Goal: Transaction & Acquisition: Purchase product/service

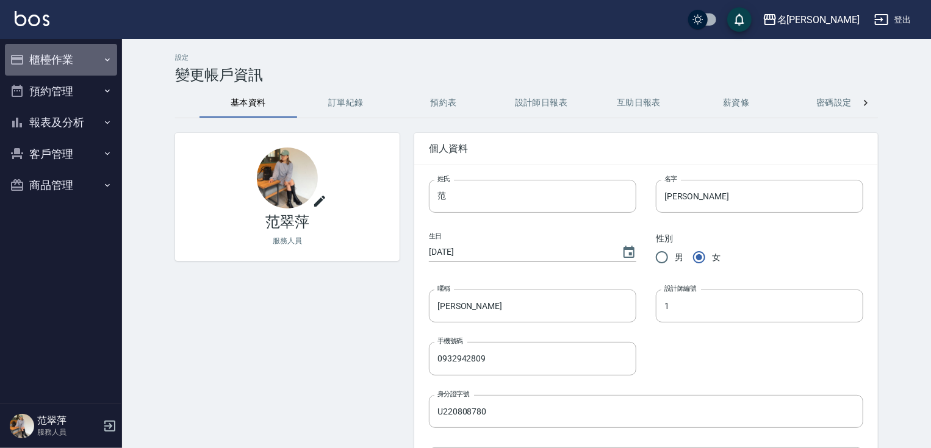
drag, startPoint x: 59, startPoint y: 48, endPoint x: 51, endPoint y: 56, distance: 11.2
click at [57, 49] on button "櫃檯作業" at bounding box center [61, 60] width 112 height 32
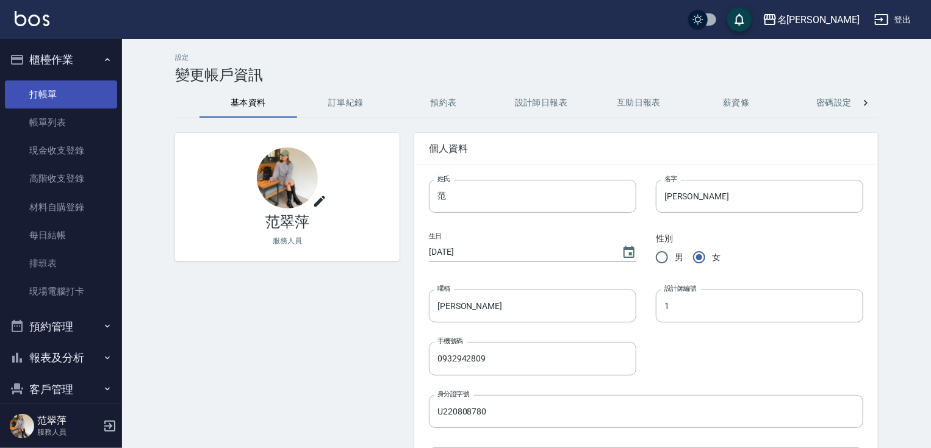
click at [49, 94] on link "打帳單" at bounding box center [61, 94] width 112 height 28
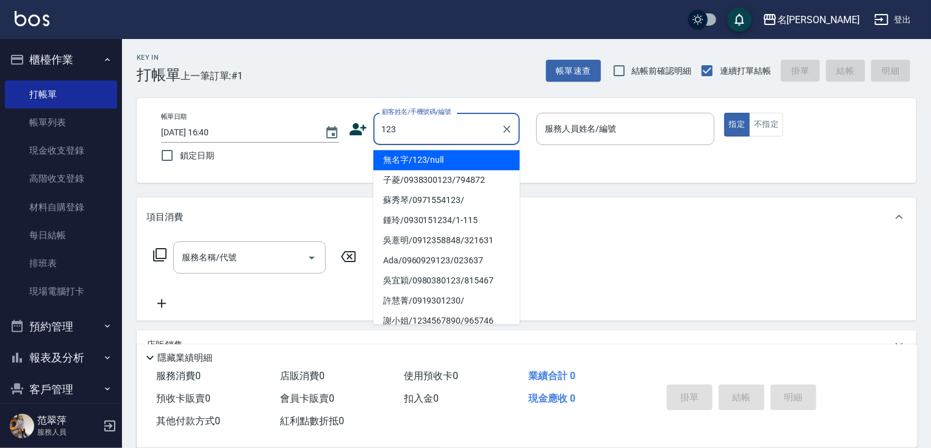
click at [447, 160] on li "無名字/123/null" at bounding box center [446, 160] width 146 height 20
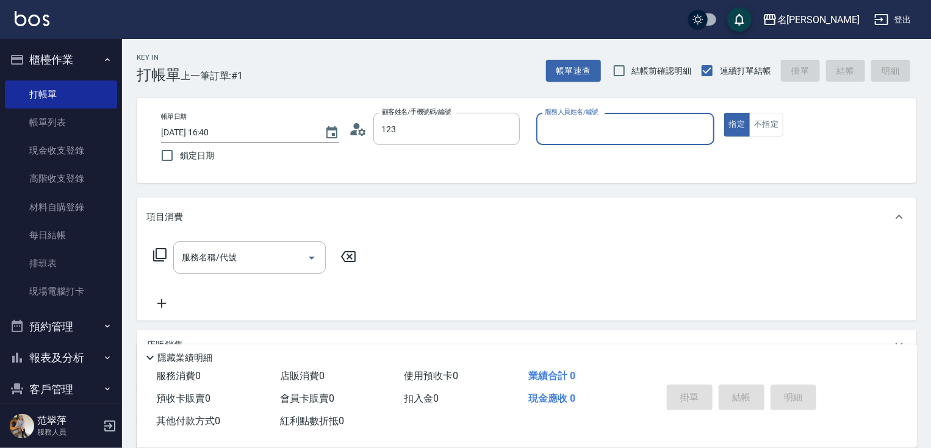
type input "無名字/123/null"
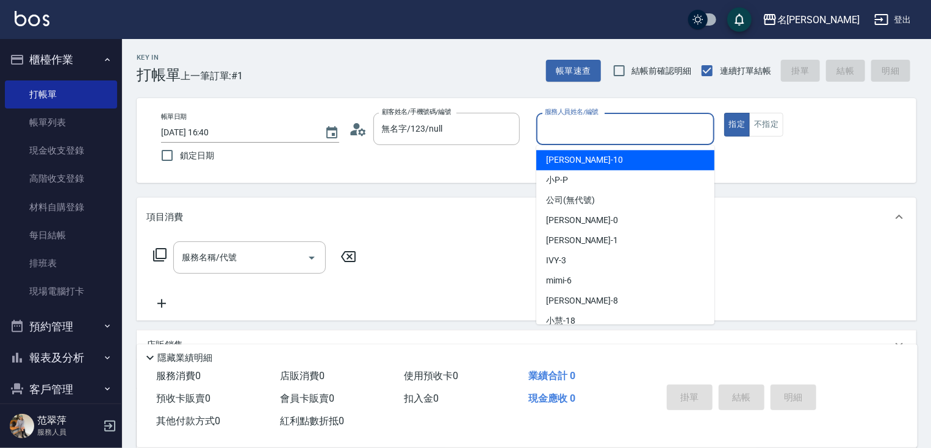
click at [575, 127] on input "服務人員姓名/編號" at bounding box center [624, 128] width 167 height 21
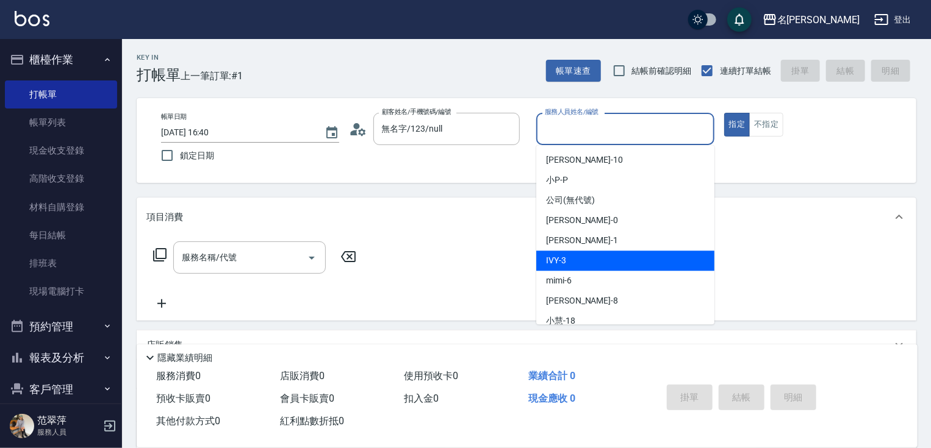
click at [571, 261] on div "IVY -3" at bounding box center [625, 261] width 178 height 20
type input "IVY-3"
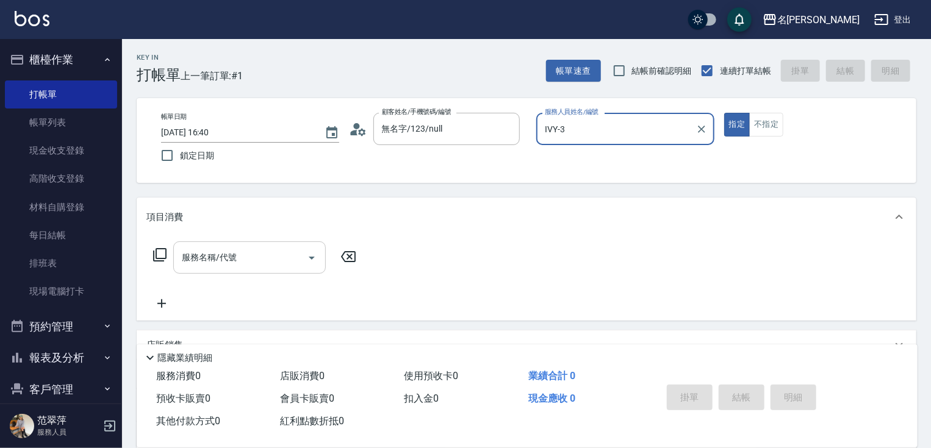
click at [256, 259] on input "服務名稱/代號" at bounding box center [240, 257] width 123 height 21
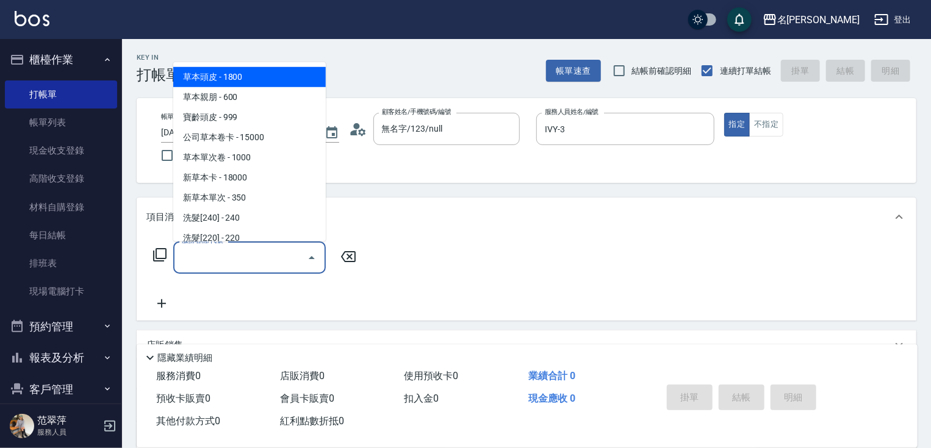
click at [162, 251] on icon at bounding box center [159, 255] width 15 height 15
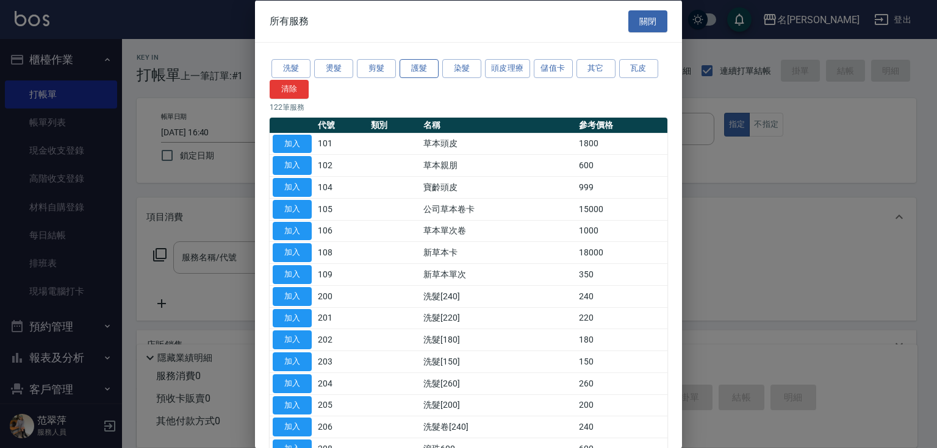
click at [427, 66] on button "護髮" at bounding box center [418, 68] width 39 height 19
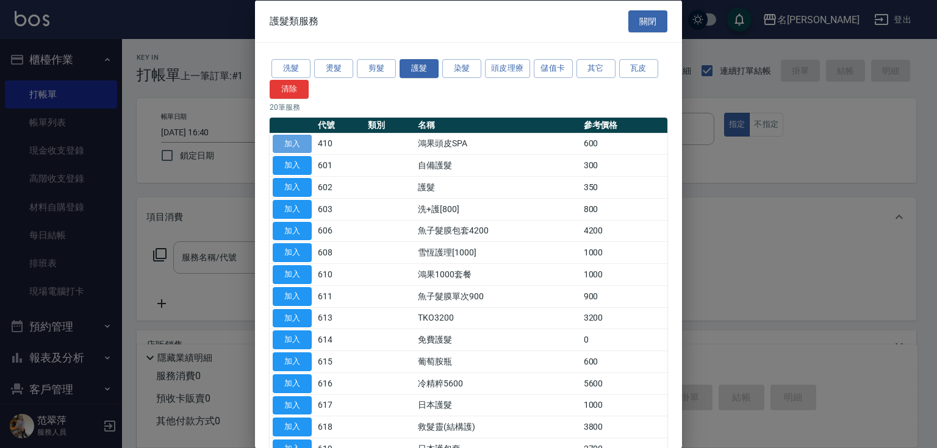
click at [299, 137] on button "加入" at bounding box center [292, 143] width 39 height 19
type input "鴻果頭皮SPA(410)"
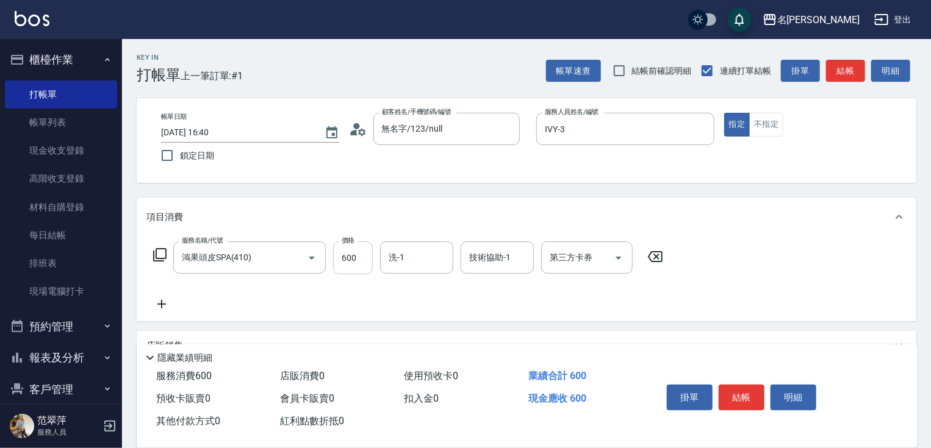
click at [359, 266] on input "600" at bounding box center [353, 257] width 40 height 33
type input "450"
type input "[PERSON_NAME]-18"
click at [743, 401] on button "結帳" at bounding box center [741, 398] width 46 height 26
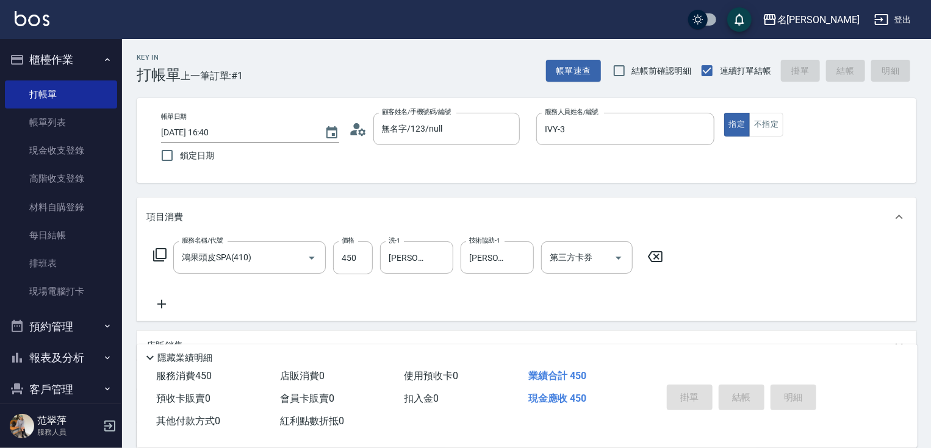
type input "[DATE] 16:41"
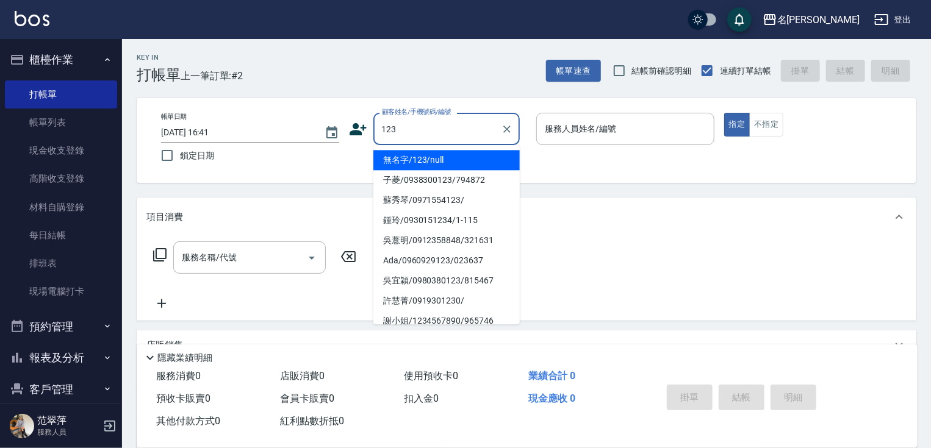
click at [449, 159] on li "無名字/123/null" at bounding box center [446, 160] width 146 height 20
type input "無名字/123/null"
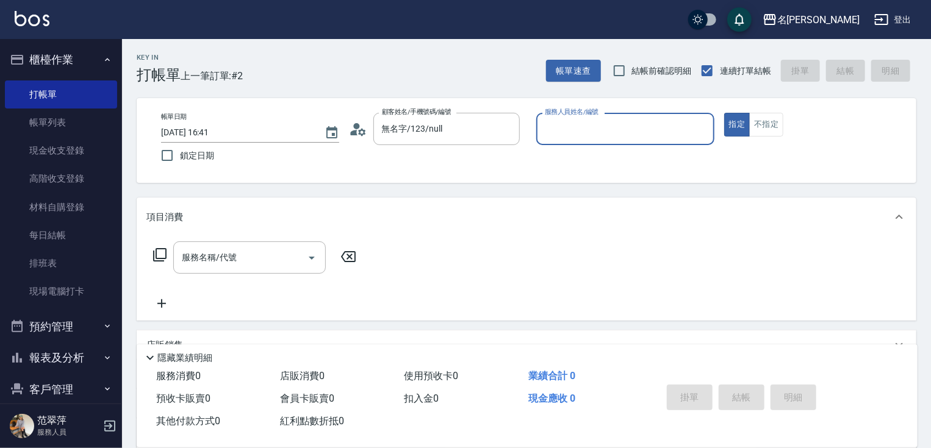
click at [584, 136] on input "服務人員姓名/編號" at bounding box center [624, 128] width 167 height 21
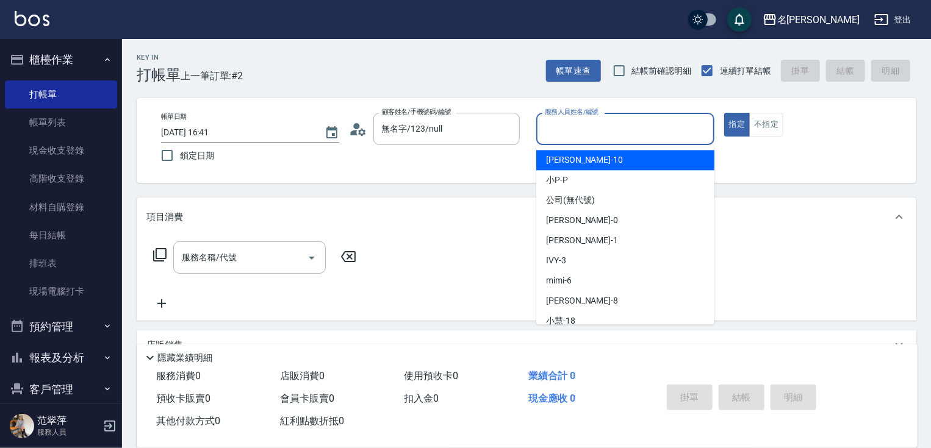
click at [598, 157] on div "[PERSON_NAME] -10" at bounding box center [625, 160] width 178 height 20
type input "[PERSON_NAME]-10"
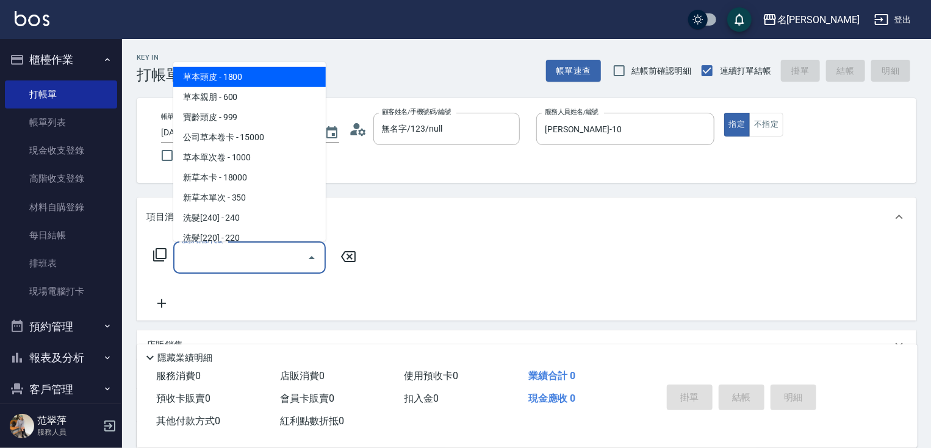
click at [246, 259] on input "服務名稱/代號" at bounding box center [240, 257] width 123 height 21
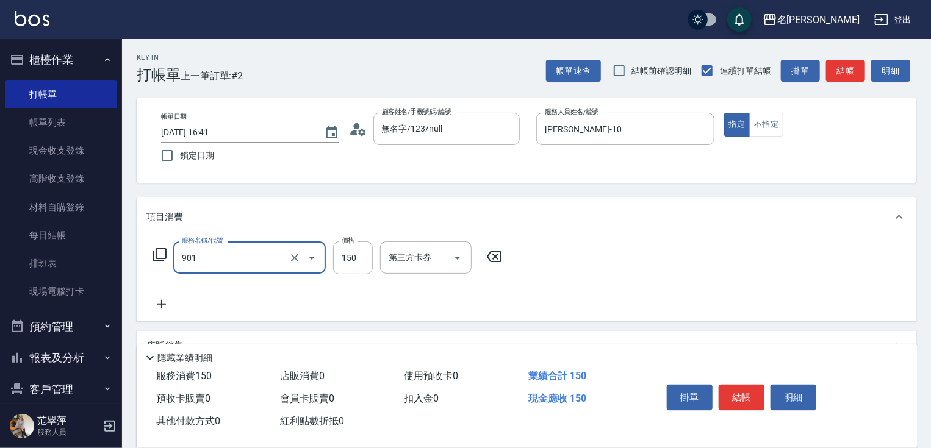
type input "修手[150](901)"
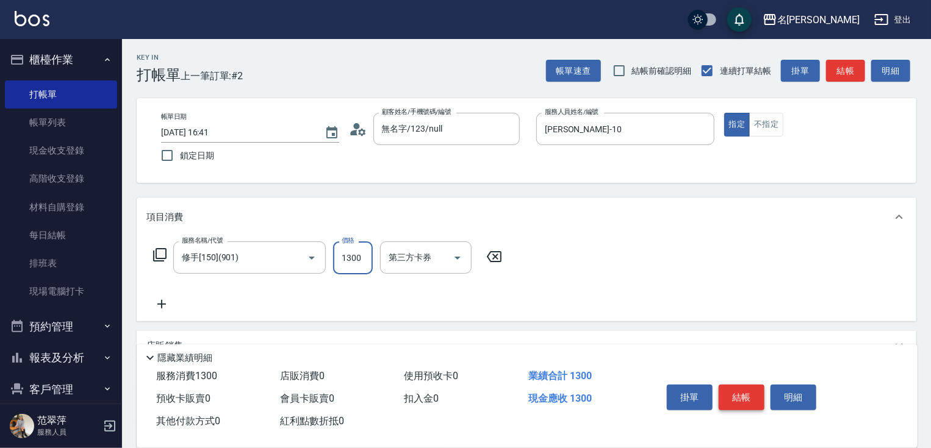
type input "1300"
click at [740, 402] on button "結帳" at bounding box center [741, 398] width 46 height 26
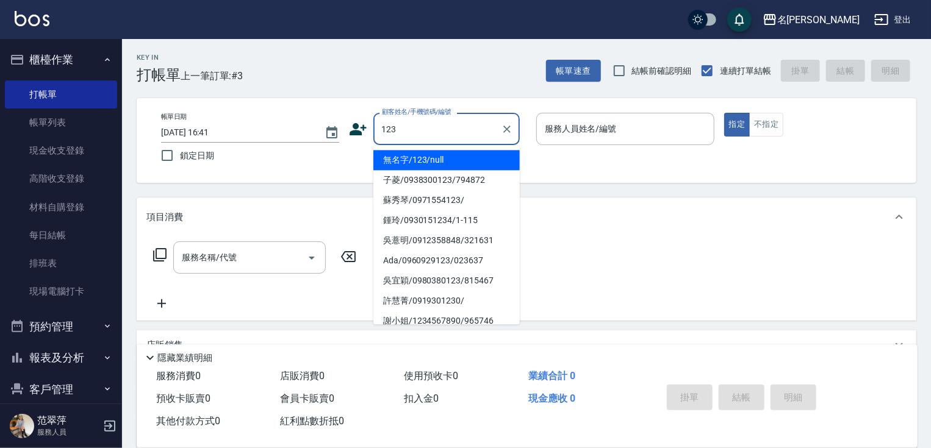
click at [444, 166] on li "無名字/123/null" at bounding box center [446, 160] width 146 height 20
type input "無名字/123/null"
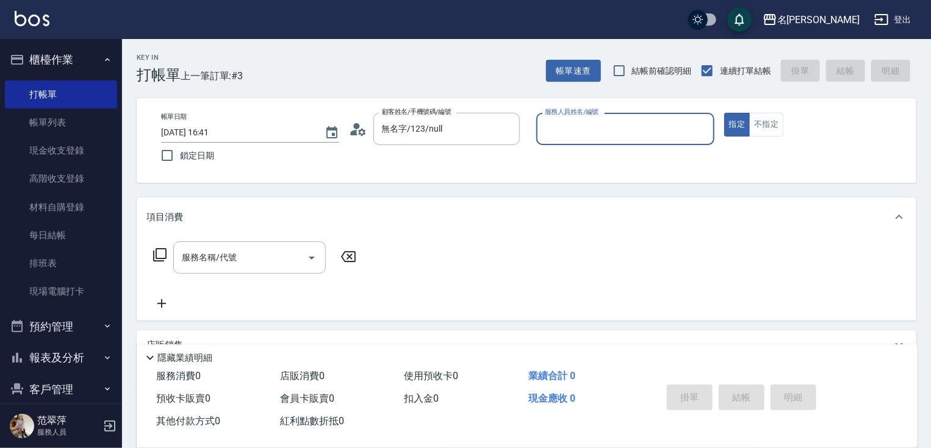
click at [573, 126] on input "服務人員姓名/編號" at bounding box center [624, 128] width 167 height 21
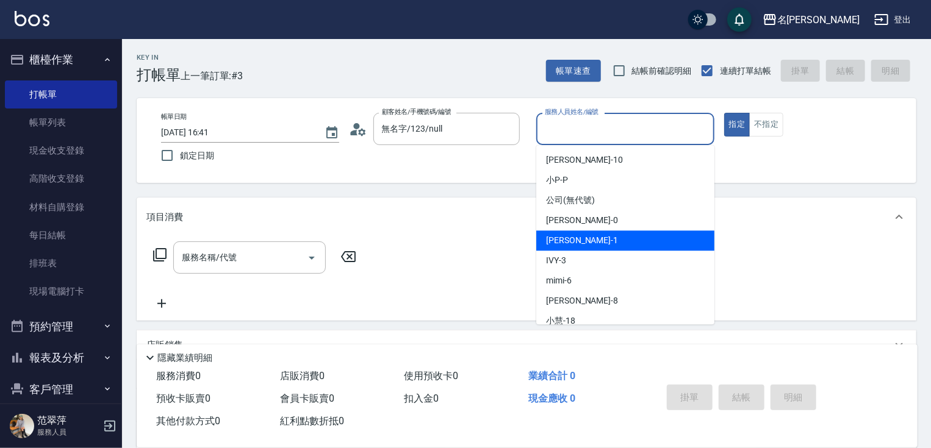
click at [574, 241] on span "[PERSON_NAME] -1" at bounding box center [582, 240] width 72 height 13
type input "[PERSON_NAME]-1"
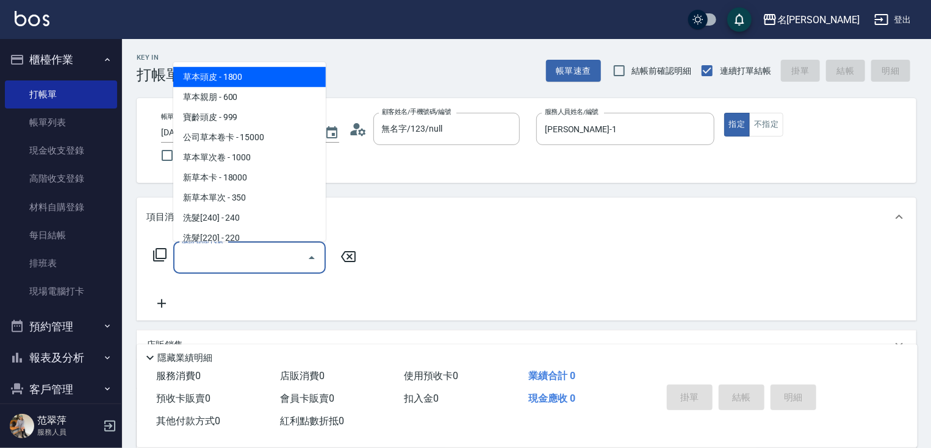
click at [250, 252] on input "服務名稱/代號" at bounding box center [240, 257] width 123 height 21
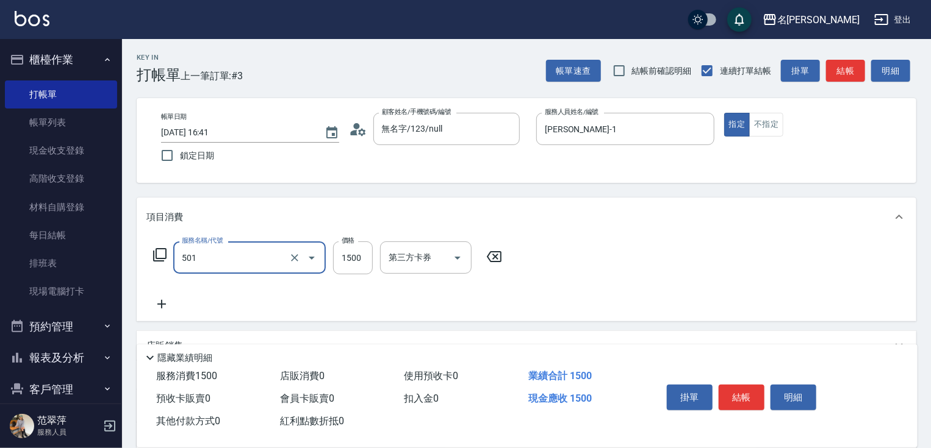
type input "染髮(1500)(501)"
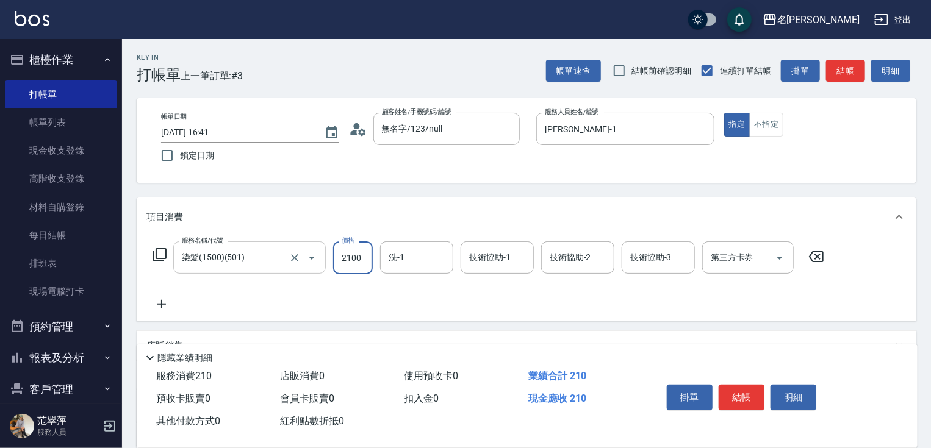
type input "2100"
type input "肉圓-20"
type input "[PERSON_NAME]-1"
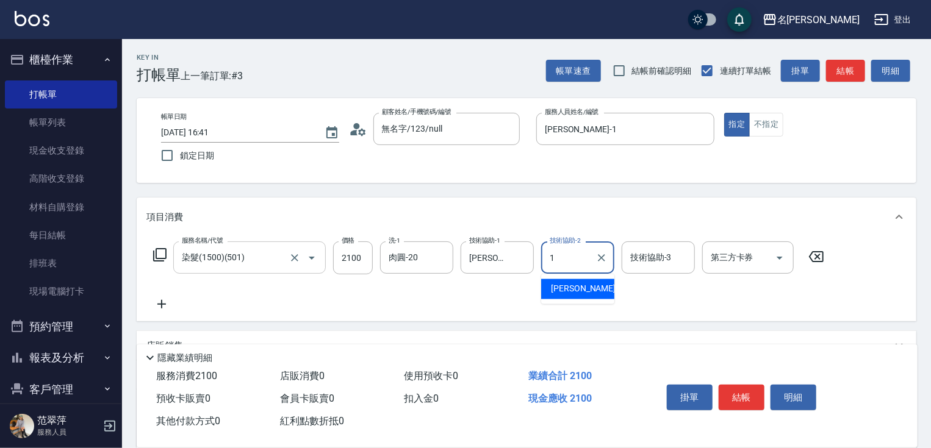
type input "[PERSON_NAME]-1"
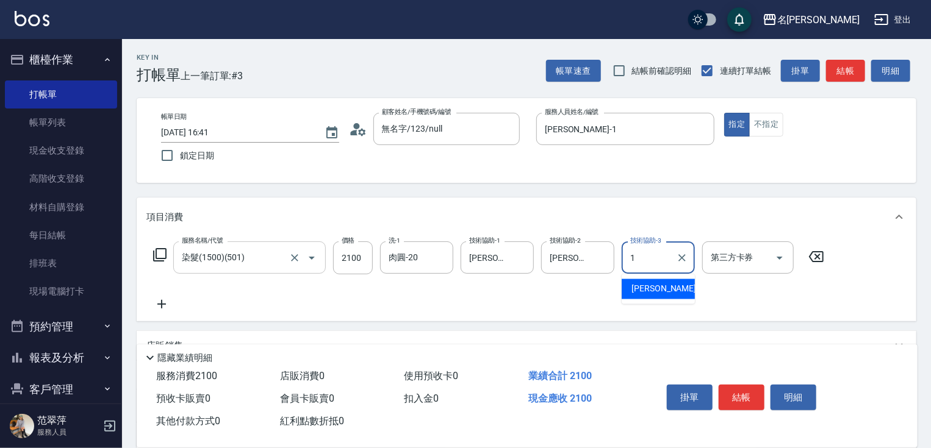
type input "[PERSON_NAME]-1"
click at [743, 395] on button "結帳" at bounding box center [741, 398] width 46 height 26
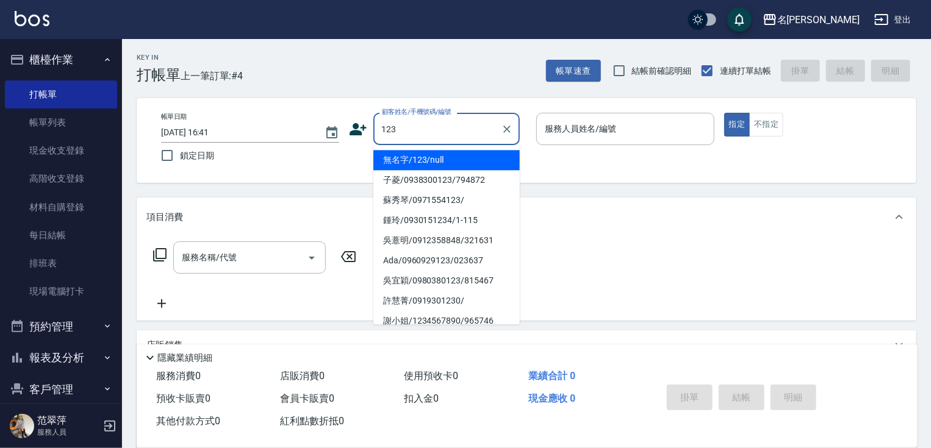
click at [427, 159] on li "無名字/123/null" at bounding box center [446, 160] width 146 height 20
type input "無名字/123/null"
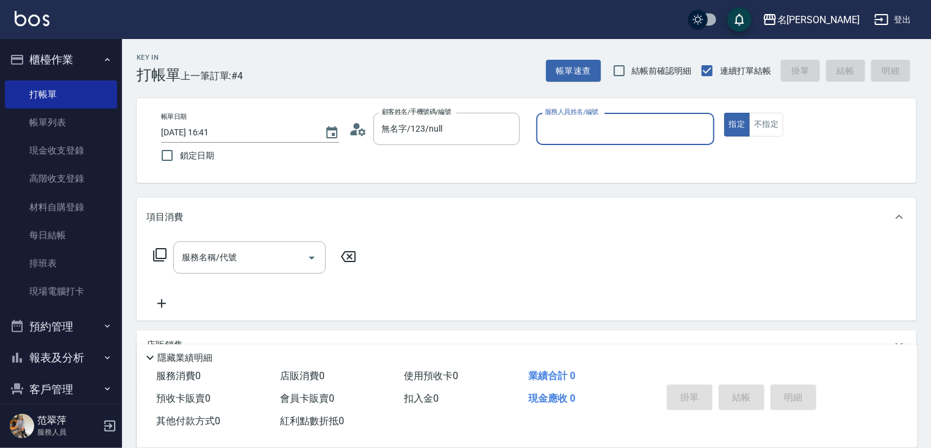
click at [595, 141] on div "服務人員姓名/編號" at bounding box center [625, 129] width 178 height 32
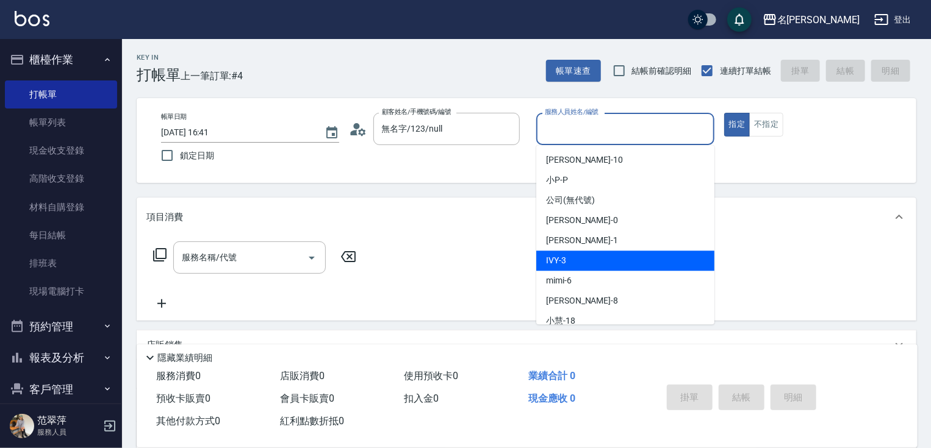
click at [568, 261] on div "IVY -3" at bounding box center [625, 261] width 178 height 20
type input "IVY-3"
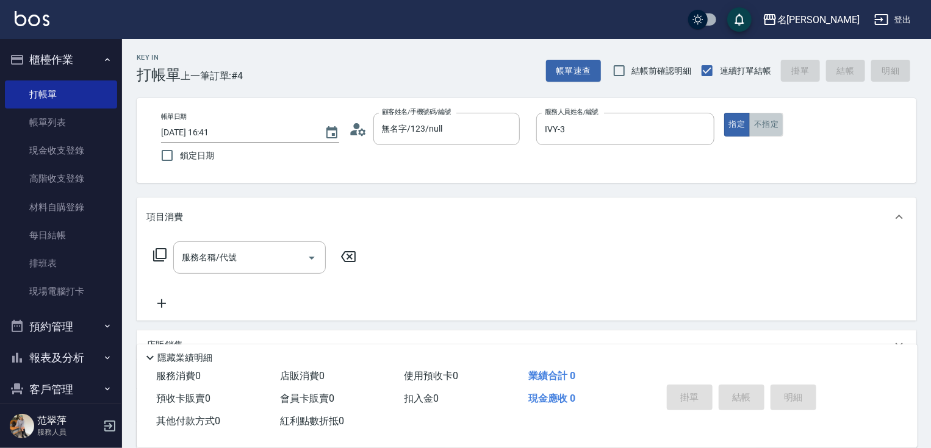
click at [756, 123] on button "不指定" at bounding box center [766, 125] width 34 height 24
click at [244, 261] on input "服務名稱/代號" at bounding box center [240, 257] width 123 height 21
click at [157, 255] on icon at bounding box center [159, 255] width 15 height 15
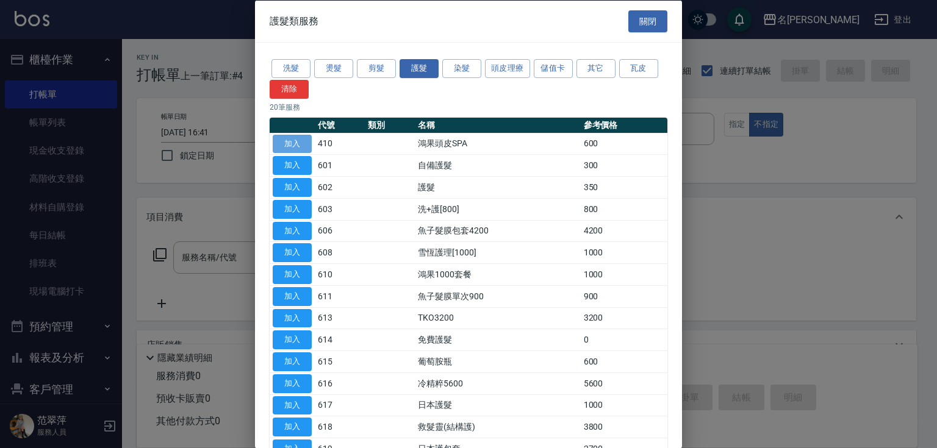
click at [294, 145] on button "加入" at bounding box center [292, 143] width 39 height 19
type input "鴻果頭皮SPA(410)"
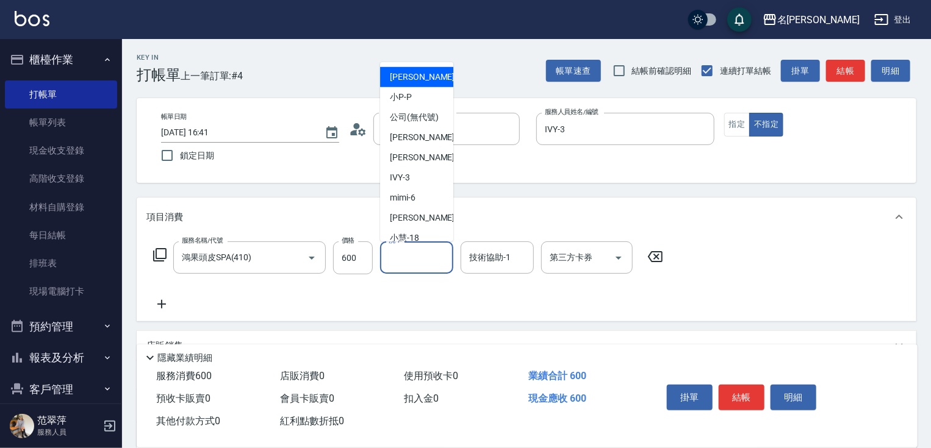
click at [429, 254] on input "洗-1" at bounding box center [416, 257] width 62 height 21
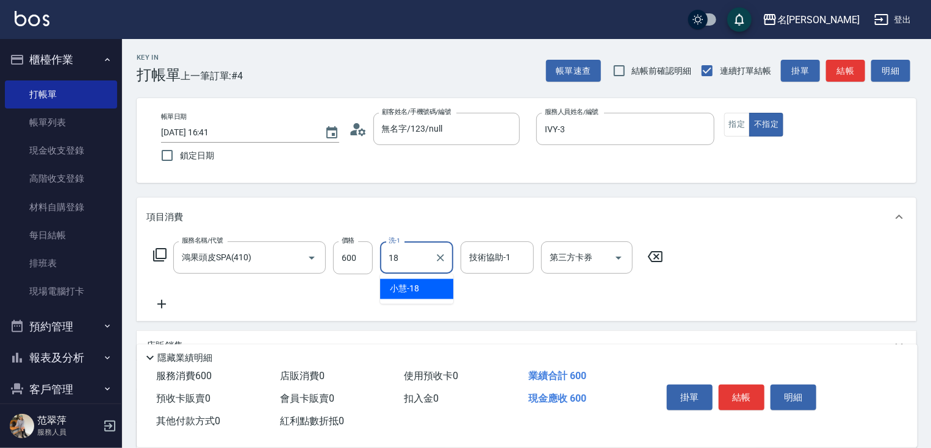
type input "[PERSON_NAME]-18"
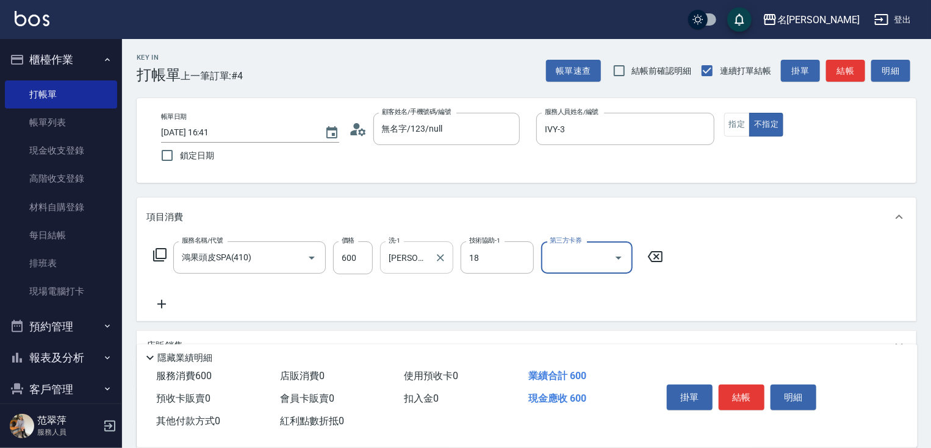
type input "[PERSON_NAME]-18"
click at [159, 307] on icon at bounding box center [161, 304] width 30 height 15
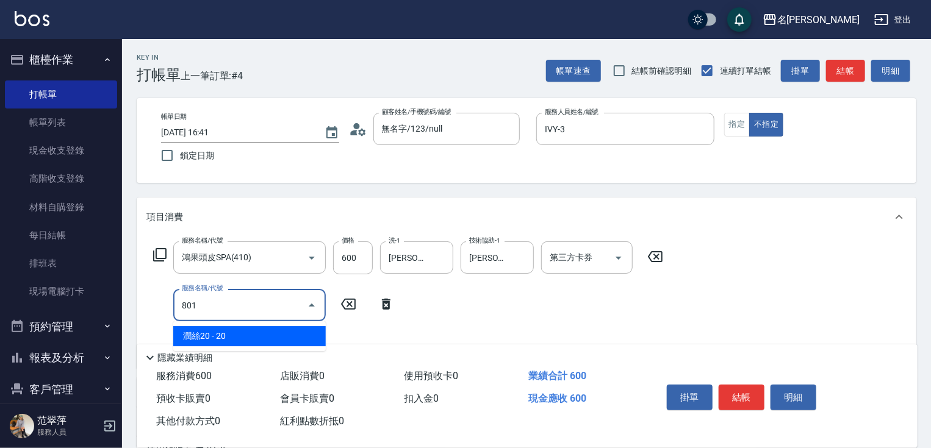
type input "潤絲20(801)"
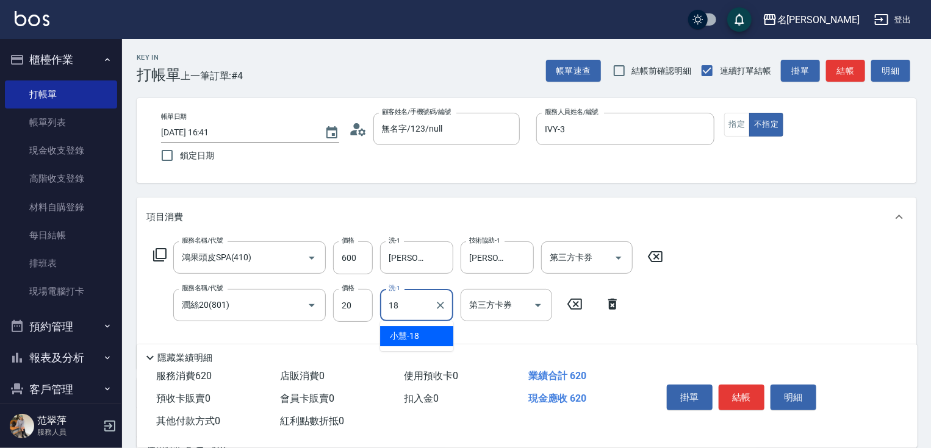
type input "[PERSON_NAME]-18"
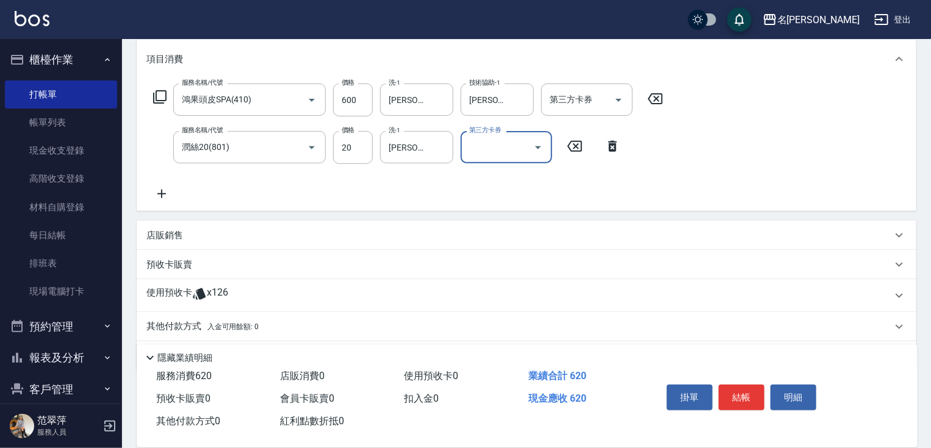
scroll to position [196, 0]
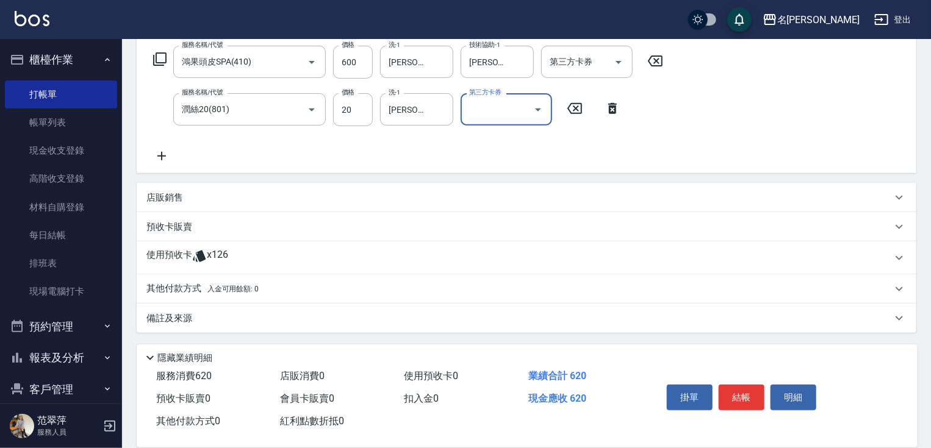
click at [195, 290] on p "其他付款方式 入金可用餘額: 0" at bounding box center [202, 288] width 112 height 13
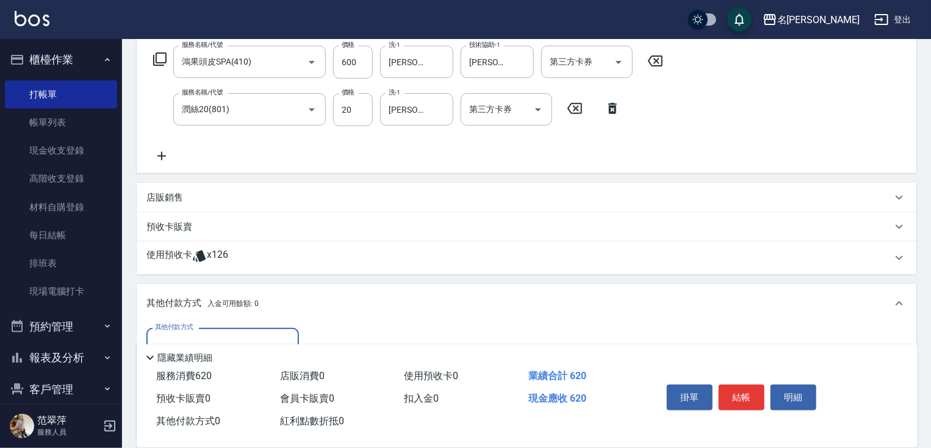
scroll to position [0, 0]
drag, startPoint x: 250, startPoint y: 334, endPoint x: 255, endPoint y: 351, distance: 17.8
click at [253, 338] on input "其他付款方式" at bounding box center [222, 344] width 141 height 21
drag, startPoint x: 263, startPoint y: 398, endPoint x: 293, endPoint y: 393, distance: 31.0
click at [267, 398] on span "信用卡" at bounding box center [222, 395] width 152 height 20
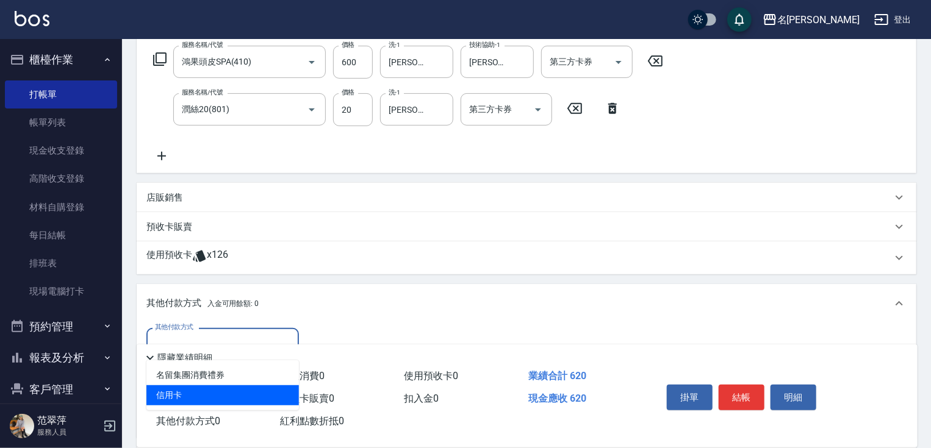
type input "信用卡"
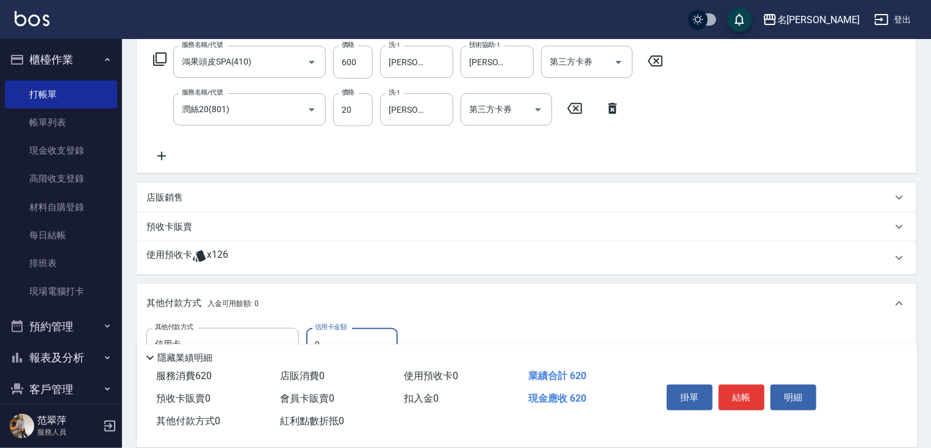
click at [315, 334] on input "0" at bounding box center [351, 344] width 91 height 33
type input "620"
click at [740, 385] on button "結帳" at bounding box center [741, 398] width 46 height 26
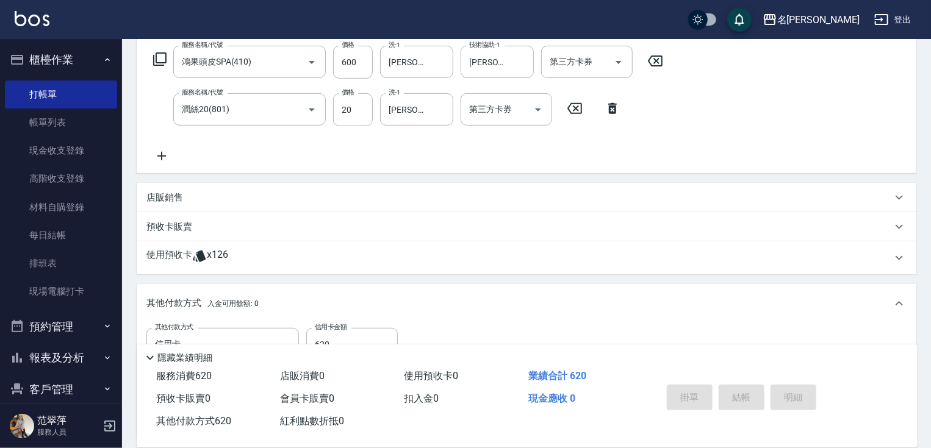
type input "[DATE] 16:42"
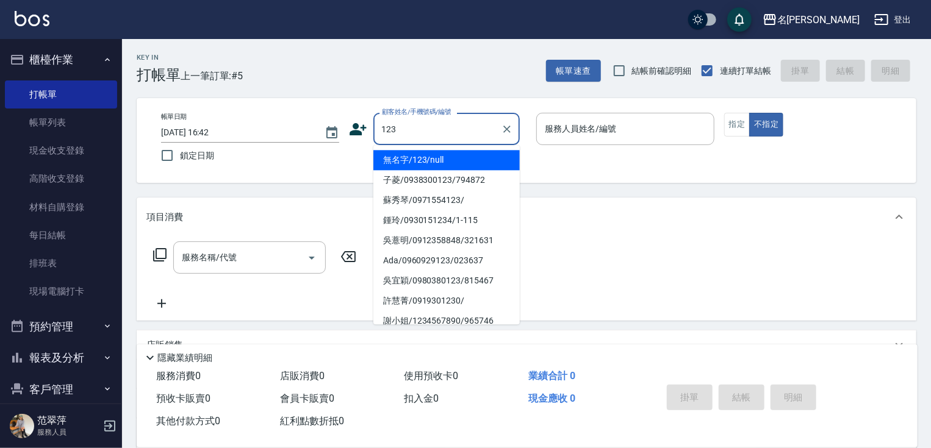
click at [446, 159] on li "無名字/123/null" at bounding box center [446, 160] width 146 height 20
type input "無名字/123/null"
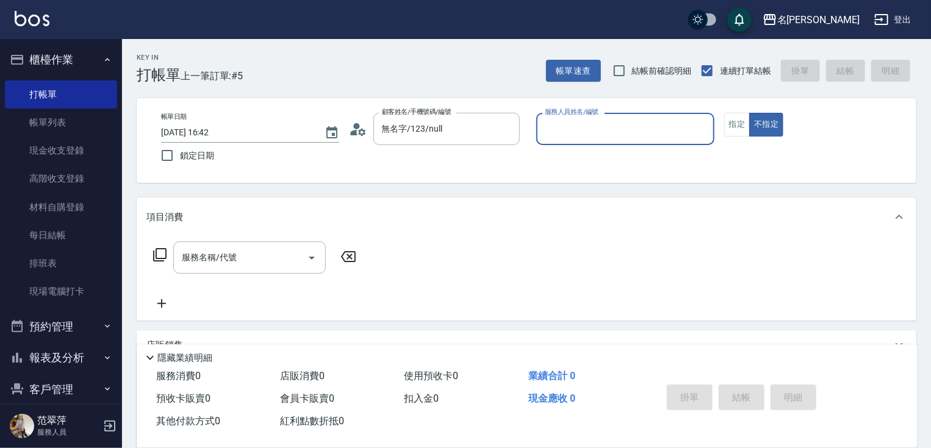
click at [610, 122] on input "服務人員姓名/編號" at bounding box center [624, 128] width 167 height 21
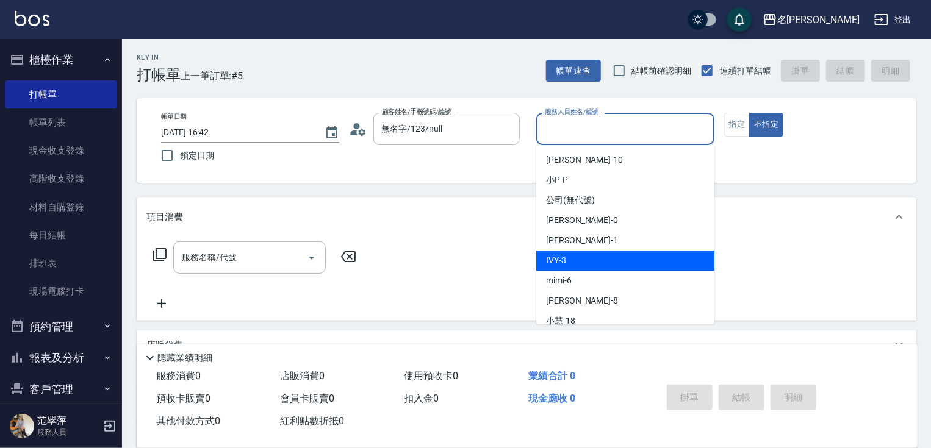
click at [568, 273] on div "mimi -6" at bounding box center [625, 281] width 178 height 20
type input "mimi-6"
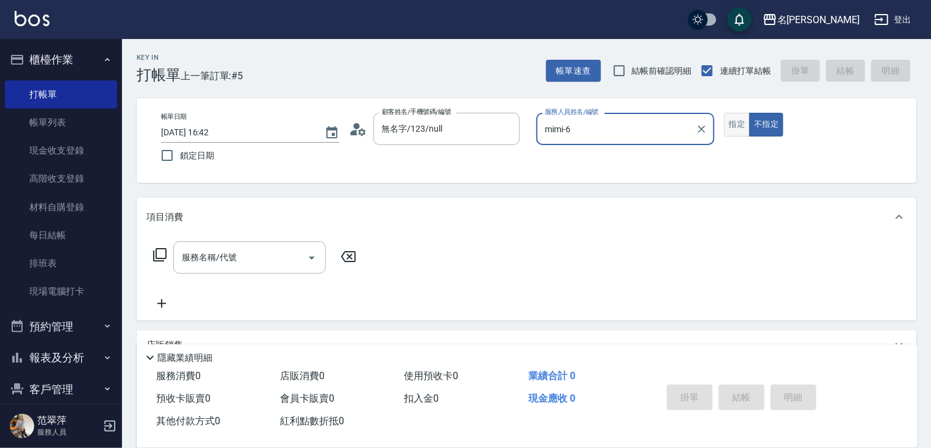
click at [741, 125] on button "指定" at bounding box center [737, 125] width 26 height 24
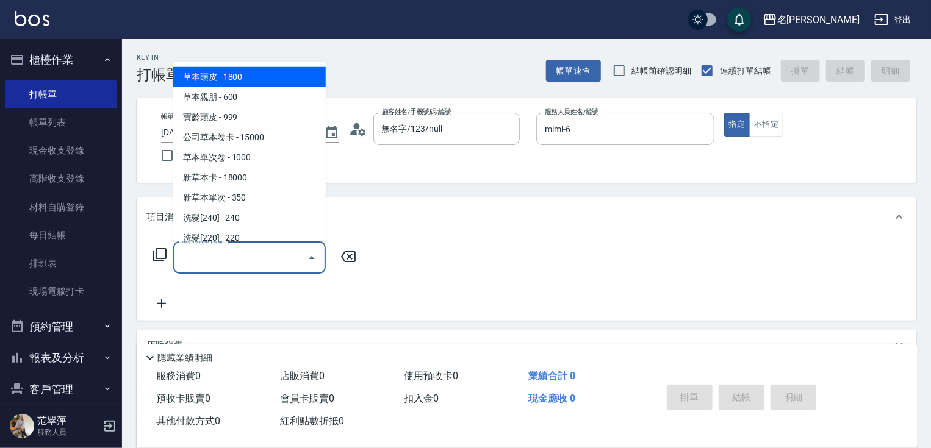
click at [272, 257] on input "服務名稱/代號" at bounding box center [240, 257] width 123 height 21
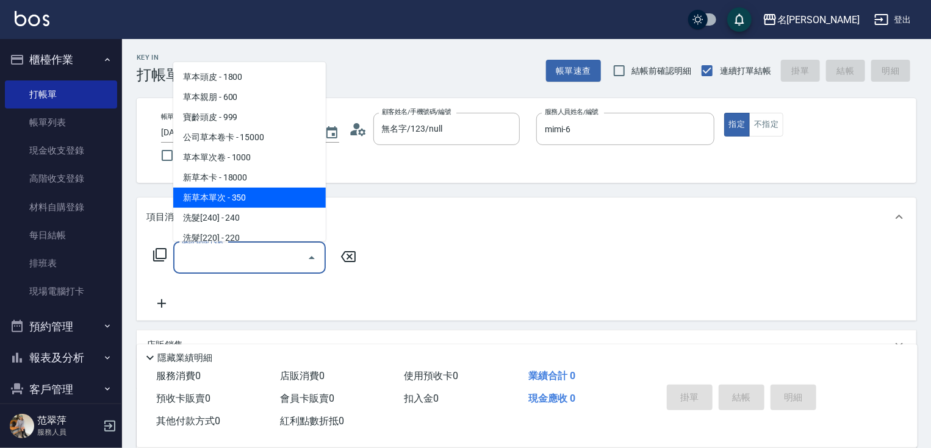
click at [257, 196] on span "新草本單次 - 350" at bounding box center [249, 198] width 152 height 20
type input "新草本單次(109)"
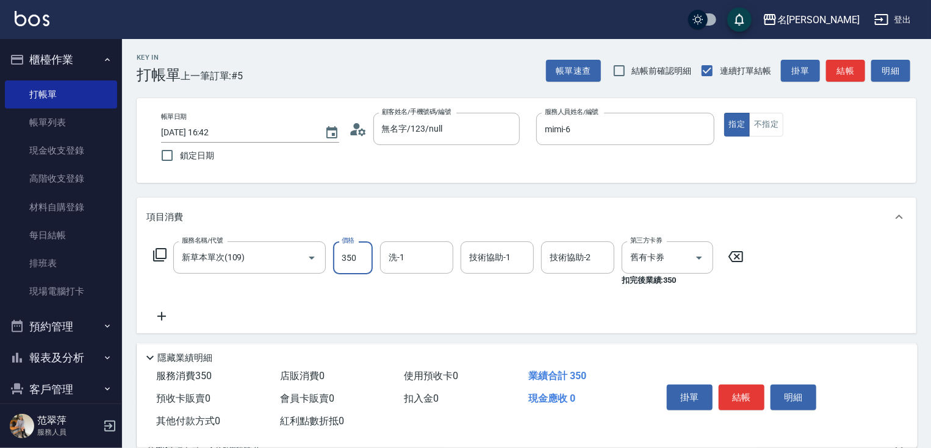
click at [353, 251] on input "350" at bounding box center [353, 257] width 40 height 33
type input "496"
type input "mimi-6"
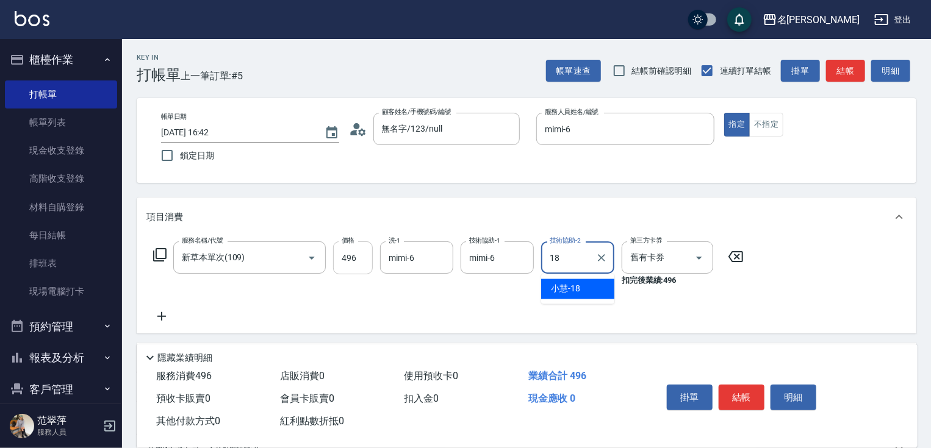
type input "[PERSON_NAME]-18"
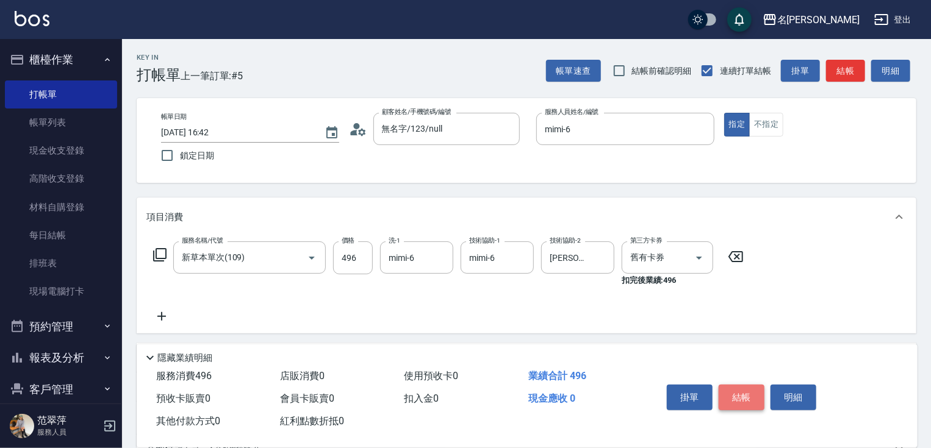
click at [743, 398] on button "結帳" at bounding box center [741, 398] width 46 height 26
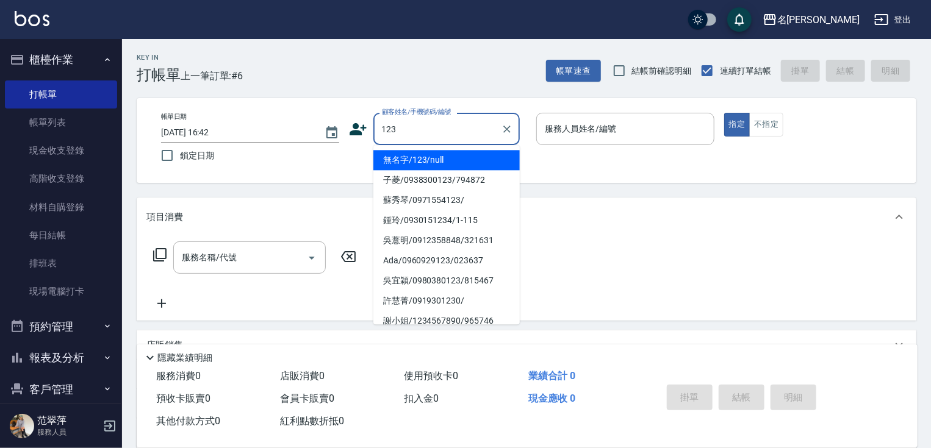
click at [448, 159] on li "無名字/123/null" at bounding box center [446, 160] width 146 height 20
type input "無名字/123/null"
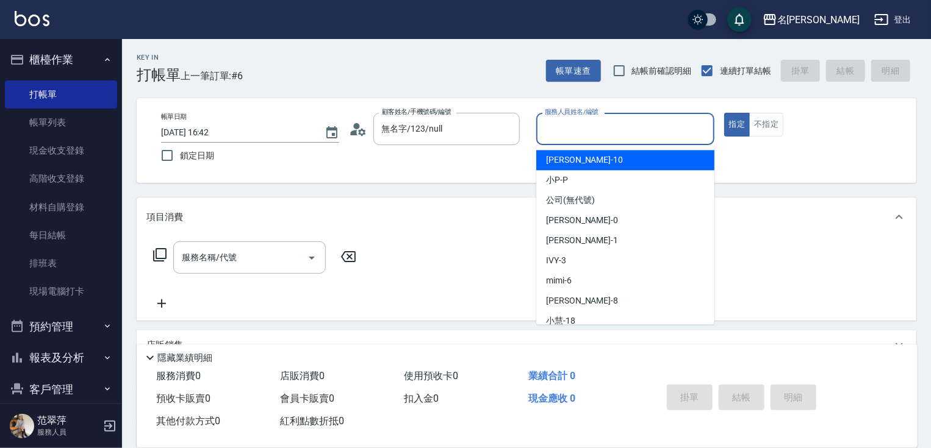
click at [571, 139] on input "服務人員姓名/編號" at bounding box center [624, 128] width 167 height 21
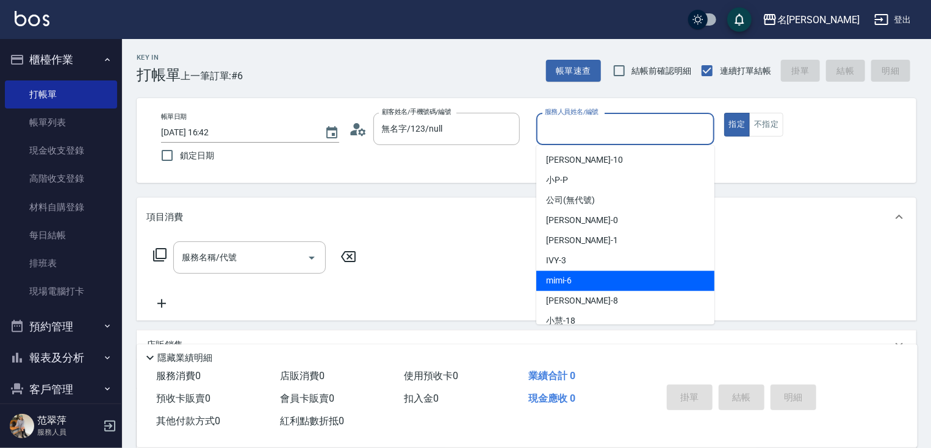
click at [566, 282] on span "mimi -6" at bounding box center [559, 280] width 26 height 13
type input "mimi-6"
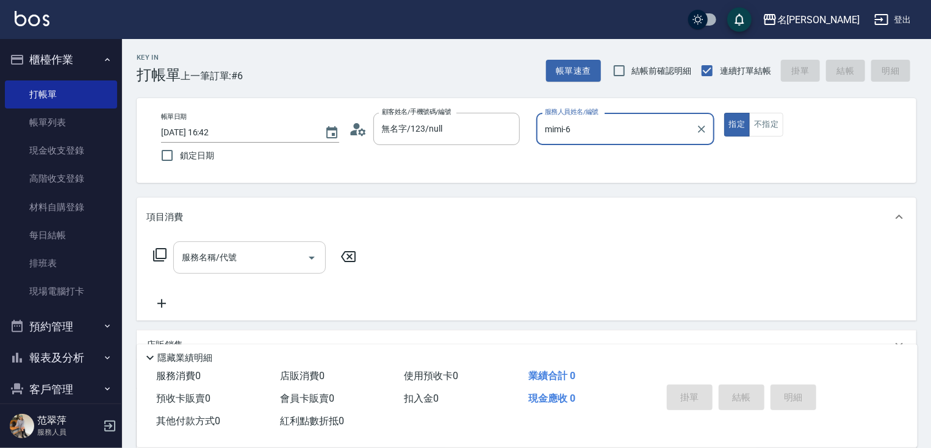
click at [270, 254] on input "服務名稱/代號" at bounding box center [240, 257] width 123 height 21
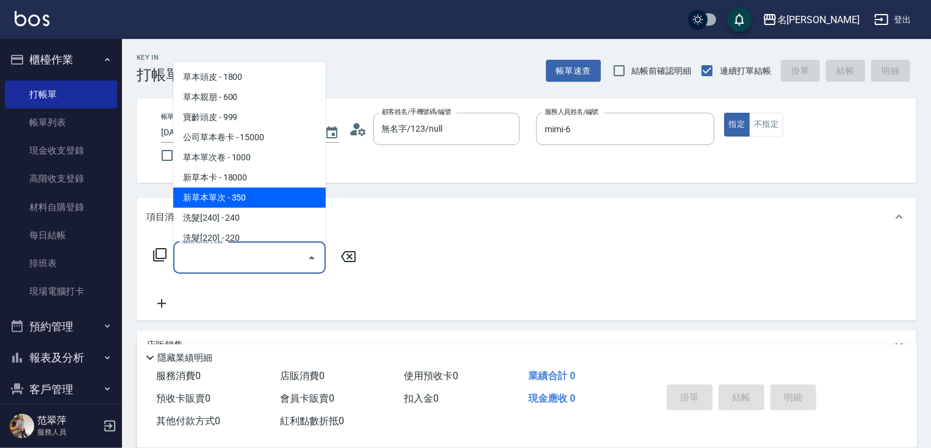
drag, startPoint x: 257, startPoint y: 195, endPoint x: 305, endPoint y: 241, distance: 66.4
click at [259, 196] on span "新草本單次 - 350" at bounding box center [249, 198] width 152 height 20
type input "新草本單次(109)"
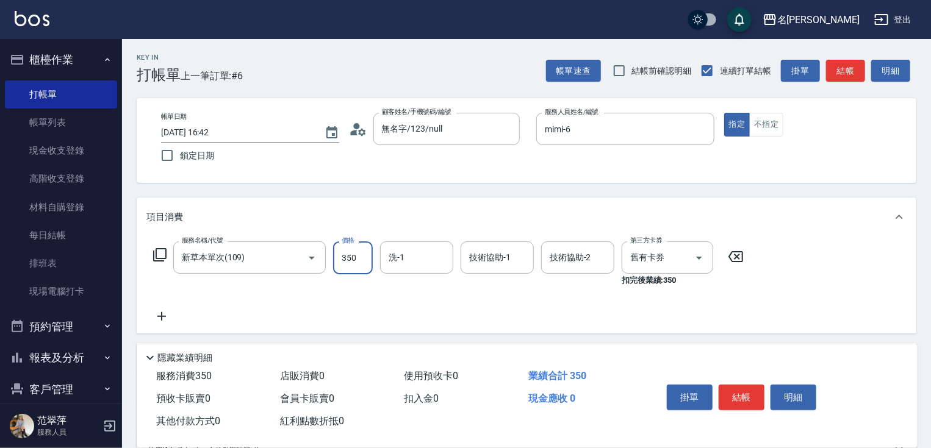
click at [356, 260] on input "350" at bounding box center [353, 257] width 40 height 33
type input "525"
type input "mimi-6"
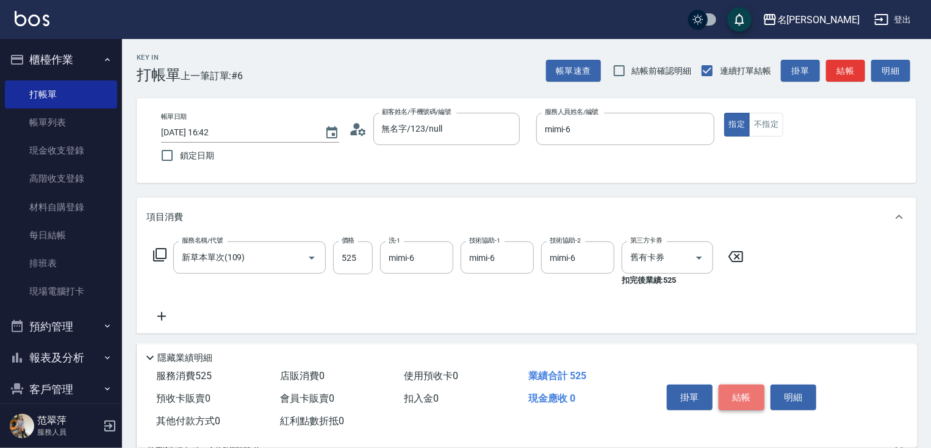
click at [734, 398] on button "結帳" at bounding box center [741, 398] width 46 height 26
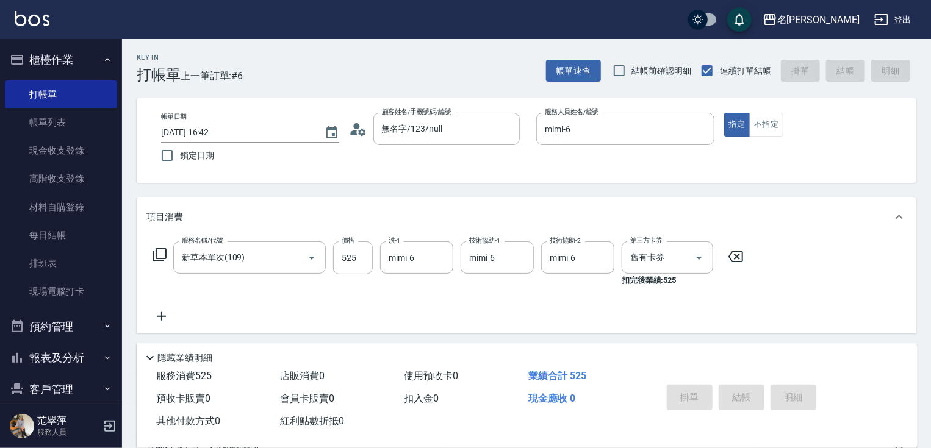
type input "[DATE] 16:43"
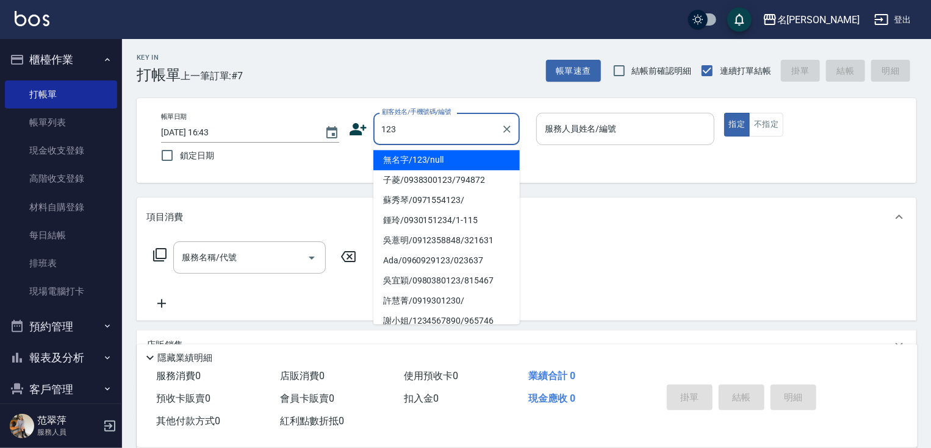
drag, startPoint x: 422, startPoint y: 163, endPoint x: 562, endPoint y: 139, distance: 142.2
click at [427, 162] on li "無名字/123/null" at bounding box center [446, 160] width 146 height 20
type input "無名字/123/null"
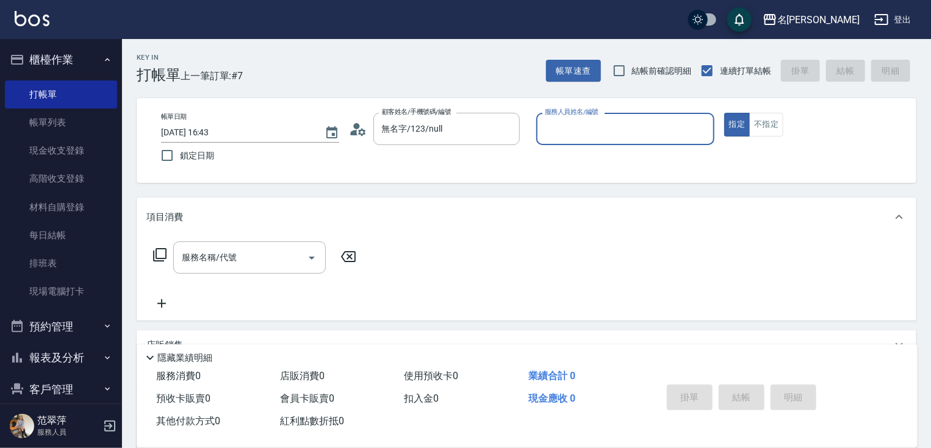
click at [562, 138] on input "服務人員姓名/編號" at bounding box center [624, 128] width 167 height 21
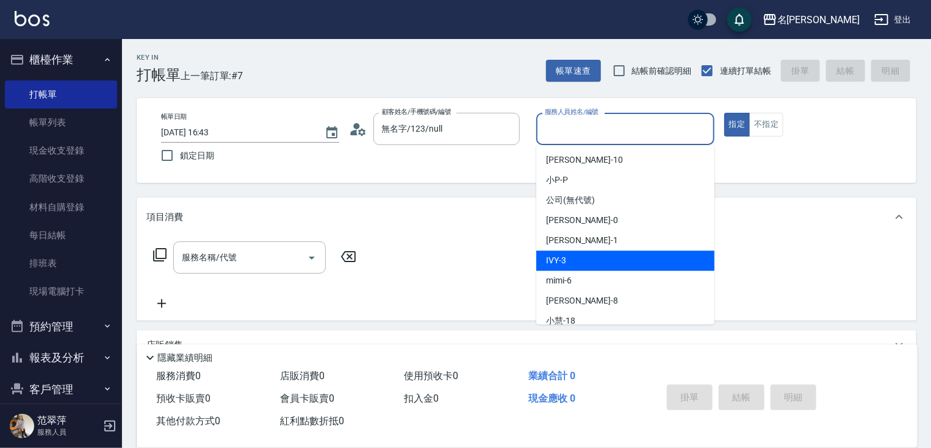
click at [568, 259] on div "IVY -3" at bounding box center [625, 261] width 178 height 20
type input "IVY-3"
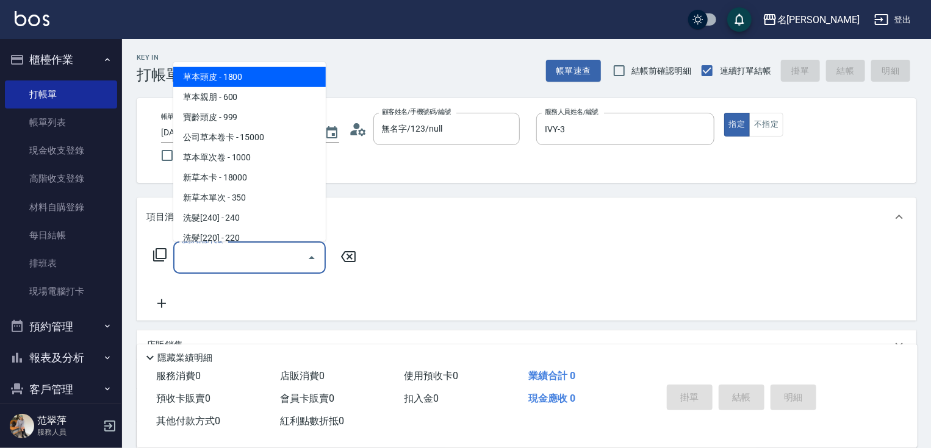
click at [249, 260] on input "服務名稱/代號" at bounding box center [240, 257] width 123 height 21
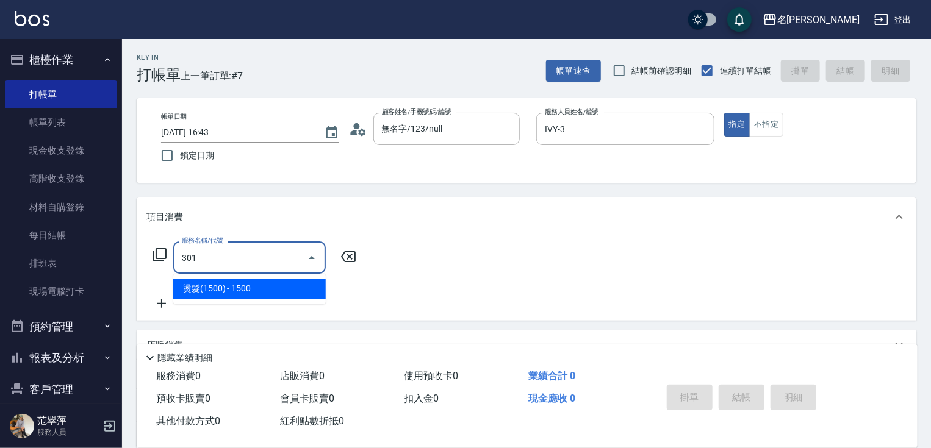
type input "燙髮(1500)(301)"
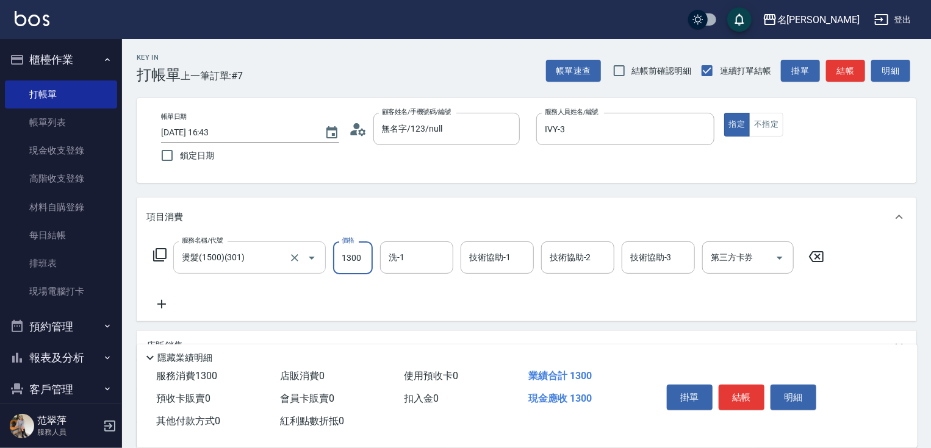
type input "1300"
type input "33"
type input "IVY-3"
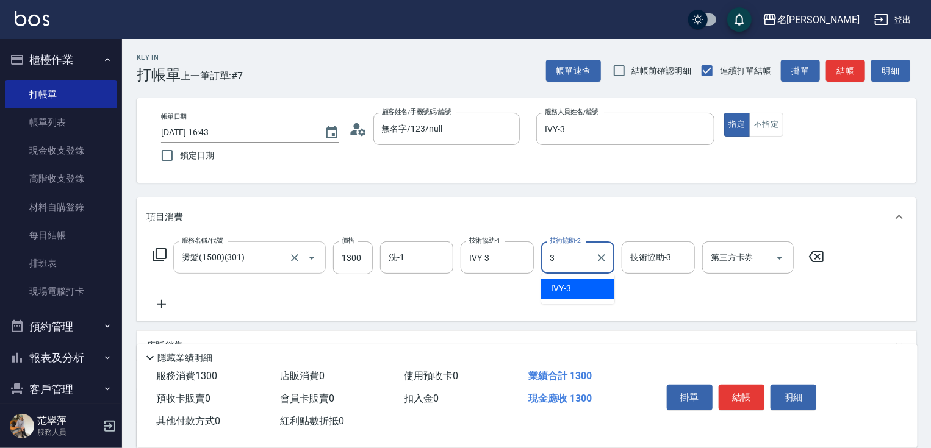
type input "IVY-3"
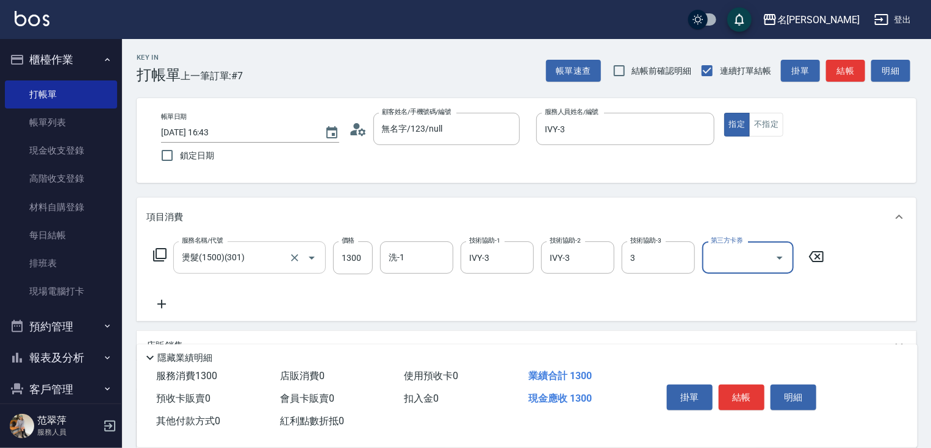
type input "IVY-3"
click at [410, 264] on input "洗-1" at bounding box center [416, 257] width 62 height 21
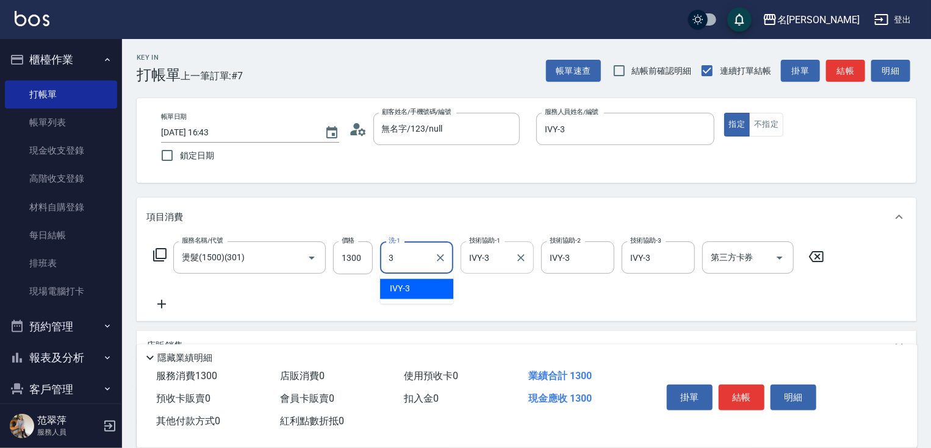
type input "IVY-3"
click at [738, 388] on button "結帳" at bounding box center [741, 398] width 46 height 26
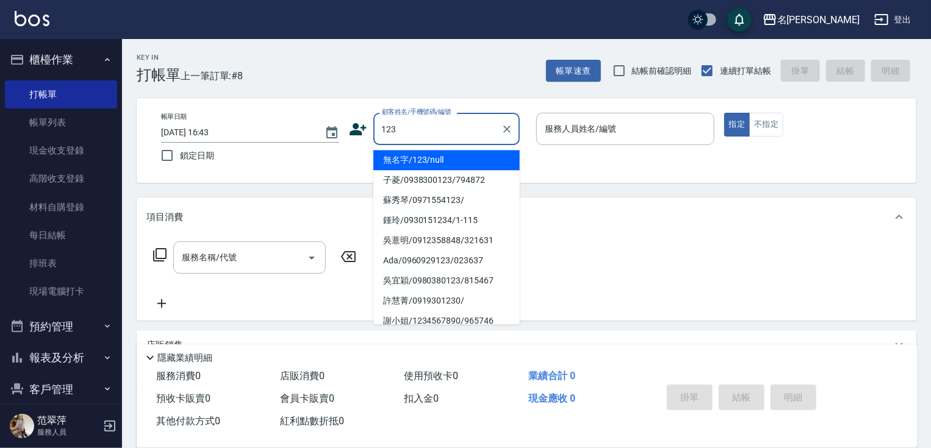
click at [448, 160] on li "無名字/123/null" at bounding box center [446, 160] width 146 height 20
type input "無名字/123/null"
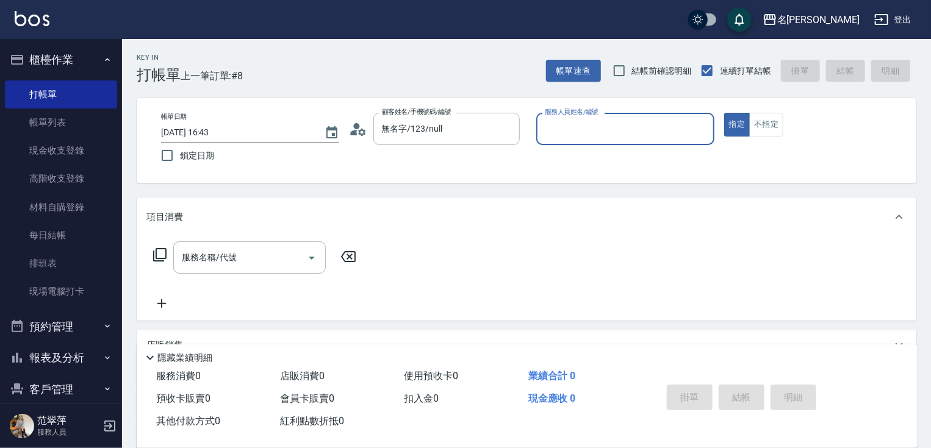
click at [552, 136] on input "服務人員姓名/編號" at bounding box center [624, 128] width 167 height 21
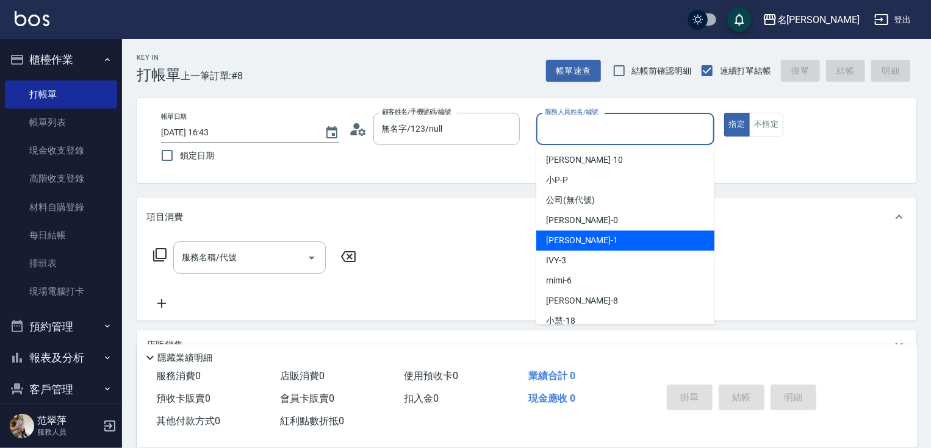
click at [576, 239] on span "[PERSON_NAME] -1" at bounding box center [582, 240] width 72 height 13
type input "[PERSON_NAME]-1"
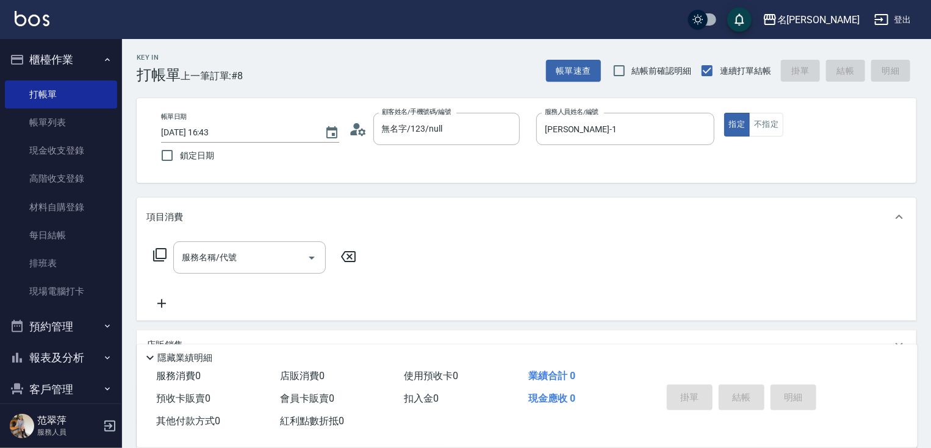
click at [156, 256] on icon at bounding box center [159, 254] width 13 height 13
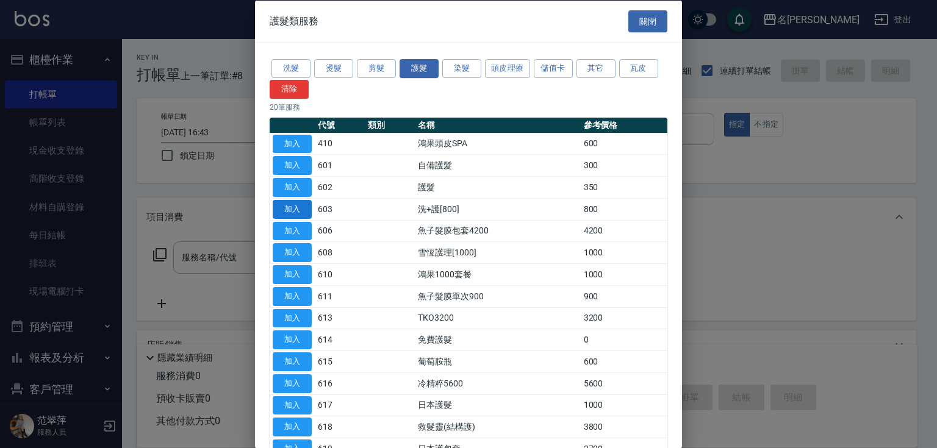
click at [295, 210] on button "加入" at bounding box center [292, 208] width 39 height 19
type input "洗+護[800](603)"
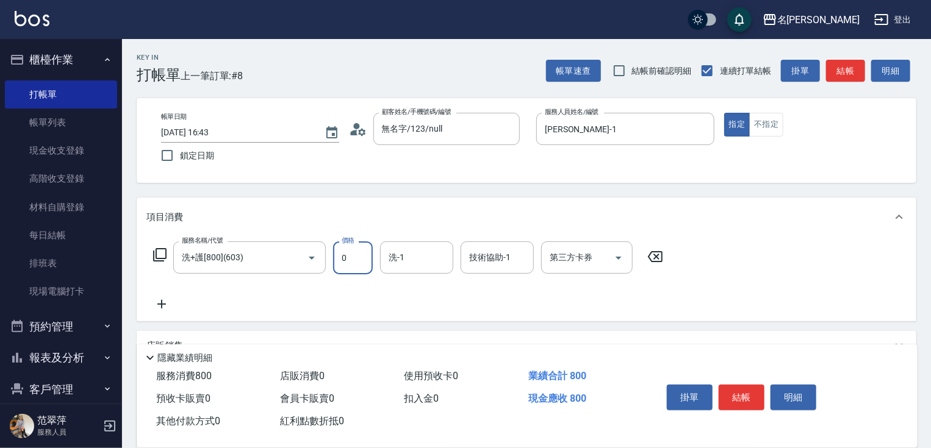
type input "0"
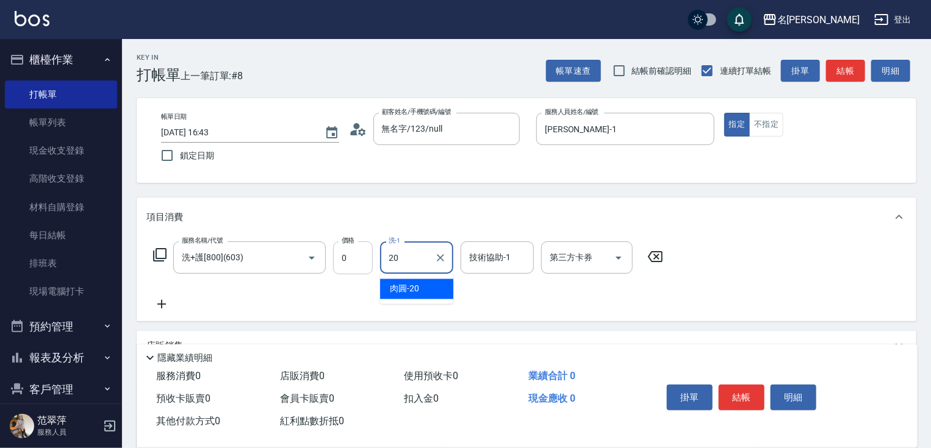
type input "肉圓-20"
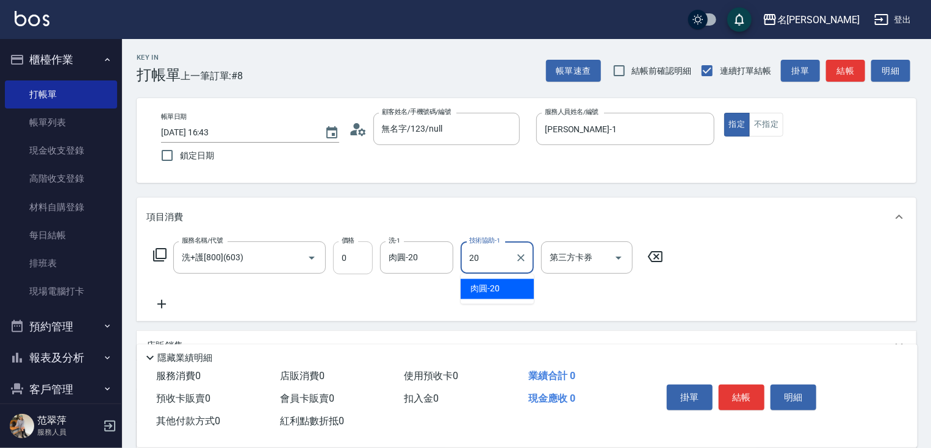
type input "肉圓-20"
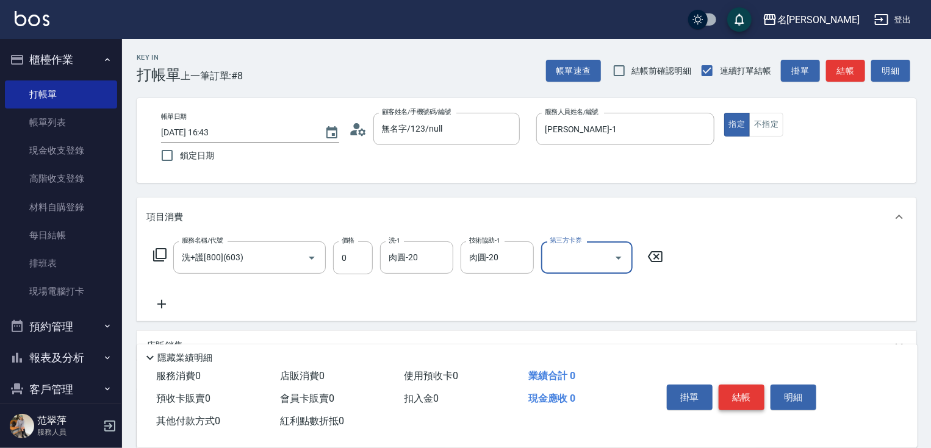
click at [737, 388] on button "結帳" at bounding box center [741, 398] width 46 height 26
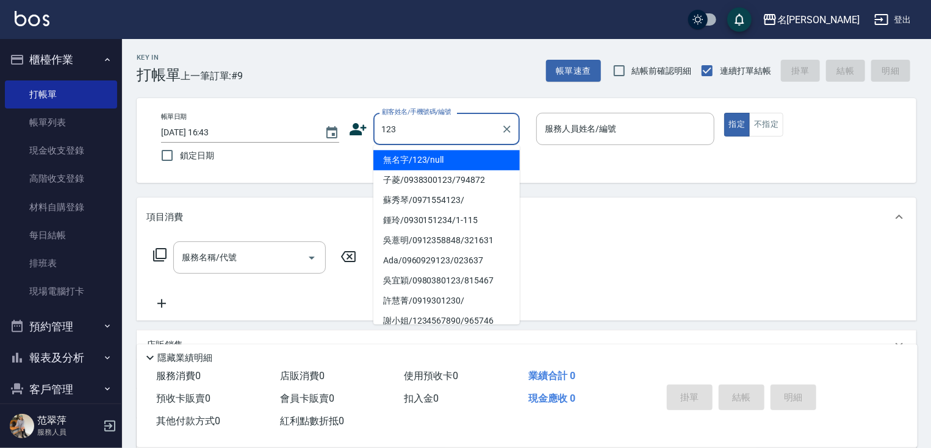
click at [426, 166] on li "無名字/123/null" at bounding box center [446, 160] width 146 height 20
type input "無名字/123/null"
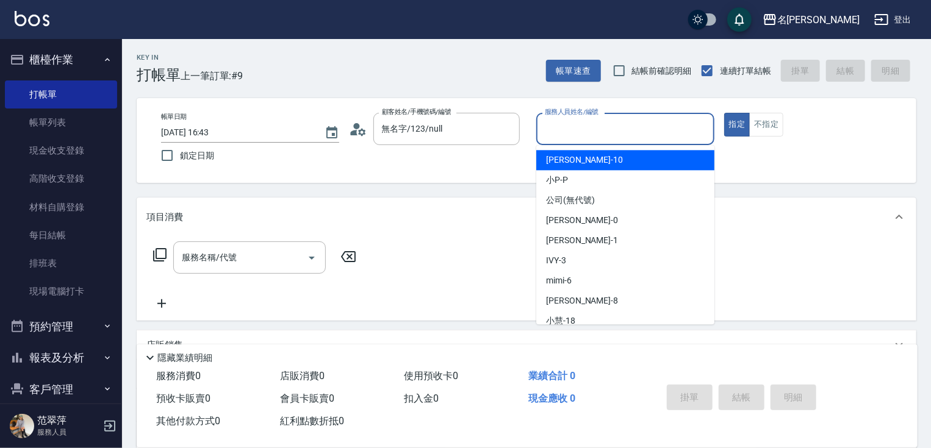
drag, startPoint x: 576, startPoint y: 129, endPoint x: 576, endPoint y: 182, distance: 52.4
click at [576, 132] on input "服務人員姓名/編號" at bounding box center [624, 128] width 167 height 21
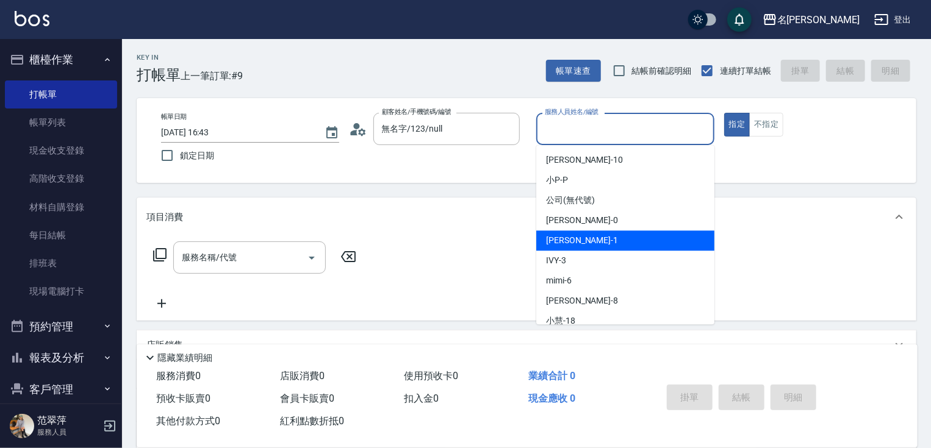
click at [572, 240] on span "[PERSON_NAME] -1" at bounding box center [582, 240] width 72 height 13
type input "[PERSON_NAME]-1"
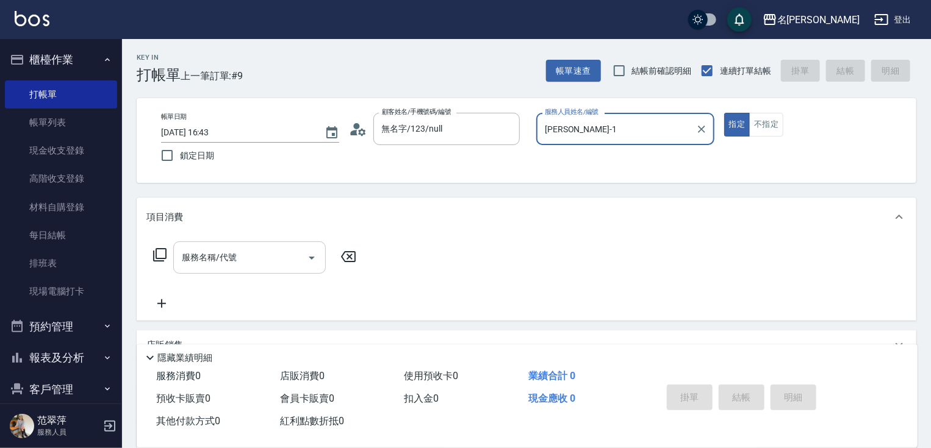
click at [254, 258] on input "服務名稱/代號" at bounding box center [240, 257] width 123 height 21
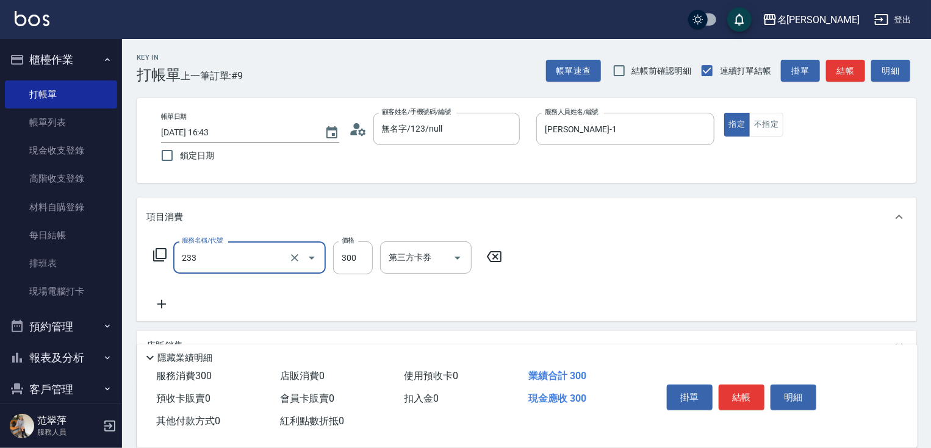
type input "洗髮300(233)"
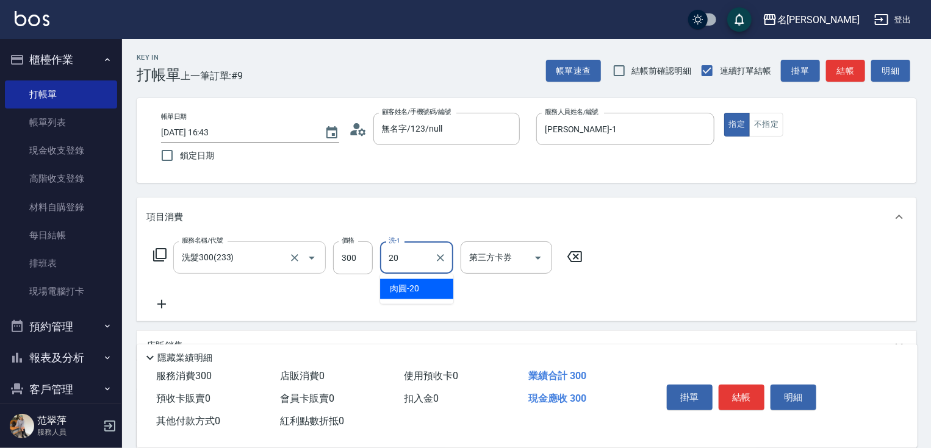
type input "肉圓-20"
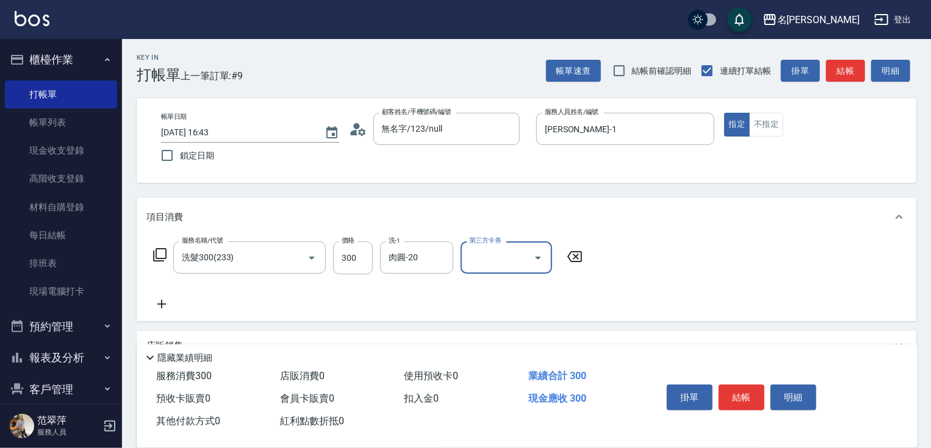
click at [160, 310] on icon at bounding box center [161, 304] width 30 height 15
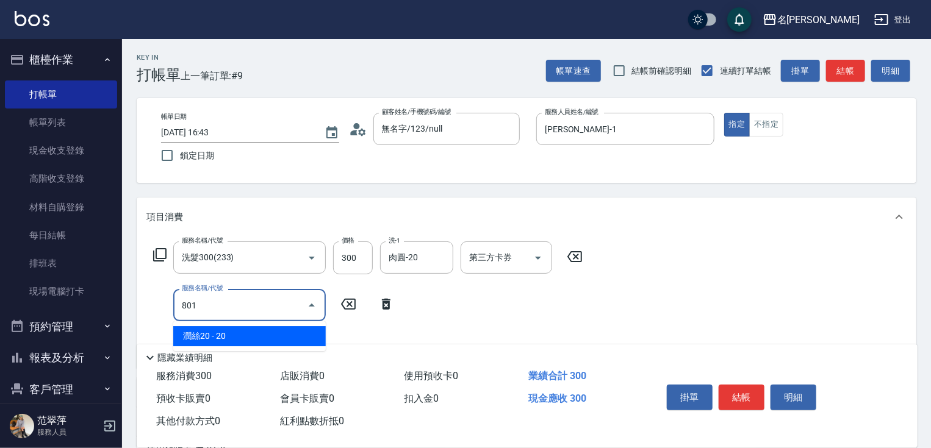
type input "潤絲20(801)"
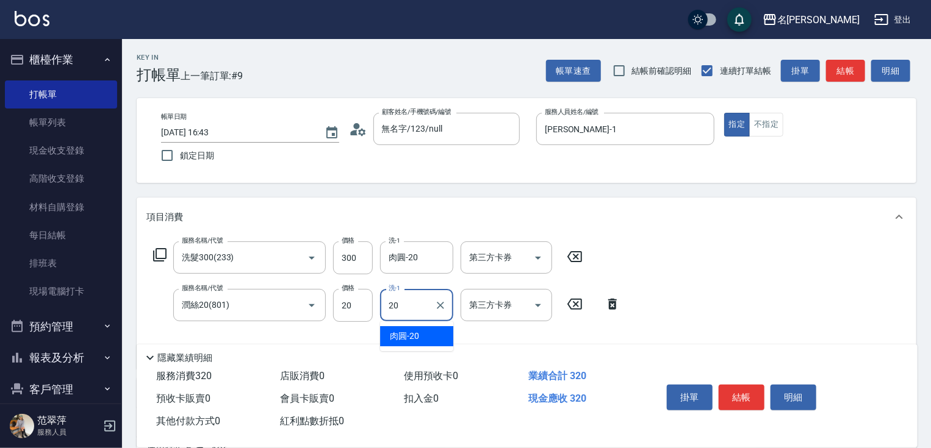
type input "肉圓-20"
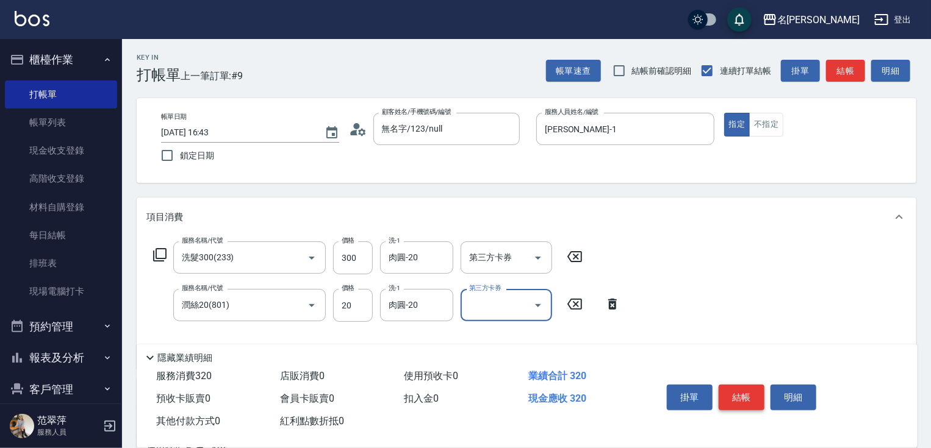
click at [746, 395] on button "結帳" at bounding box center [741, 398] width 46 height 26
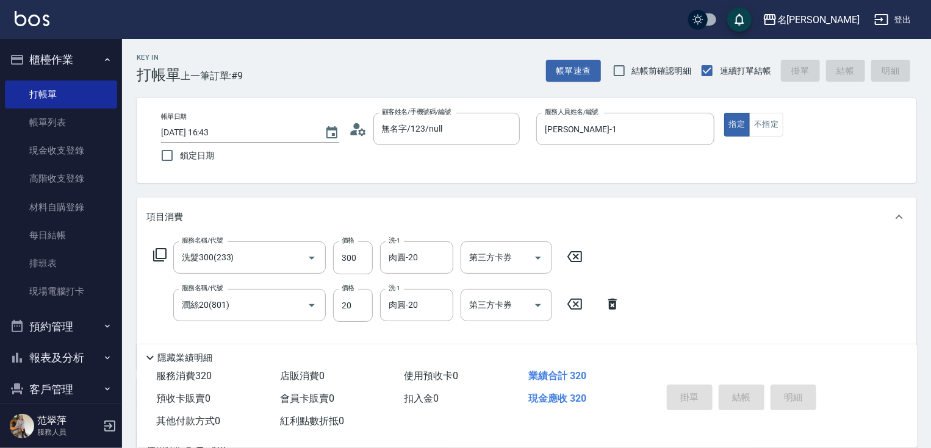
type input "[DATE] 16:44"
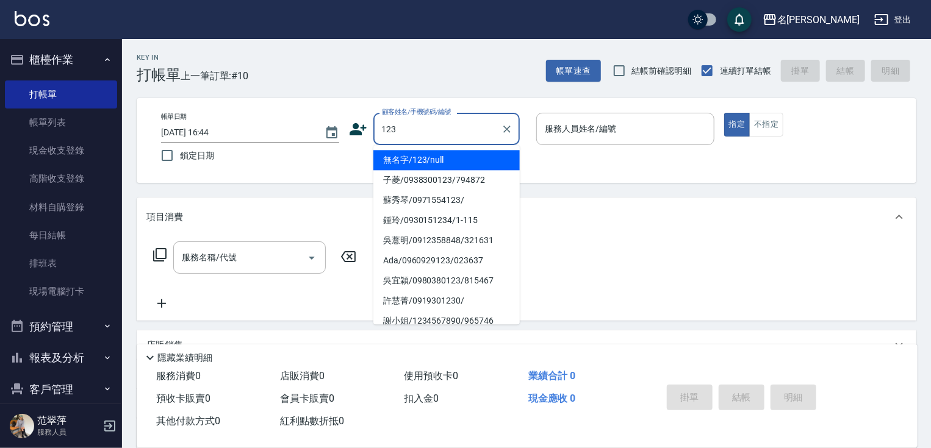
click at [421, 157] on li "無名字/123/null" at bounding box center [446, 160] width 146 height 20
type input "無名字/123/null"
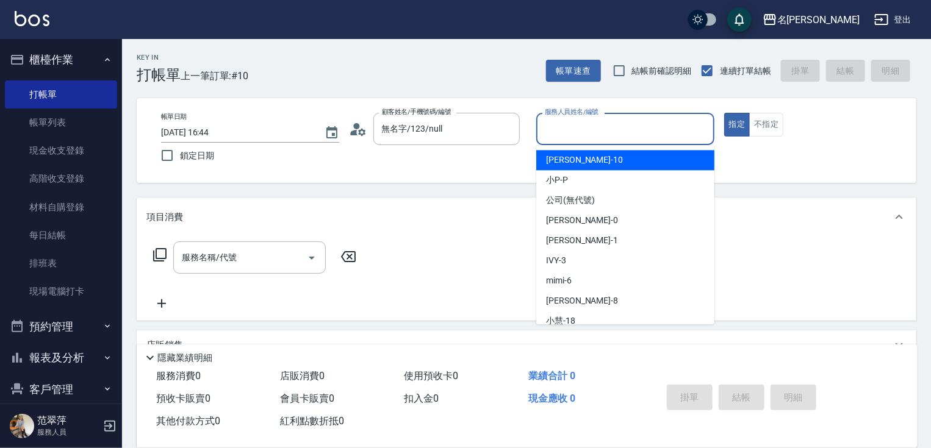
click at [571, 132] on input "服務人員姓名/編號" at bounding box center [624, 128] width 167 height 21
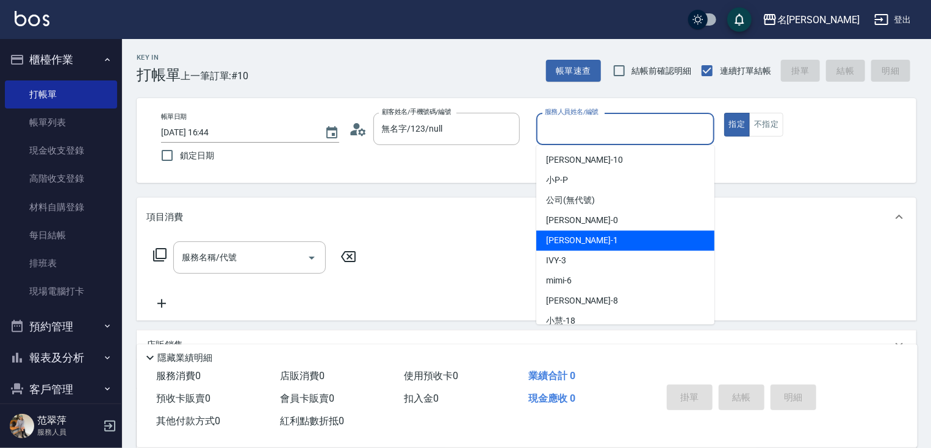
click at [571, 245] on span "[PERSON_NAME] -1" at bounding box center [582, 240] width 72 height 13
type input "[PERSON_NAME]-1"
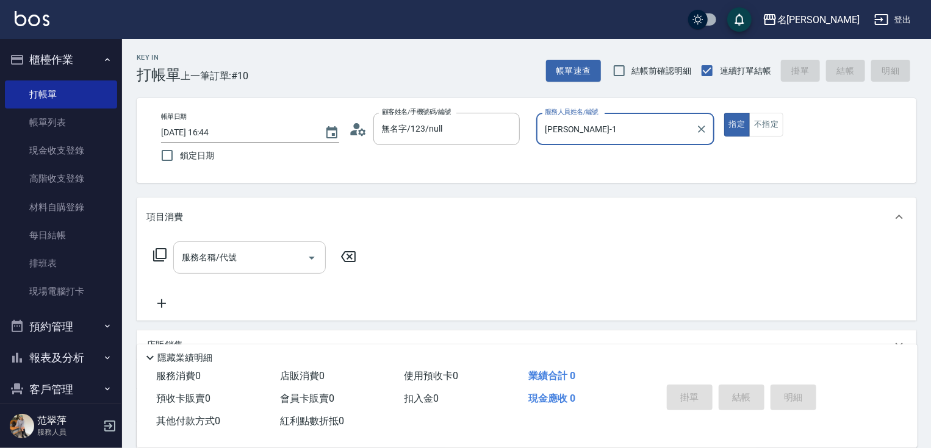
click at [271, 245] on div "服務名稱/代號" at bounding box center [249, 257] width 152 height 32
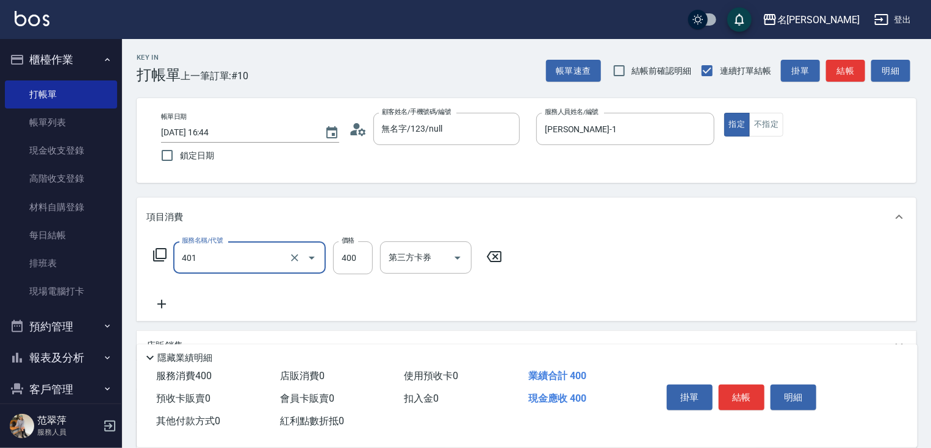
type input "剪髮(400)(401)"
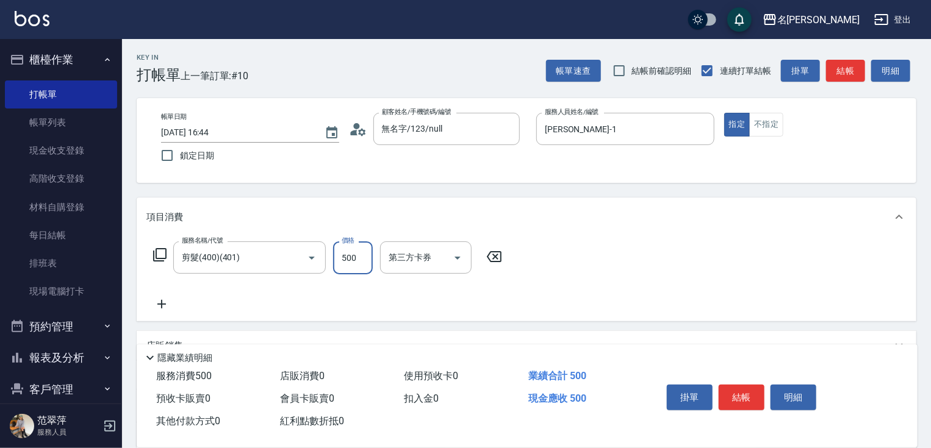
type input "500"
click at [163, 307] on icon at bounding box center [161, 304] width 30 height 15
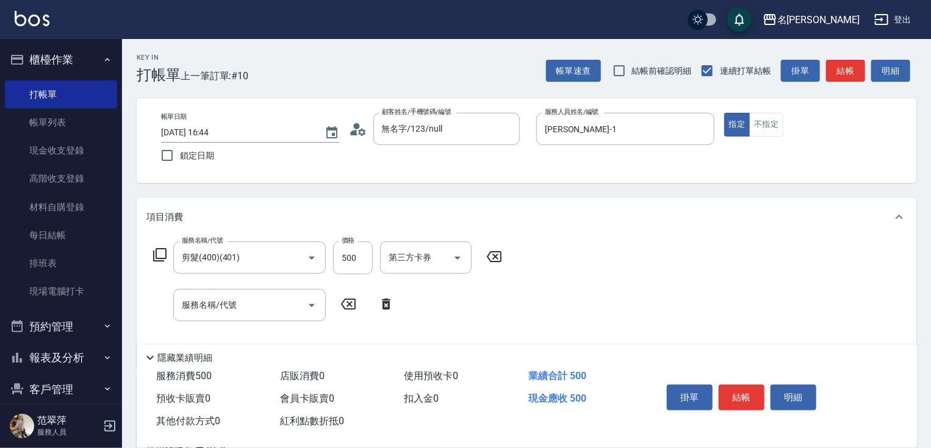
click at [163, 307] on div "服務名稱/代號 服務名稱/代號" at bounding box center [273, 305] width 255 height 32
click at [199, 303] on input "服務名稱/代號" at bounding box center [240, 305] width 123 height 21
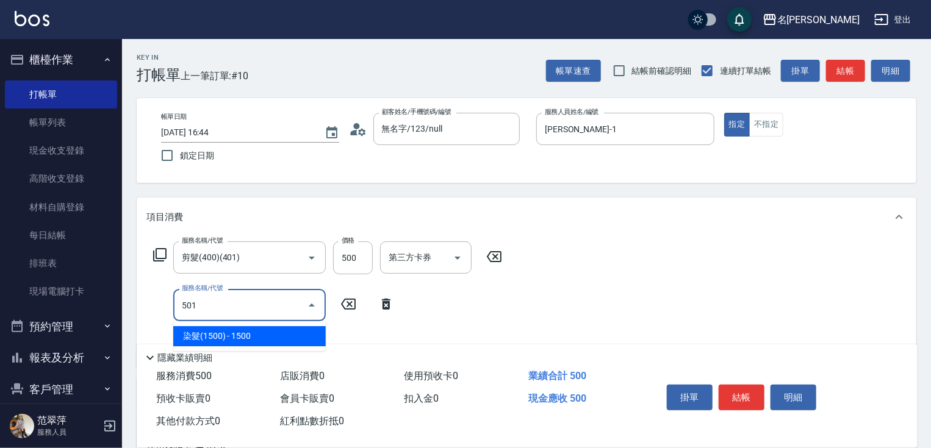
type input "染髮(1500)(501)"
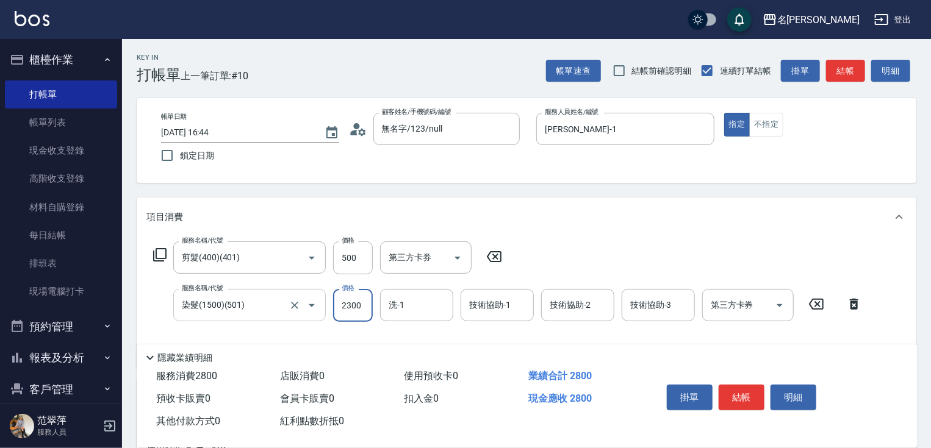
type input "2300"
type input "[PERSON_NAME]-1"
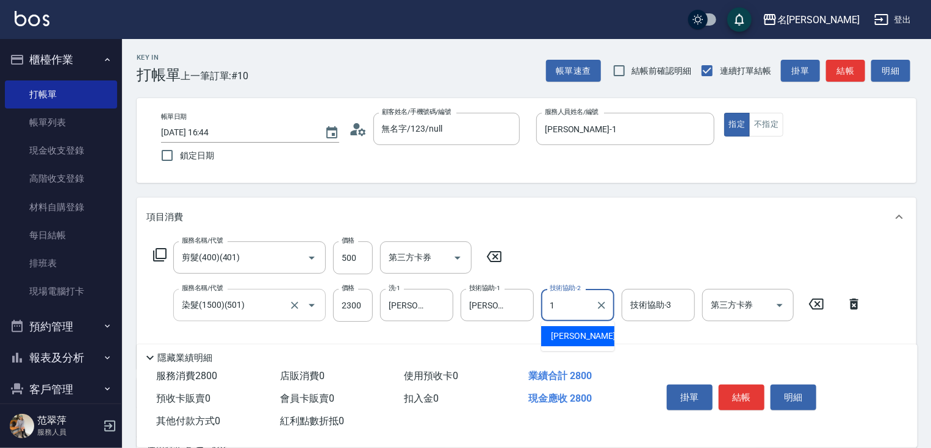
type input "[PERSON_NAME]-1"
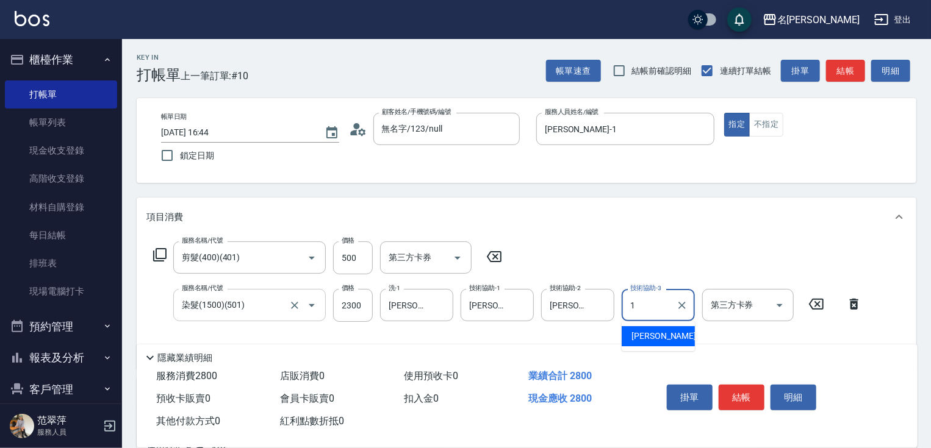
type input "[PERSON_NAME]-1"
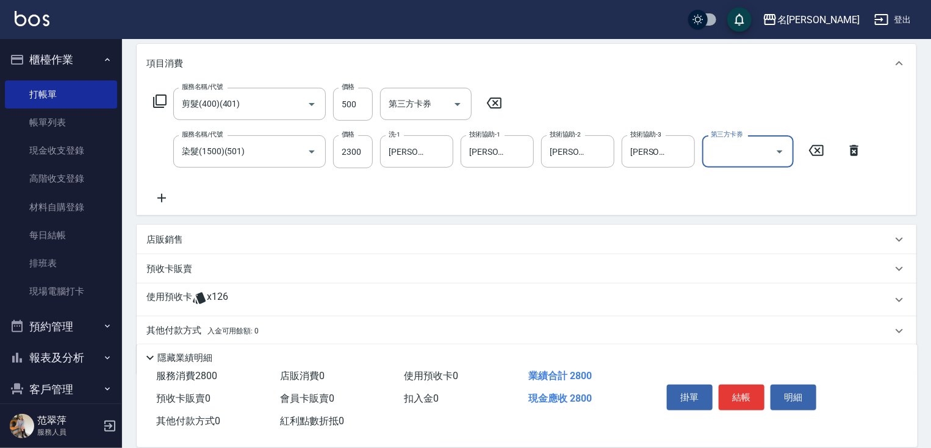
scroll to position [196, 0]
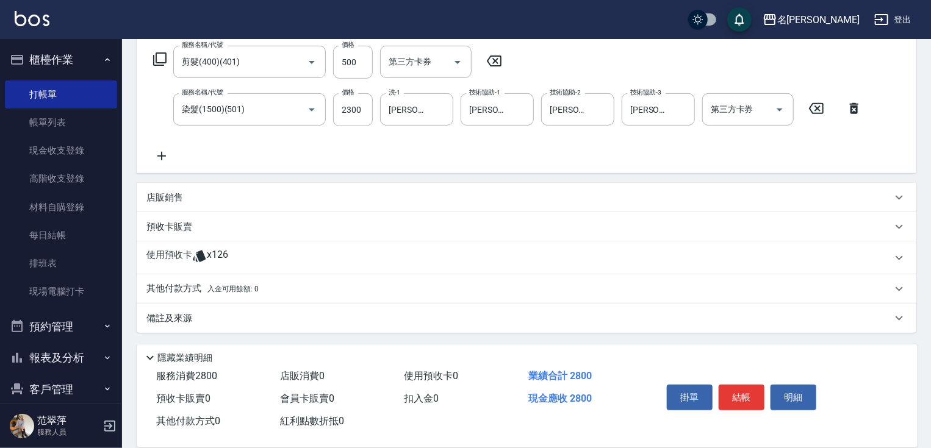
click at [186, 288] on p "其他付款方式 入金可用餘額: 0" at bounding box center [202, 288] width 112 height 13
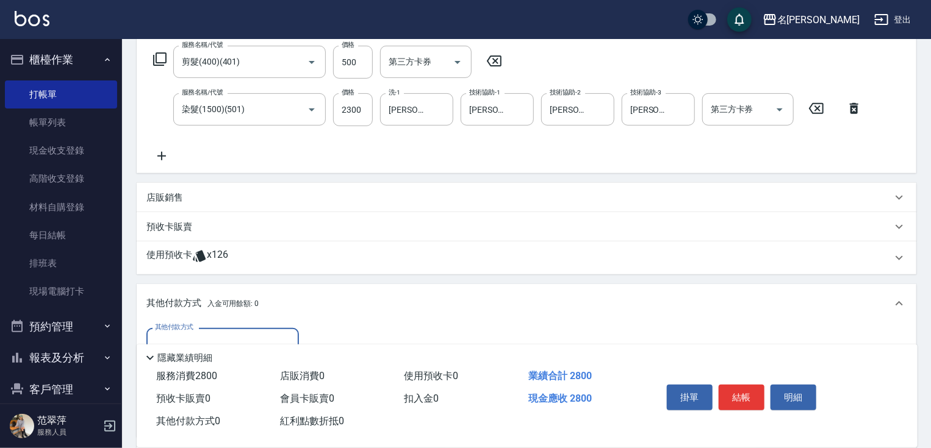
scroll to position [0, 0]
click at [215, 345] on div "隱藏業績明細" at bounding box center [527, 355] width 781 height 21
drag, startPoint x: 216, startPoint y: 336, endPoint x: 216, endPoint y: 346, distance: 10.4
click at [216, 338] on input "其他付款方式" at bounding box center [222, 344] width 141 height 21
drag, startPoint x: 216, startPoint y: 395, endPoint x: 261, endPoint y: 374, distance: 49.4
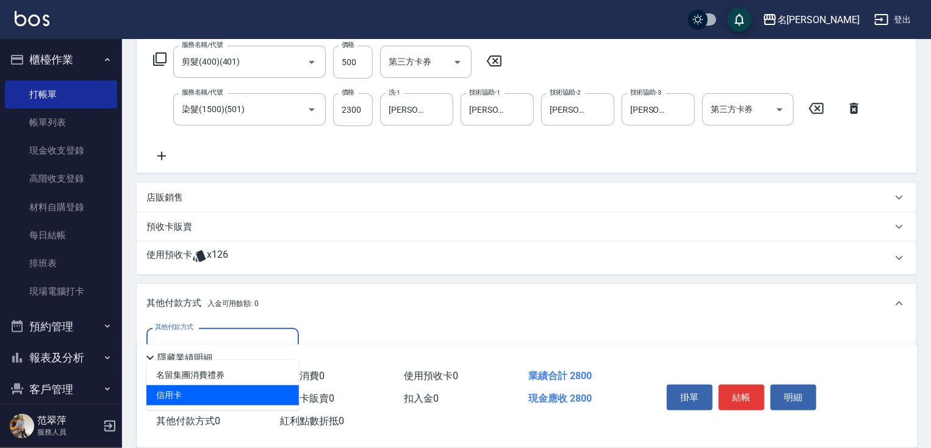
click at [222, 391] on span "信用卡" at bounding box center [222, 395] width 152 height 20
type input "信用卡"
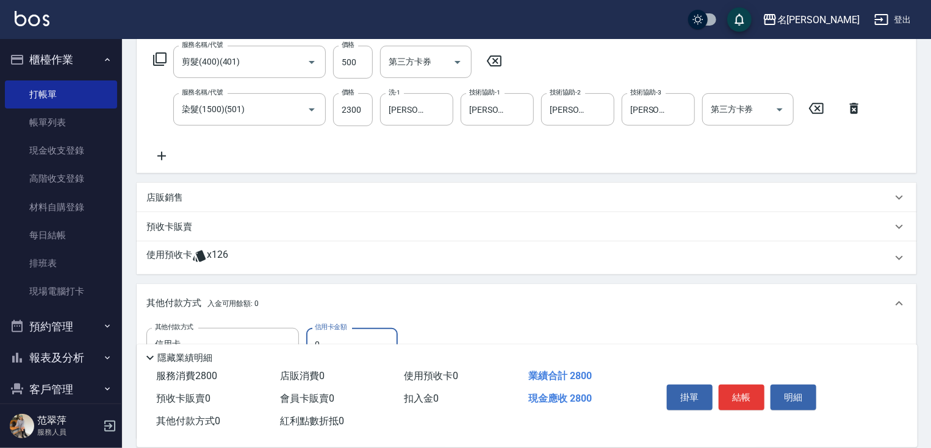
click at [309, 337] on input "0" at bounding box center [351, 344] width 91 height 33
type input "2800"
click at [733, 390] on button "結帳" at bounding box center [741, 398] width 46 height 26
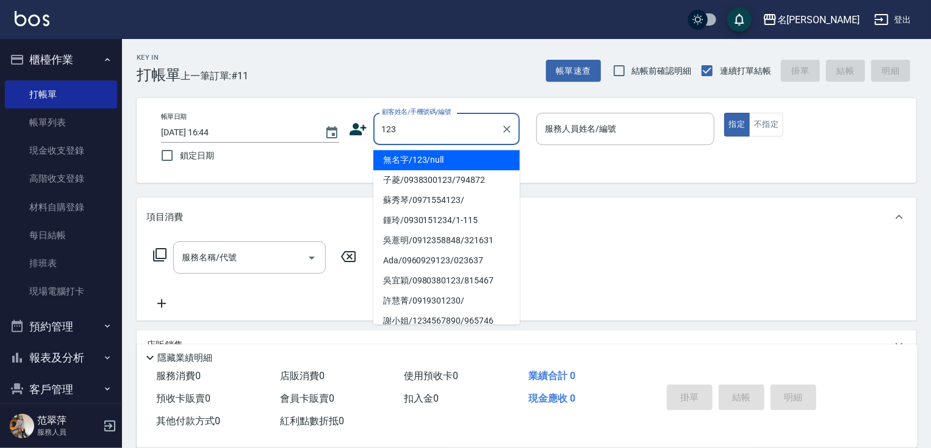
drag, startPoint x: 432, startPoint y: 162, endPoint x: 526, endPoint y: 110, distance: 107.3
click at [434, 159] on li "無名字/123/null" at bounding box center [446, 160] width 146 height 20
type input "無名字/123/null"
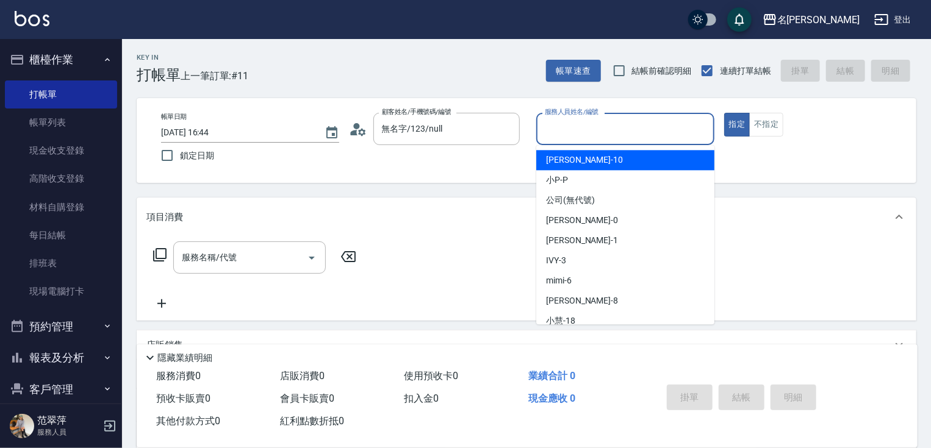
click at [565, 134] on input "服務人員姓名/編號" at bounding box center [624, 128] width 167 height 21
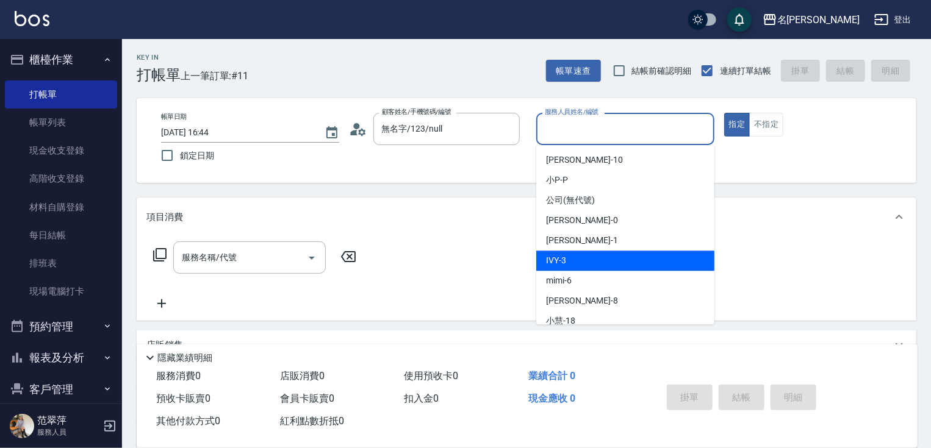
click at [571, 256] on div "IVY -3" at bounding box center [625, 261] width 178 height 20
type input "IVY-3"
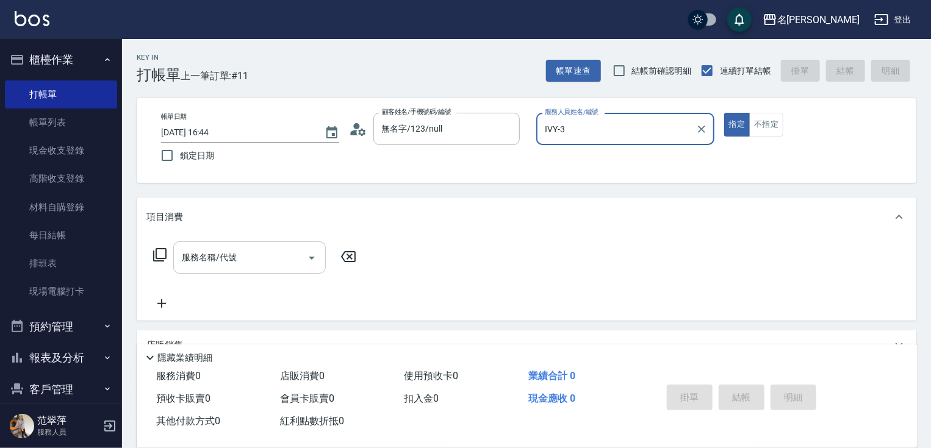
click at [263, 260] on input "服務名稱/代號" at bounding box center [240, 257] width 123 height 21
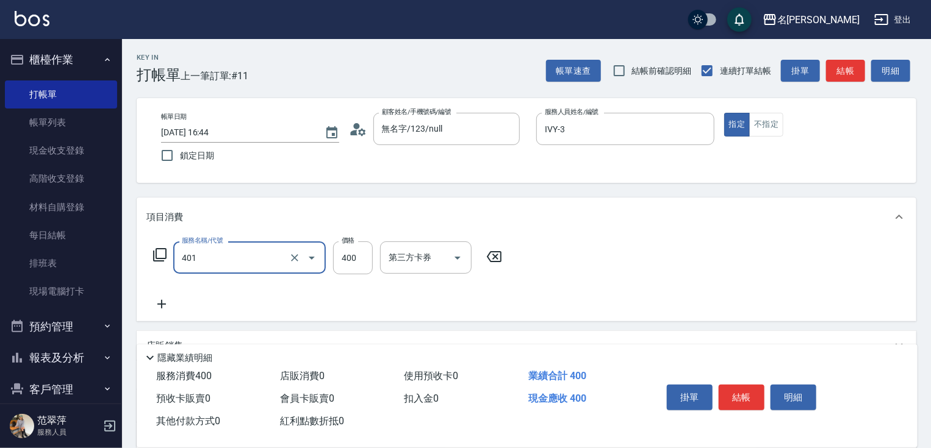
type input "剪髮(400)(401)"
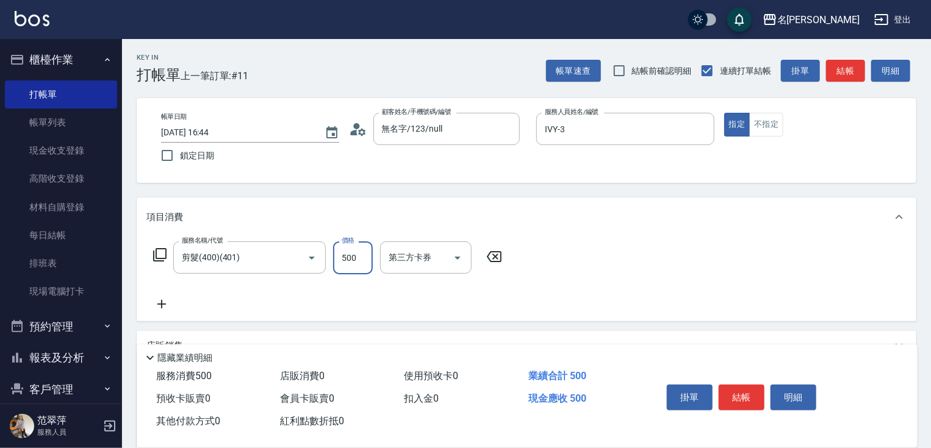
type input "500"
click at [165, 302] on icon at bounding box center [161, 304] width 30 height 15
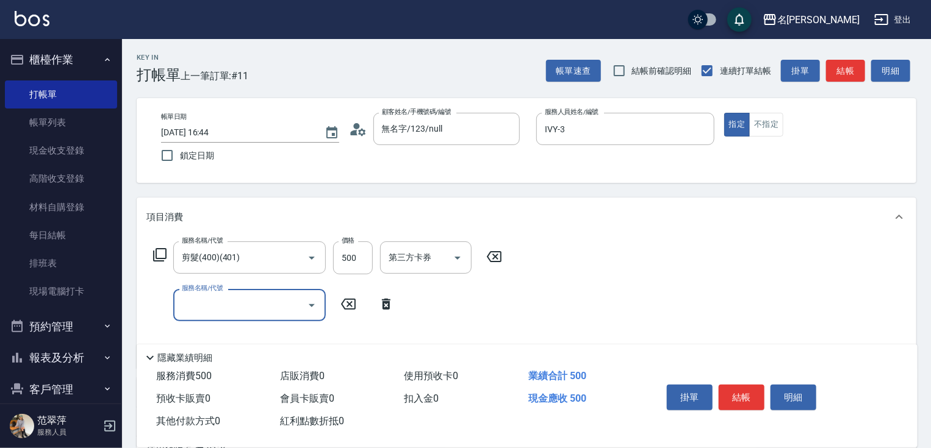
click at [194, 304] on input "服務名稱/代號" at bounding box center [240, 305] width 123 height 21
type input "染髮(1500)(501)"
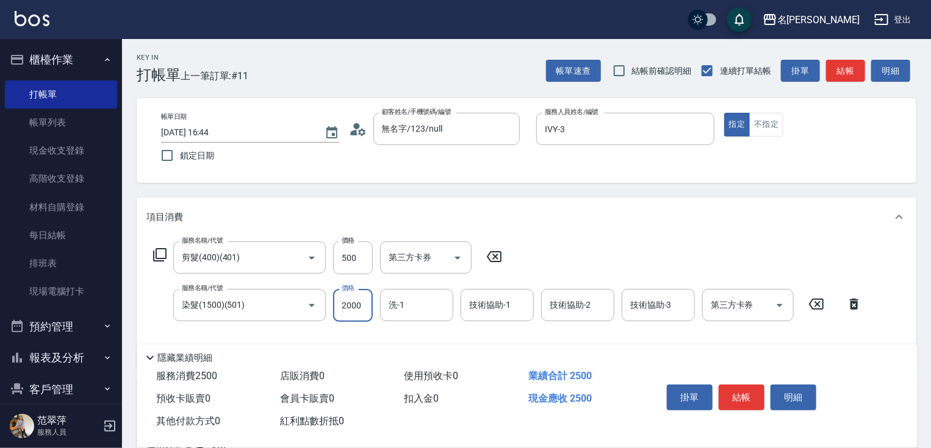
type input "2000"
type input "[PERSON_NAME]-18"
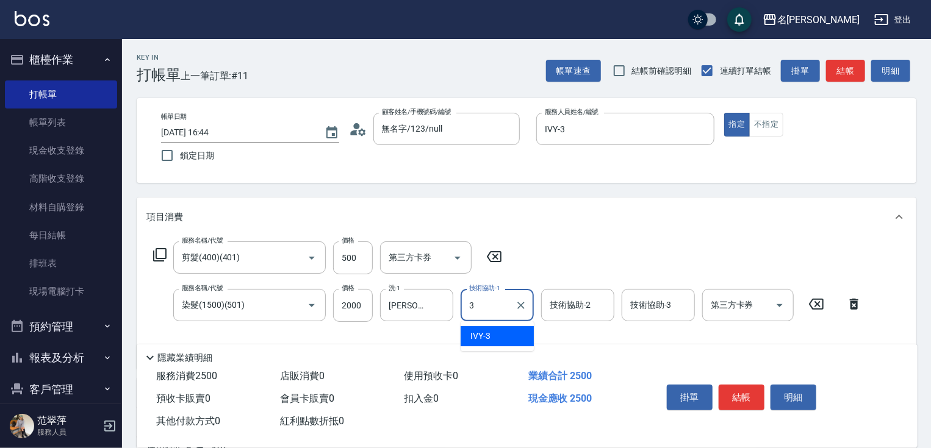
type input "IVY-3"
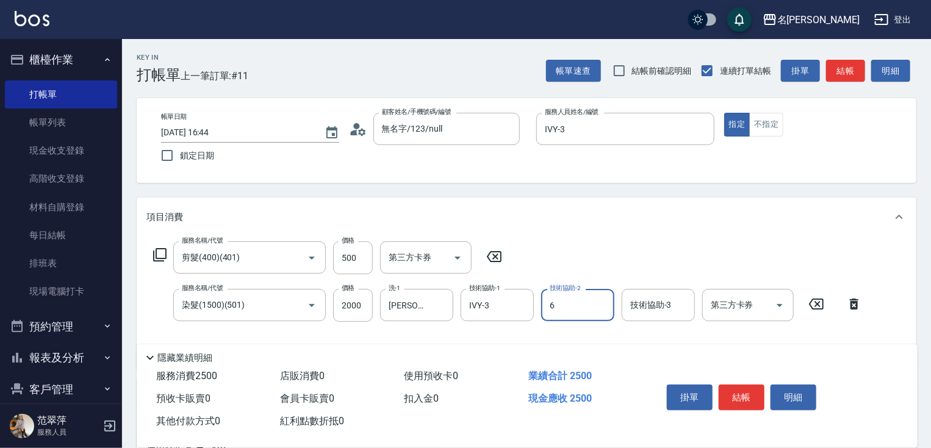
type input "mimi-6"
type input "6"
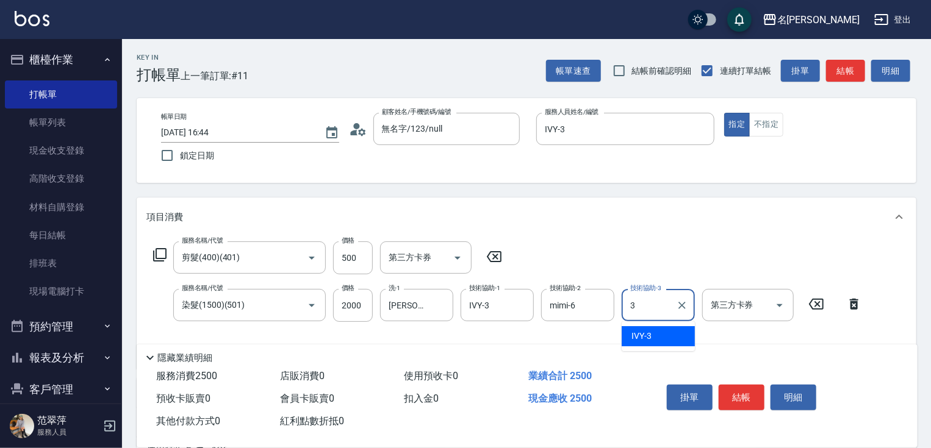
type input "IVY-3"
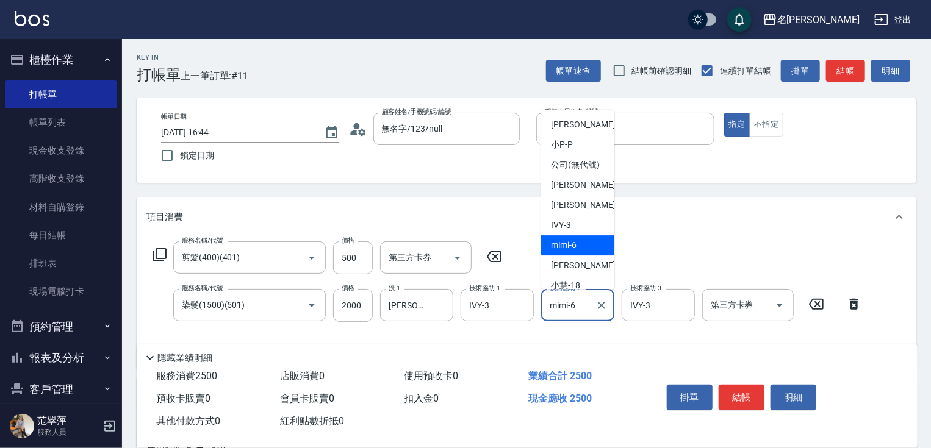
drag, startPoint x: 553, startPoint y: 304, endPoint x: 481, endPoint y: 351, distance: 86.8
click at [581, 312] on input "mimi-6" at bounding box center [568, 305] width 44 height 21
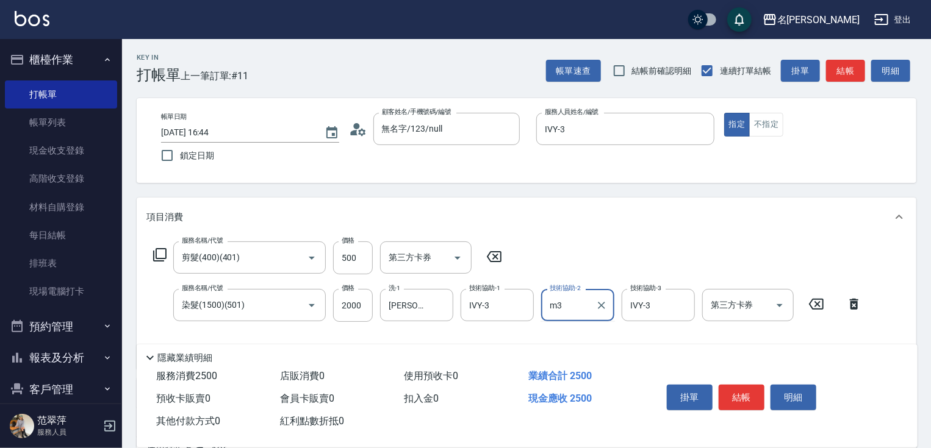
type input "m"
type input "IVY-3"
click at [738, 391] on button "結帳" at bounding box center [741, 398] width 46 height 26
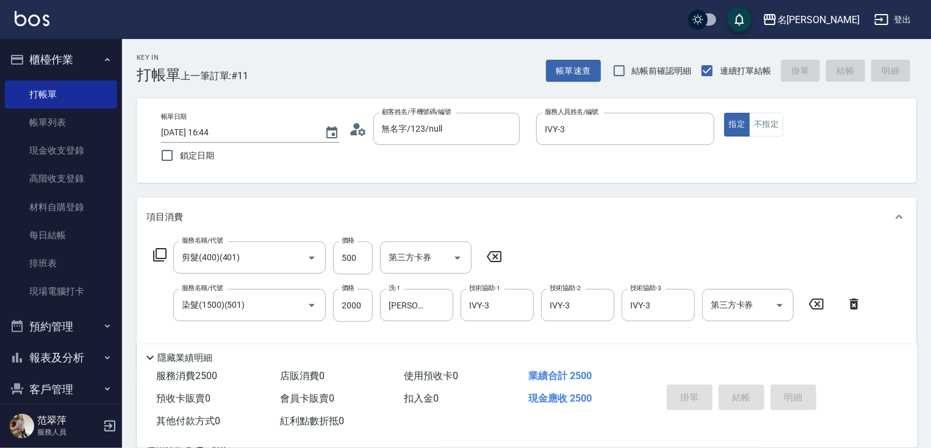
type input "[DATE] 16:45"
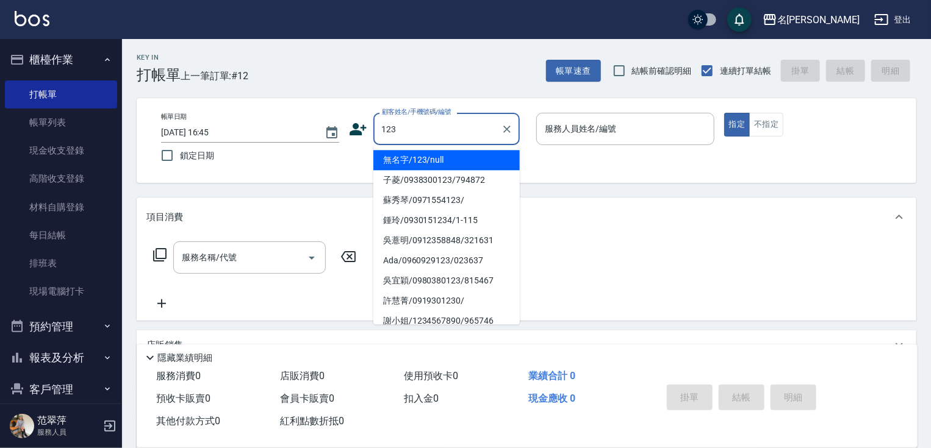
click at [450, 165] on li "無名字/123/null" at bounding box center [446, 160] width 146 height 20
type input "無名字/123/null"
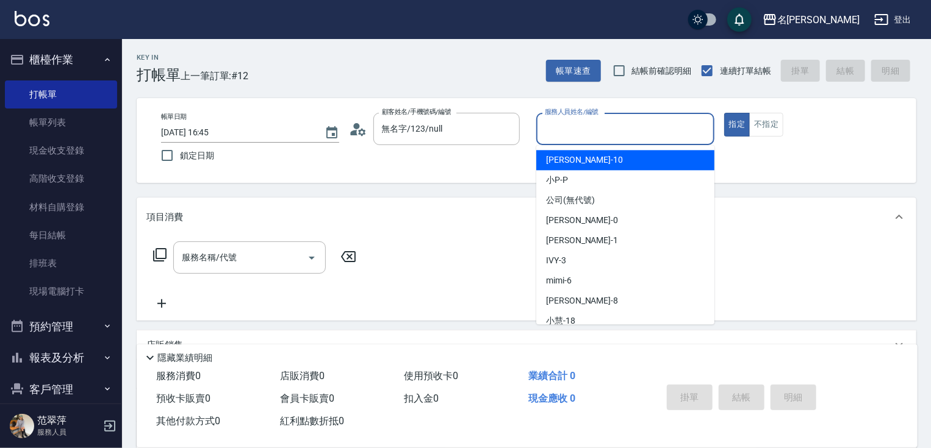
click at [570, 137] on input "服務人員姓名/編號" at bounding box center [624, 128] width 167 height 21
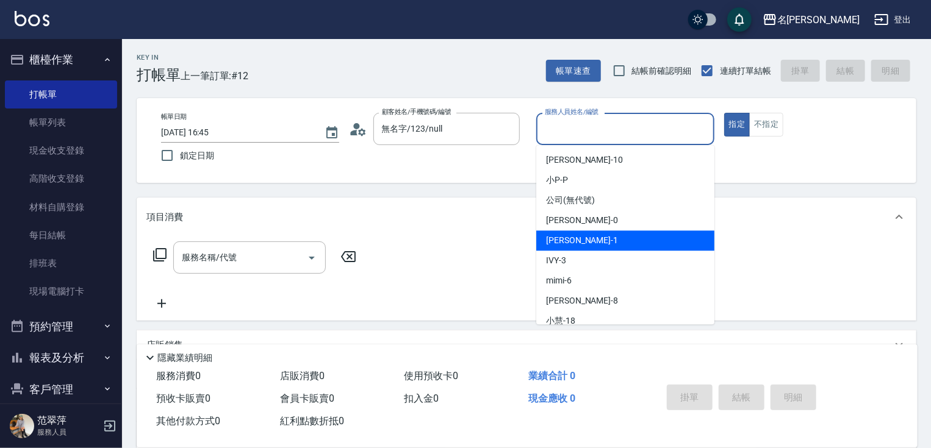
click at [582, 243] on div "[PERSON_NAME] -1" at bounding box center [625, 240] width 178 height 20
type input "[PERSON_NAME]-1"
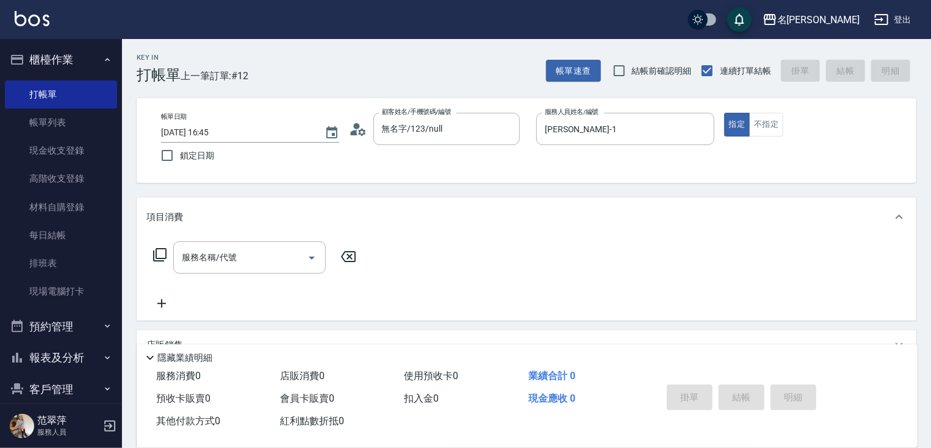
click at [160, 256] on icon at bounding box center [159, 255] width 15 height 15
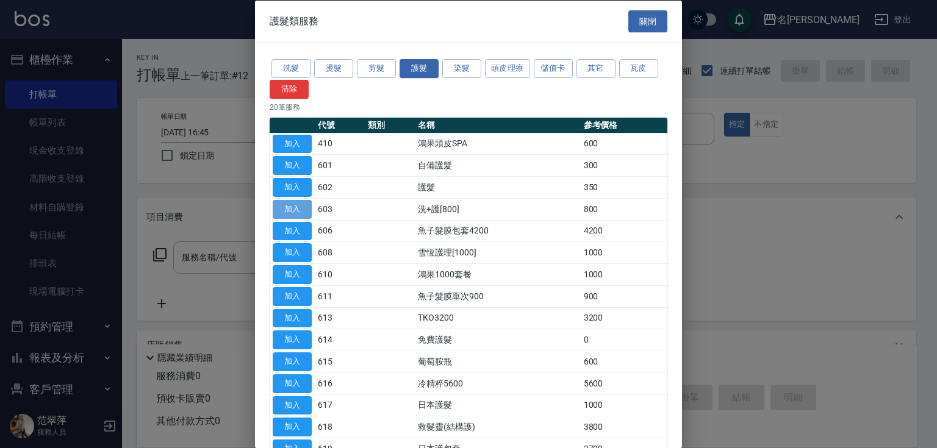
click at [297, 205] on button "加入" at bounding box center [292, 208] width 39 height 19
type input "洗+護[800](603)"
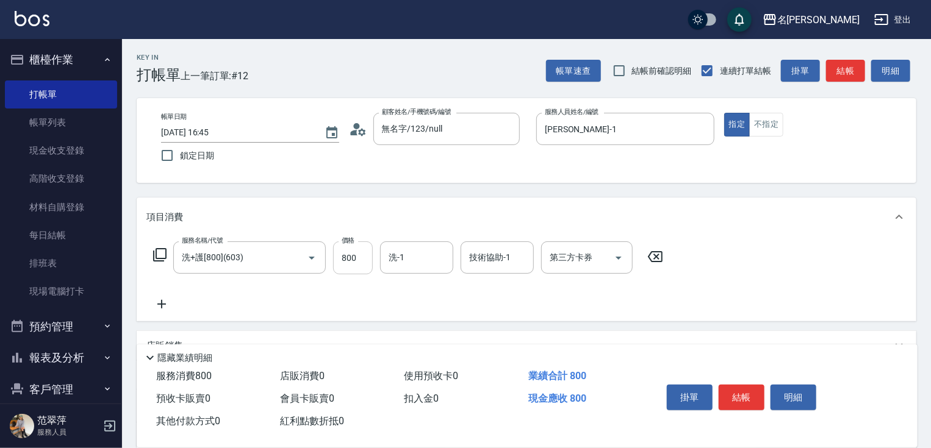
click at [352, 260] on input "800" at bounding box center [353, 257] width 40 height 33
type input "0"
type input "[PERSON_NAME]-1"
click at [741, 388] on button "結帳" at bounding box center [741, 398] width 46 height 26
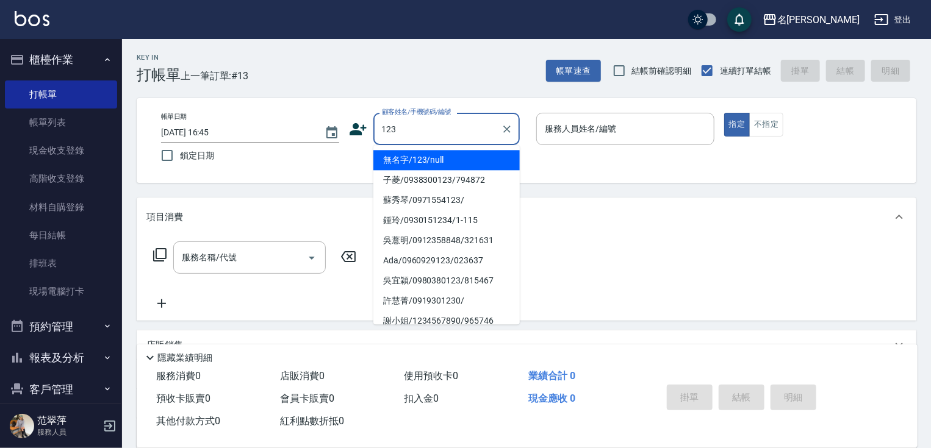
click at [460, 161] on li "無名字/123/null" at bounding box center [446, 160] width 146 height 20
type input "無名字/123/null"
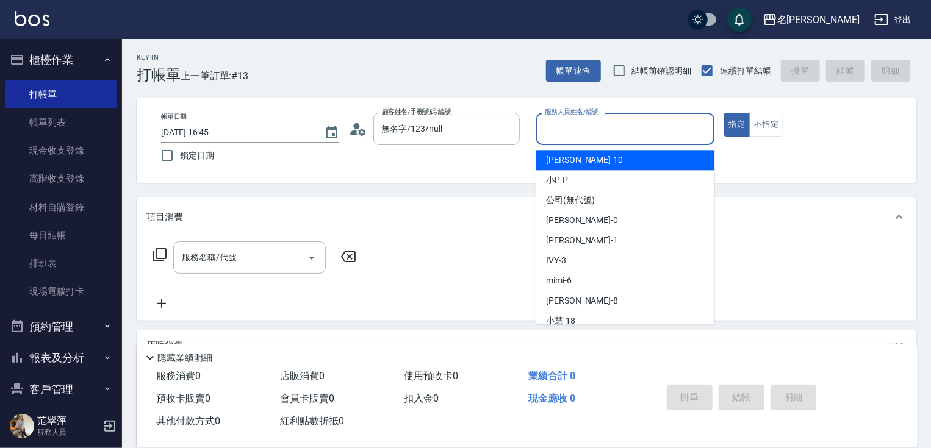
click at [585, 130] on input "服務人員姓名/編號" at bounding box center [624, 128] width 167 height 21
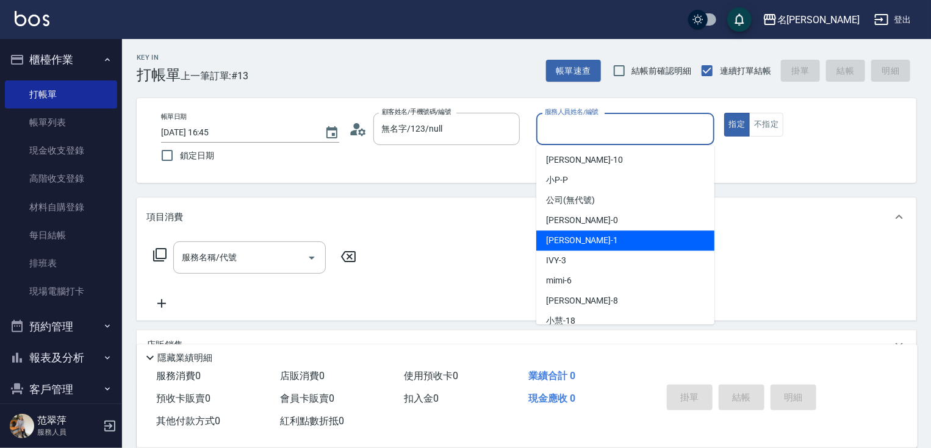
click at [591, 235] on div "[PERSON_NAME] -1" at bounding box center [625, 240] width 178 height 20
type input "[PERSON_NAME]-1"
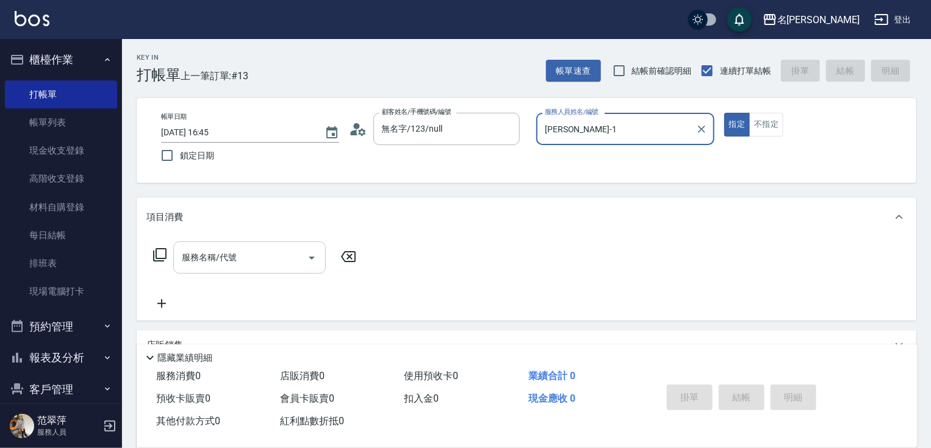
click at [271, 252] on input "服務名稱/代號" at bounding box center [240, 257] width 123 height 21
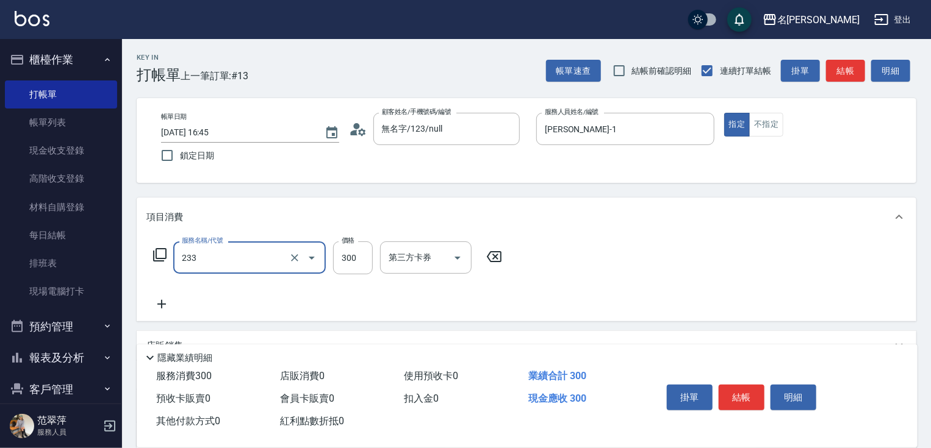
type input "洗髮300(233)"
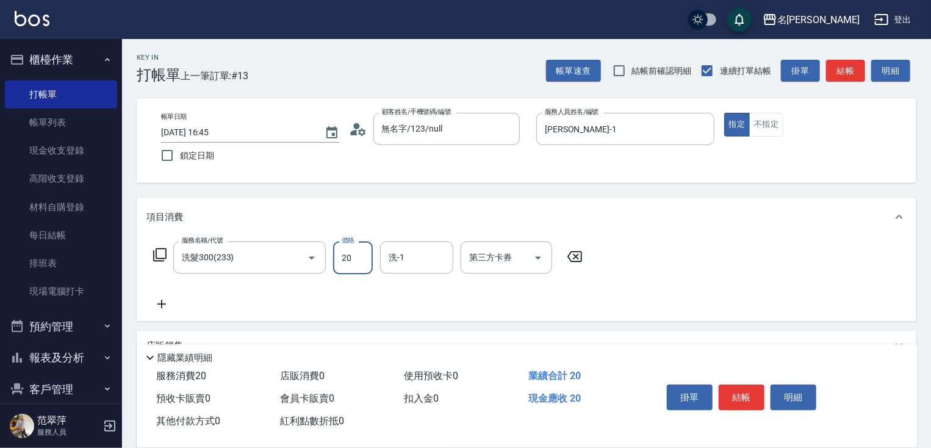
click at [348, 251] on input "20" at bounding box center [353, 257] width 40 height 33
type input "300"
type input "肉圓-20"
click at [737, 398] on button "結帳" at bounding box center [741, 398] width 46 height 26
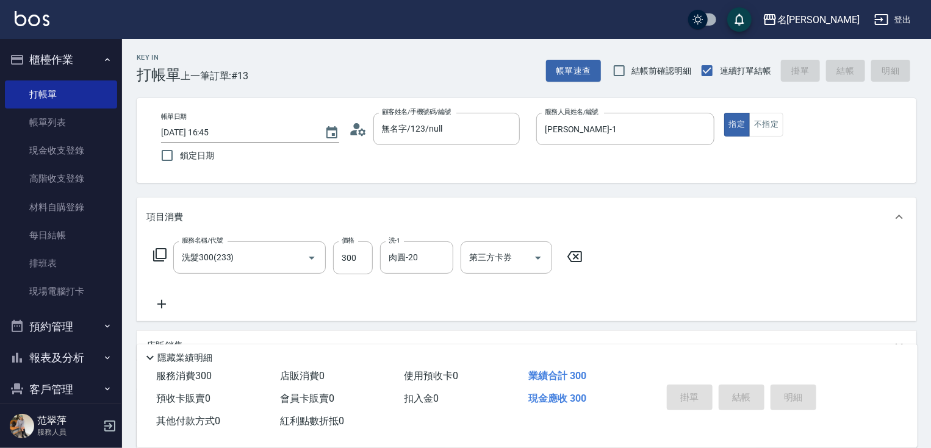
type input "[DATE] 16:46"
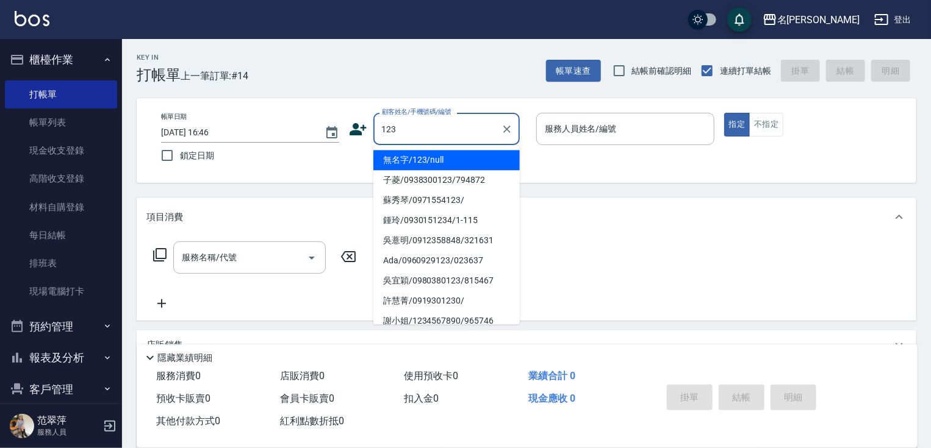
click at [448, 165] on li "無名字/123/null" at bounding box center [446, 160] width 146 height 20
type input "無名字/123/null"
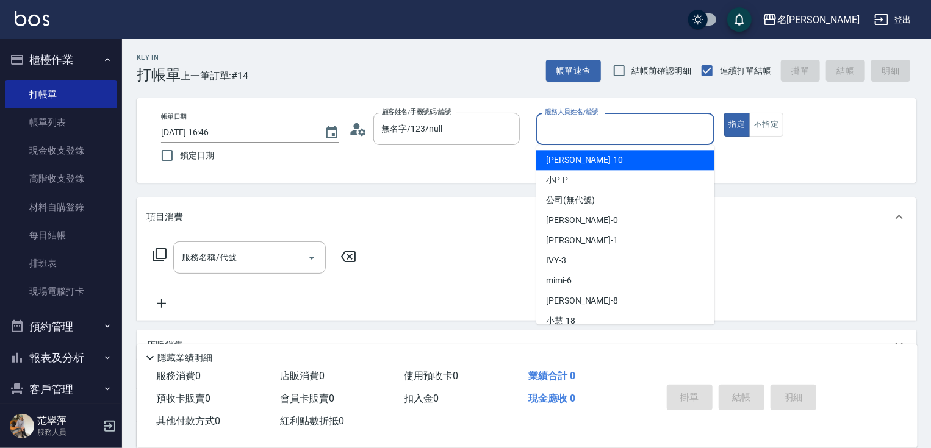
click at [581, 121] on input "服務人員姓名/編號" at bounding box center [624, 128] width 167 height 21
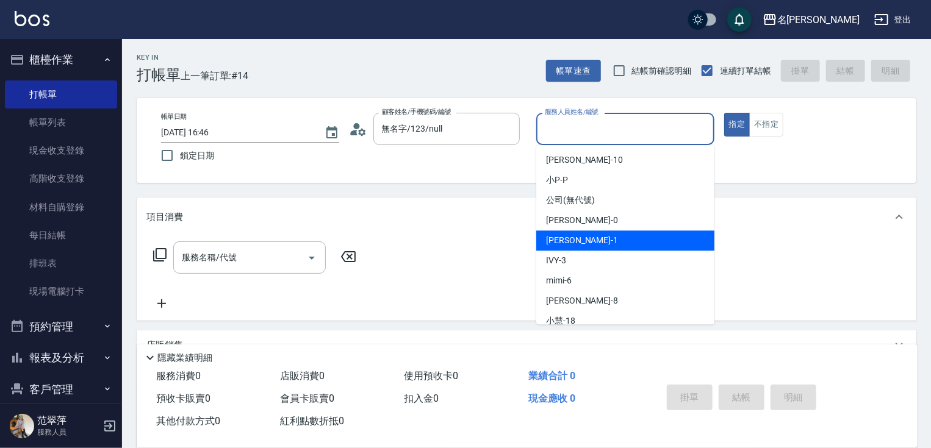
click at [577, 234] on span "[PERSON_NAME] -1" at bounding box center [582, 240] width 72 height 13
type input "[PERSON_NAME]-1"
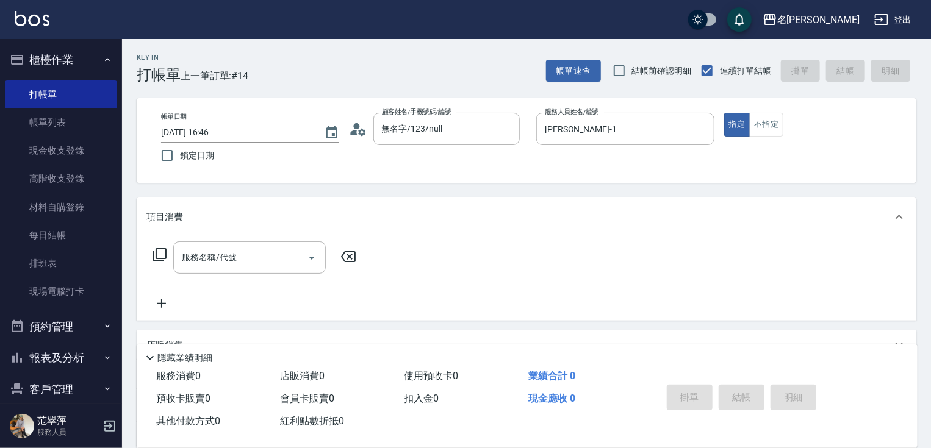
click at [160, 255] on icon at bounding box center [159, 255] width 15 height 15
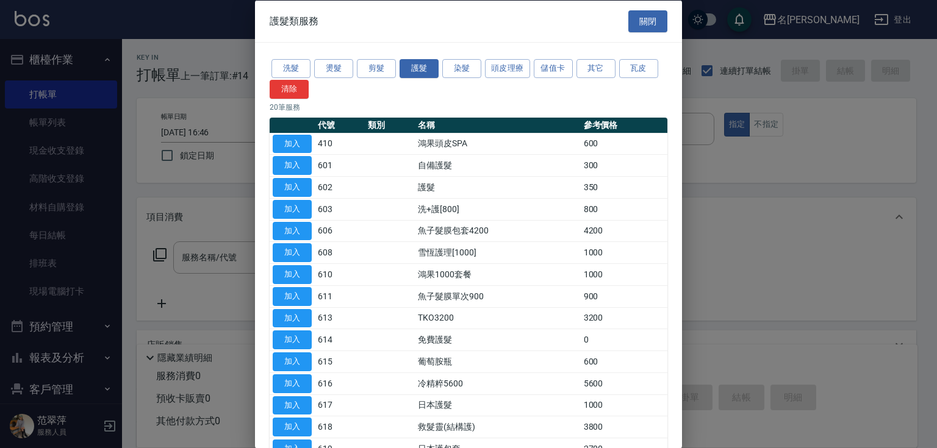
click at [307, 205] on button "加入" at bounding box center [292, 208] width 39 height 19
type input "洗+護[800](603)"
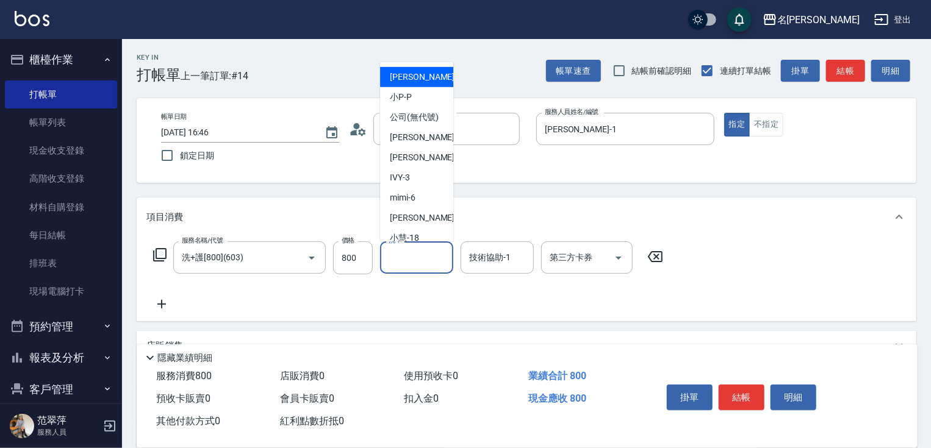
click at [441, 251] on input "洗-1" at bounding box center [416, 257] width 62 height 21
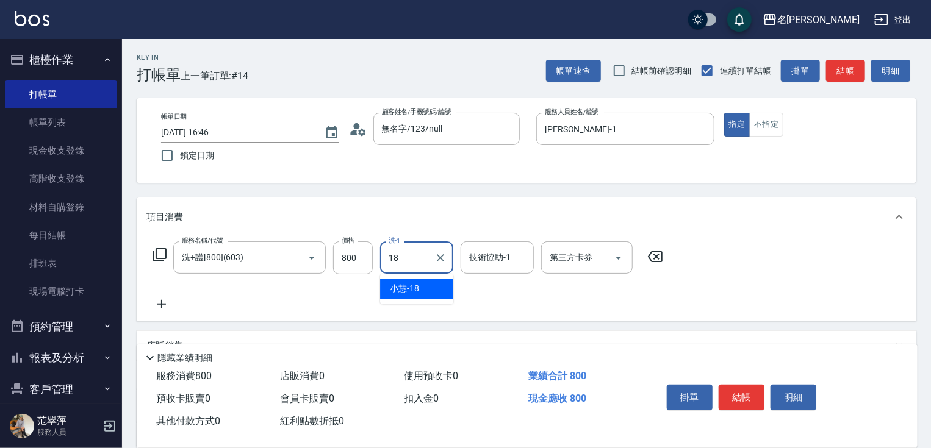
type input "[PERSON_NAME]-18"
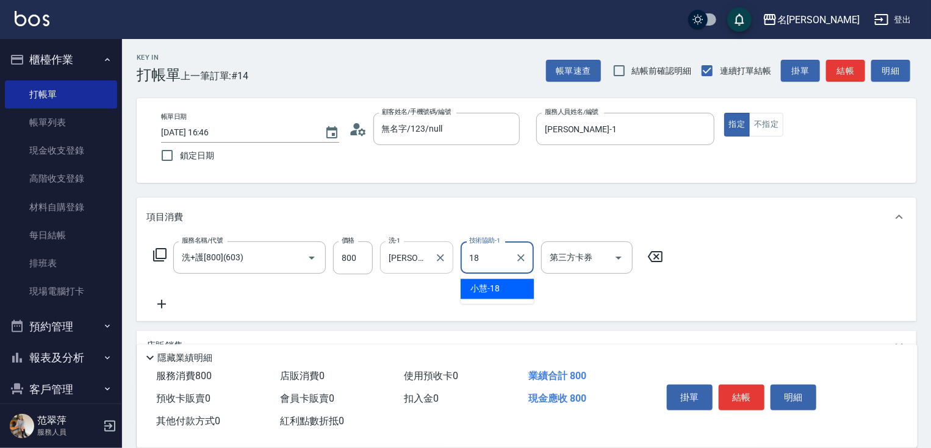
type input "[PERSON_NAME]-18"
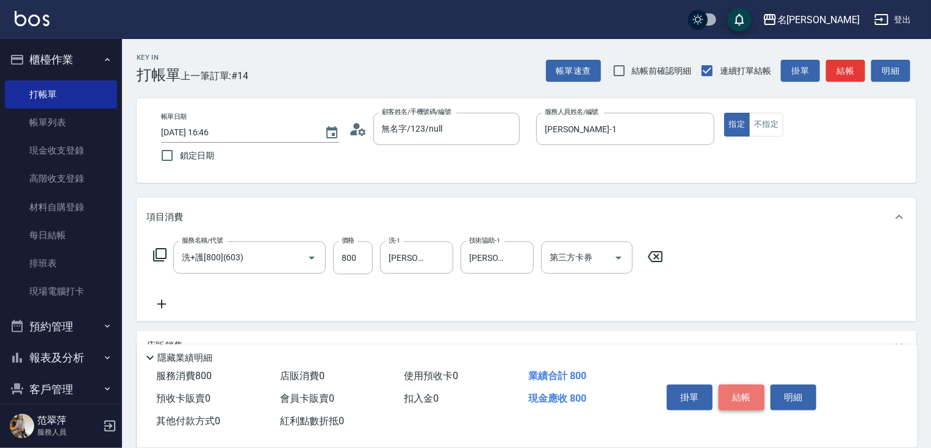
click at [728, 388] on button "結帳" at bounding box center [741, 398] width 46 height 26
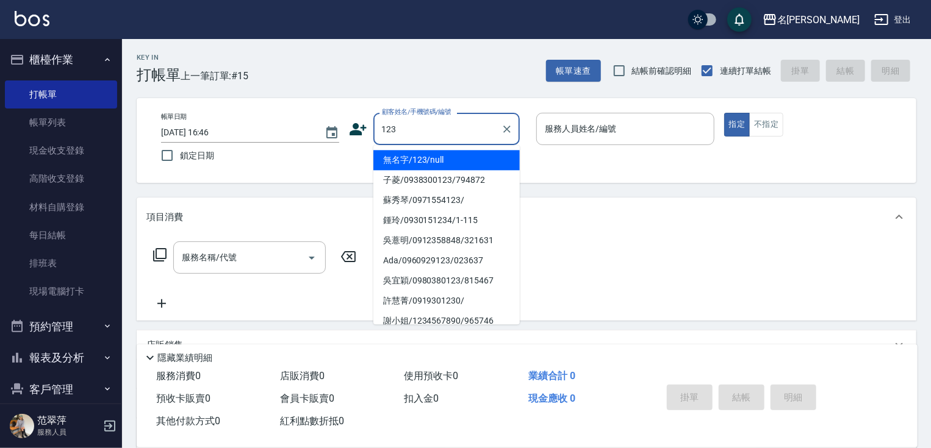
drag, startPoint x: 437, startPoint y: 156, endPoint x: 461, endPoint y: 151, distance: 24.9
click at [437, 156] on li "無名字/123/null" at bounding box center [446, 160] width 146 height 20
type input "無名字/123/null"
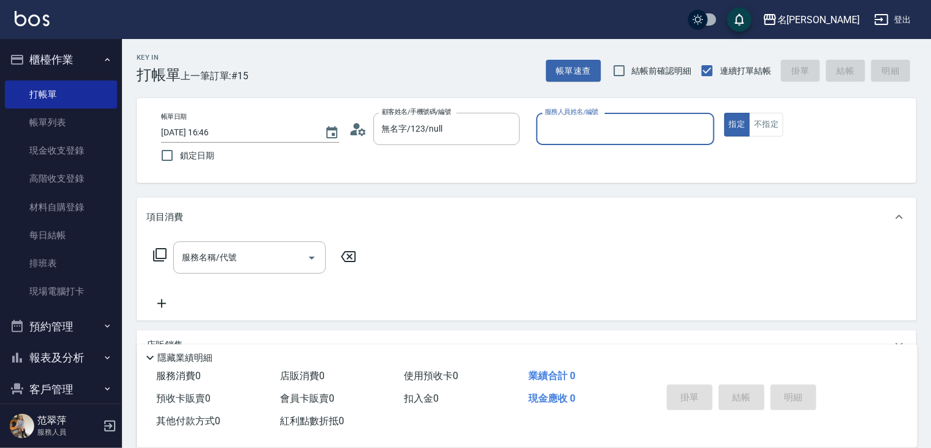
click at [619, 131] on input "服務人員姓名/編號" at bounding box center [624, 128] width 167 height 21
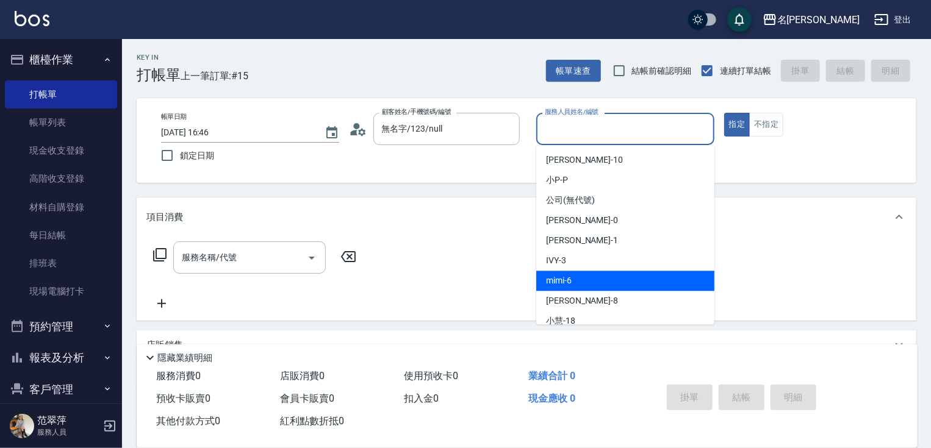
click at [565, 282] on span "mimi -6" at bounding box center [559, 280] width 26 height 13
type input "mimi-6"
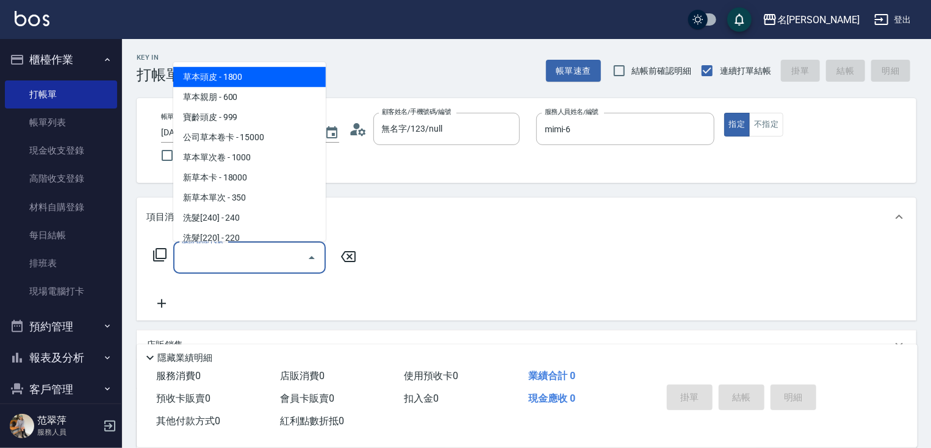
click at [243, 260] on input "服務名稱/代號" at bounding box center [240, 257] width 123 height 21
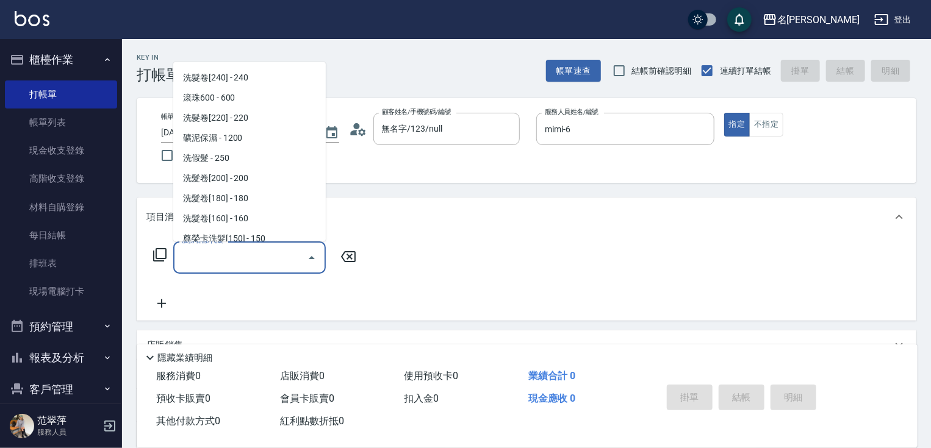
scroll to position [274, 0]
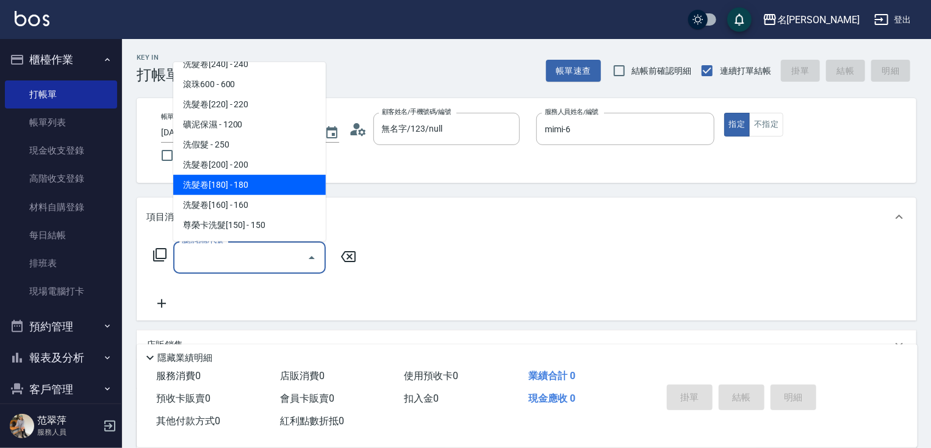
click at [248, 180] on span "洗髮卷[180] - 180" at bounding box center [249, 185] width 152 height 20
type input "洗髮卷[180](214)"
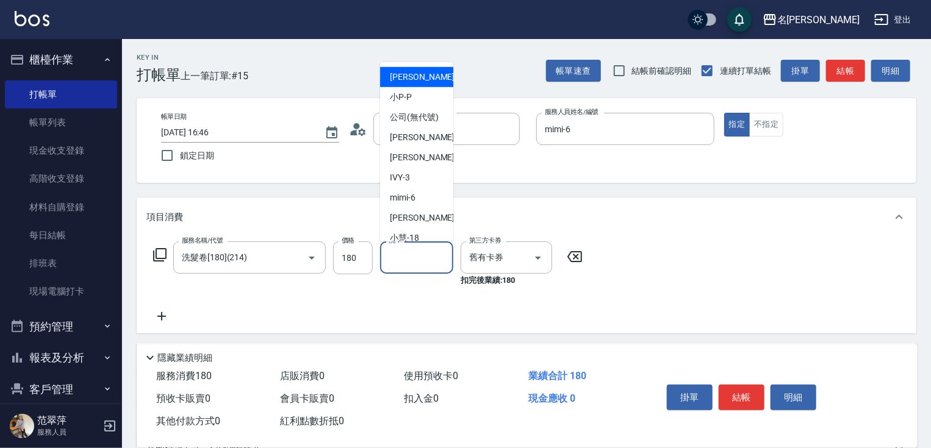
click at [399, 249] on input "洗-1" at bounding box center [416, 257] width 62 height 21
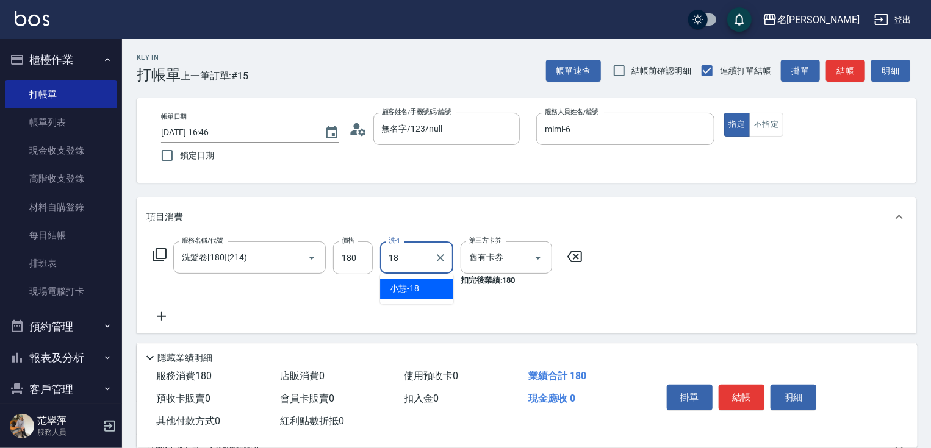
type input "[PERSON_NAME]-18"
click at [158, 314] on icon at bounding box center [161, 316] width 30 height 15
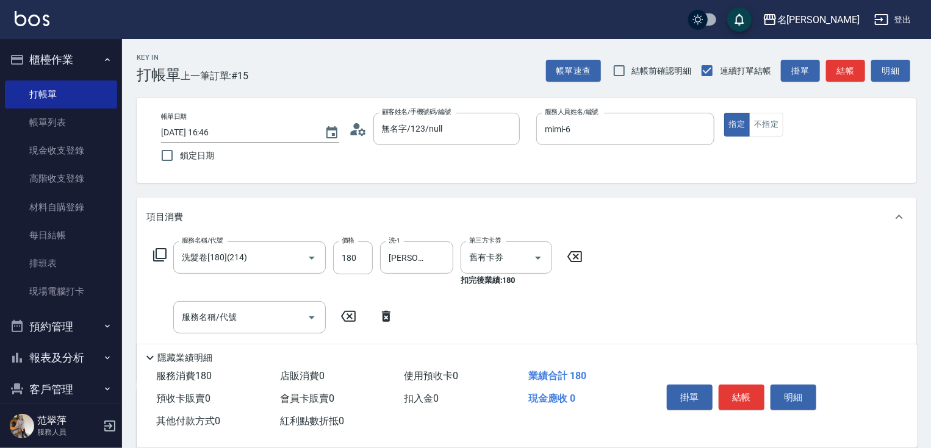
click at [160, 254] on icon at bounding box center [159, 255] width 15 height 15
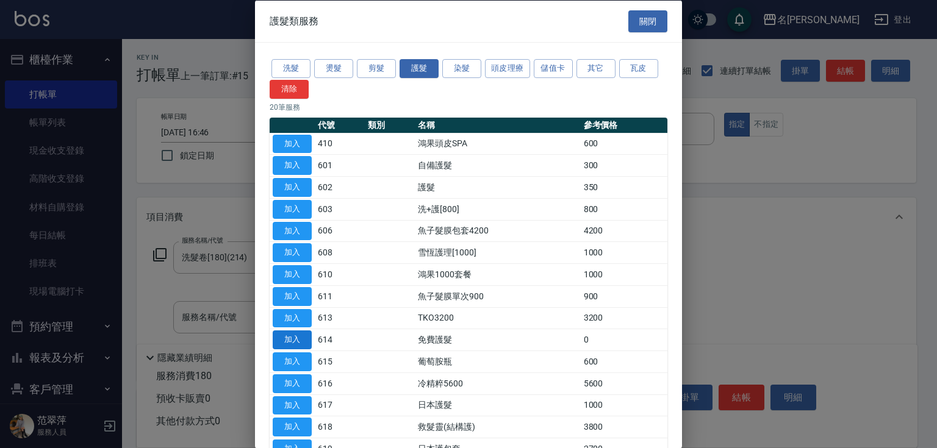
click at [291, 338] on button "加入" at bounding box center [292, 339] width 39 height 19
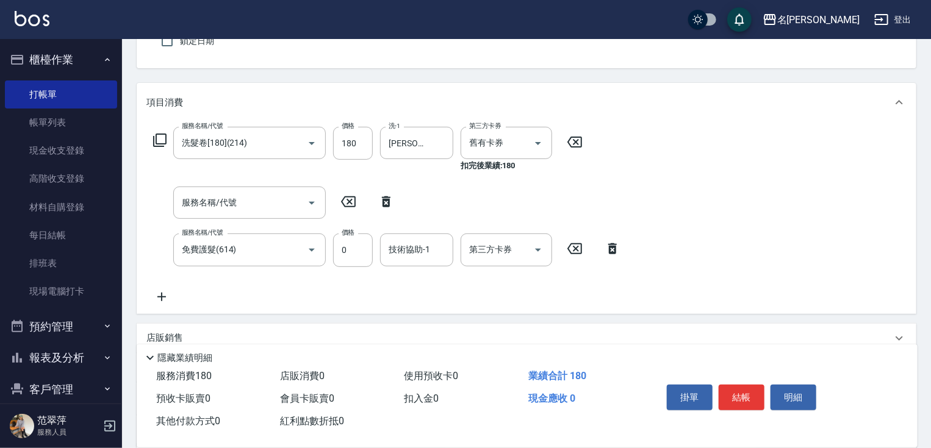
scroll to position [98, 0]
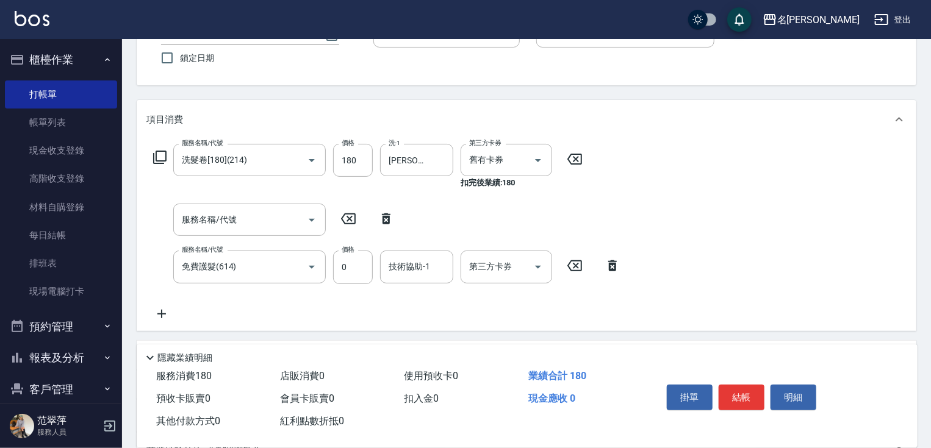
drag, startPoint x: 404, startPoint y: 215, endPoint x: 396, endPoint y: 232, distance: 18.5
click at [403, 215] on div "服務名稱/代號 洗髮卷[180](214) 服務名稱/代號 價格 180 價格 洗-1 小慧-18 洗-1 第三方卡券 舊有卡券 第三方卡券 扣完後業績: 1…" at bounding box center [386, 232] width 481 height 177
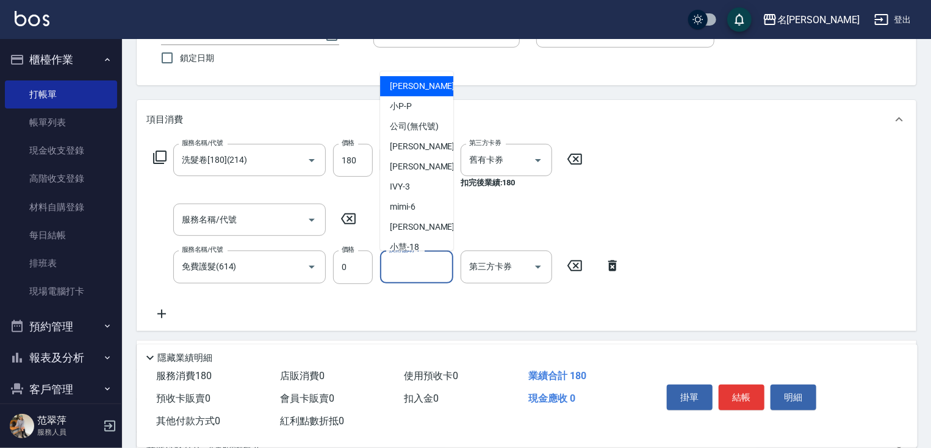
click at [401, 268] on input "技術協助-1" at bounding box center [416, 266] width 62 height 21
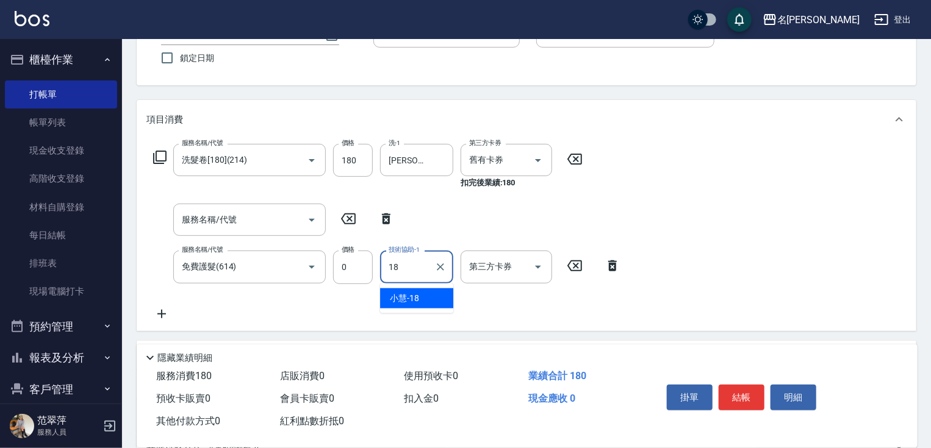
type input "[PERSON_NAME]-18"
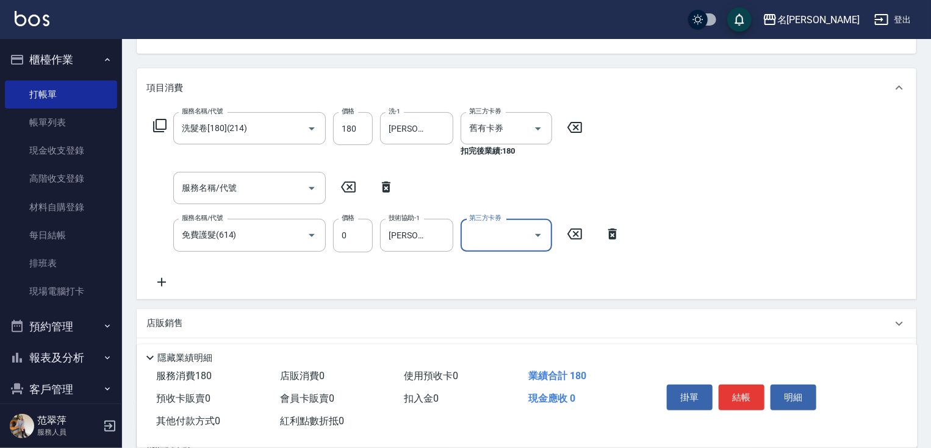
scroll to position [146, 0]
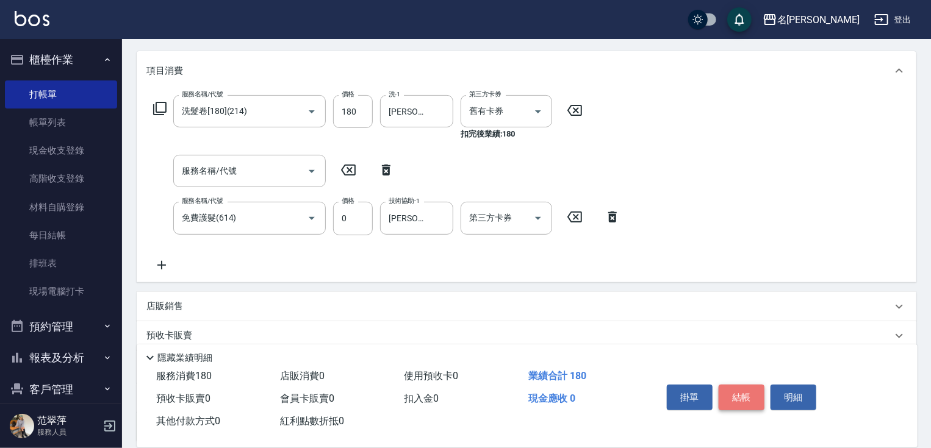
click at [751, 391] on button "結帳" at bounding box center [741, 398] width 46 height 26
type input "[DATE] 16:48"
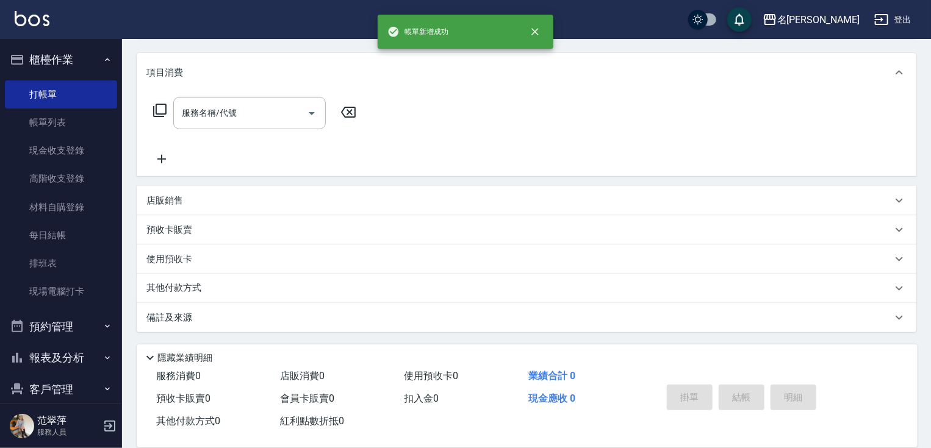
scroll to position [0, 0]
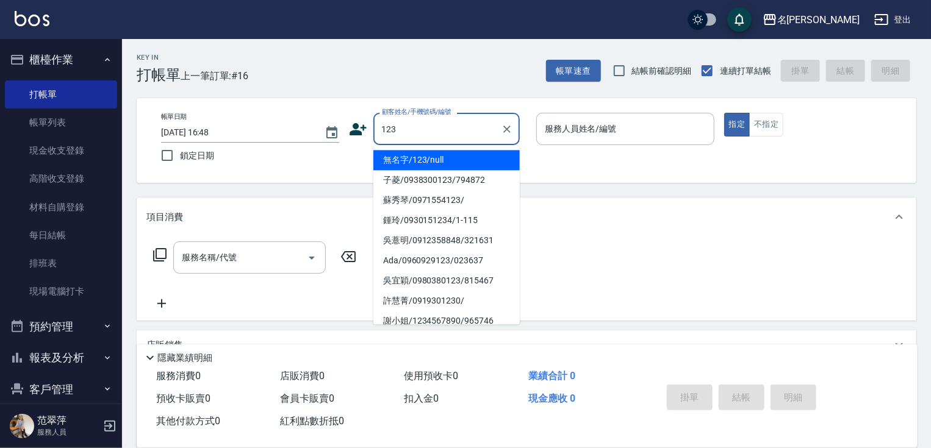
click at [436, 165] on li "無名字/123/null" at bounding box center [446, 160] width 146 height 20
type input "無名字/123/null"
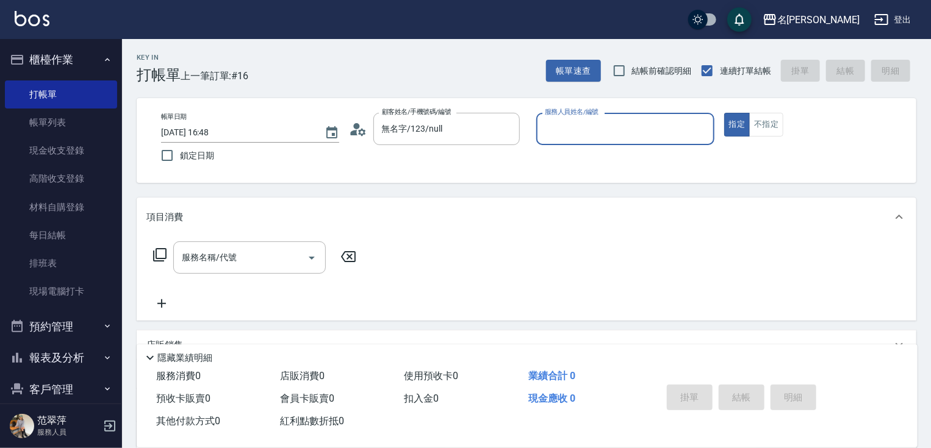
click at [564, 130] on input "服務人員姓名/編號" at bounding box center [624, 128] width 167 height 21
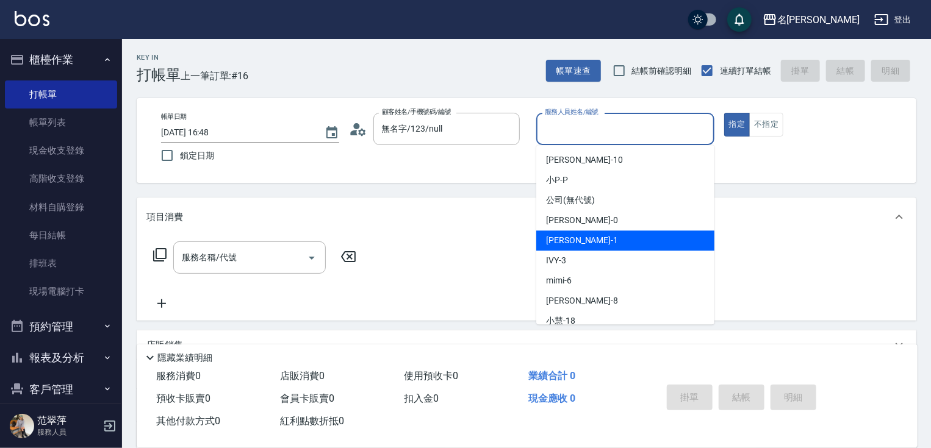
click at [576, 242] on span "[PERSON_NAME] -1" at bounding box center [582, 240] width 72 height 13
type input "[PERSON_NAME]-1"
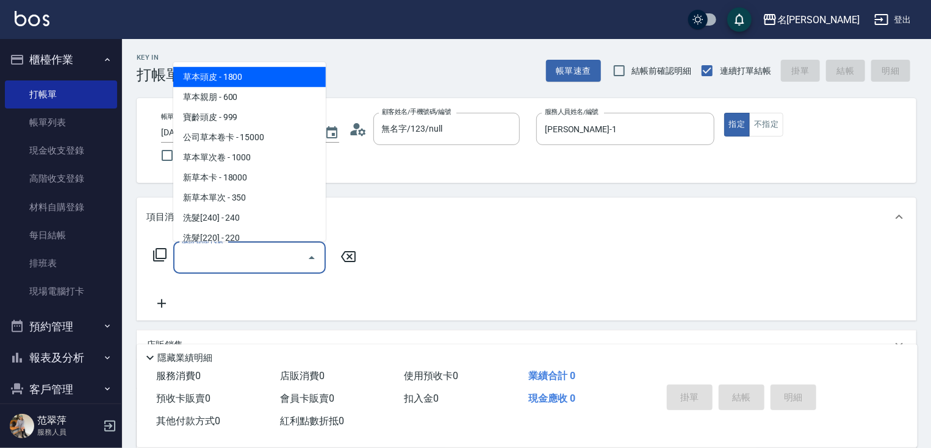
click at [259, 261] on input "服務名稱/代號" at bounding box center [240, 257] width 123 height 21
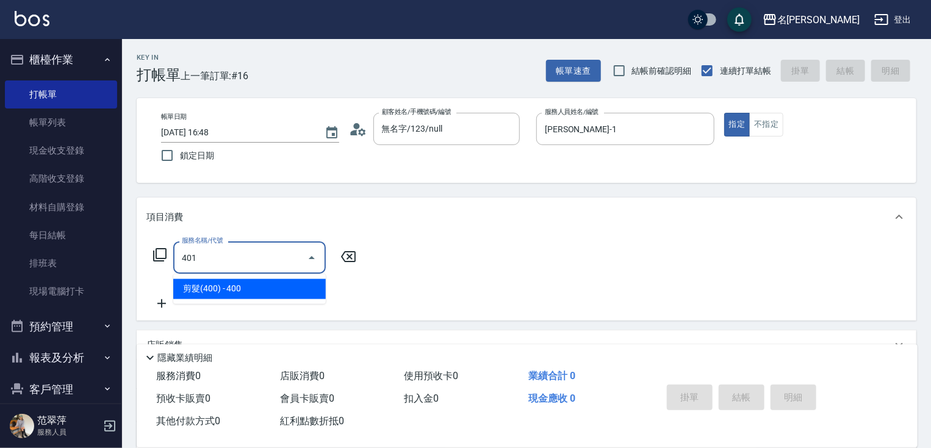
type input "剪髮(400)(401)"
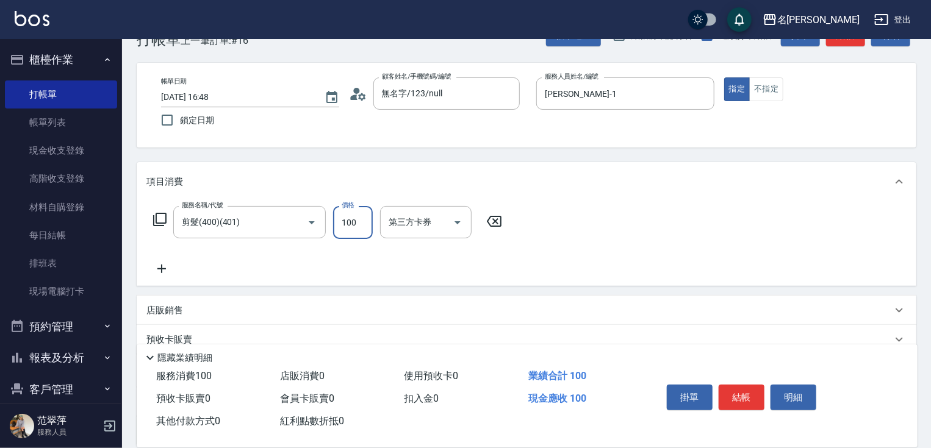
scroll to position [49, 0]
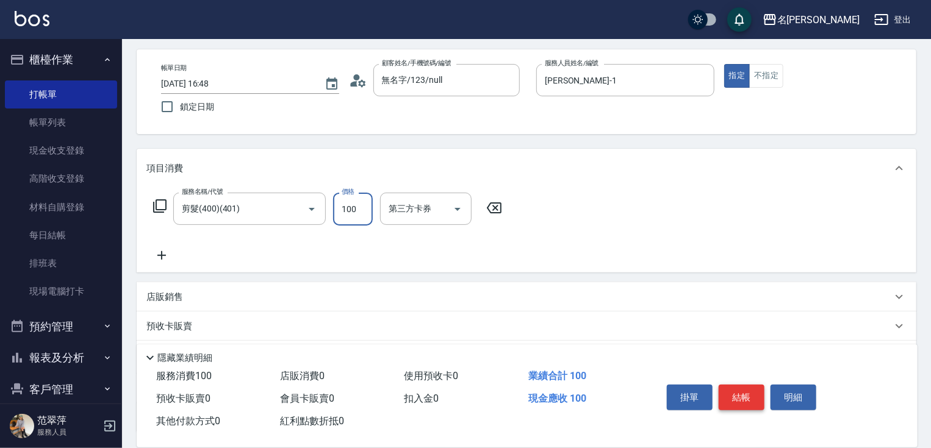
type input "100"
click at [732, 393] on button "結帳" at bounding box center [741, 398] width 46 height 26
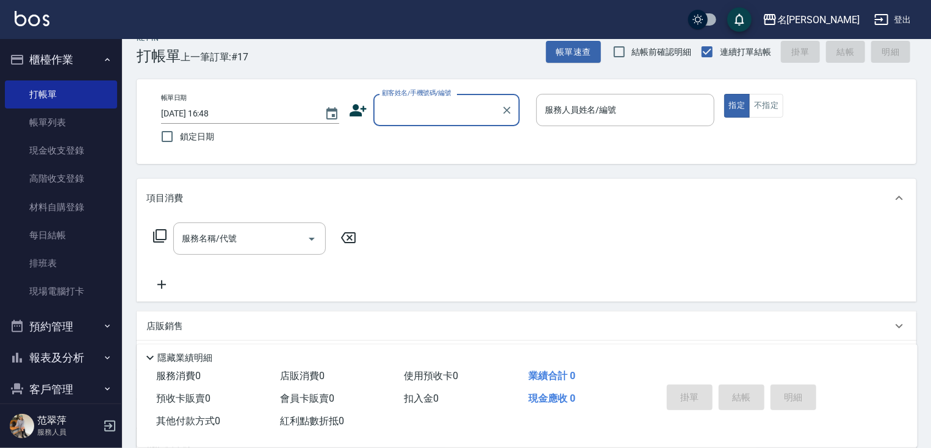
scroll to position [0, 0]
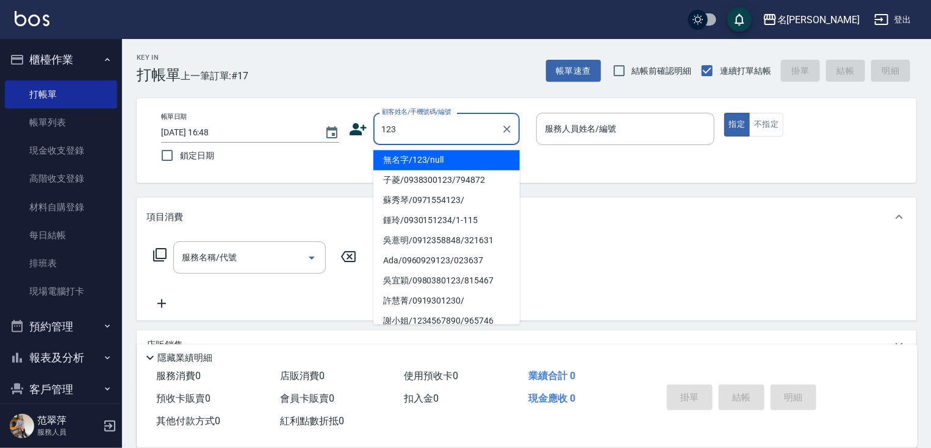
click at [440, 162] on li "無名字/123/null" at bounding box center [446, 160] width 146 height 20
type input "無名字/123/null"
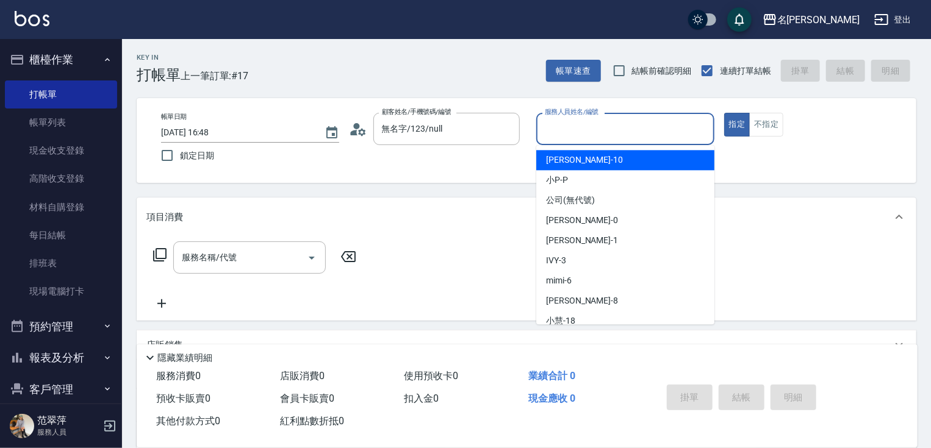
click at [557, 132] on input "服務人員姓名/編號" at bounding box center [624, 128] width 167 height 21
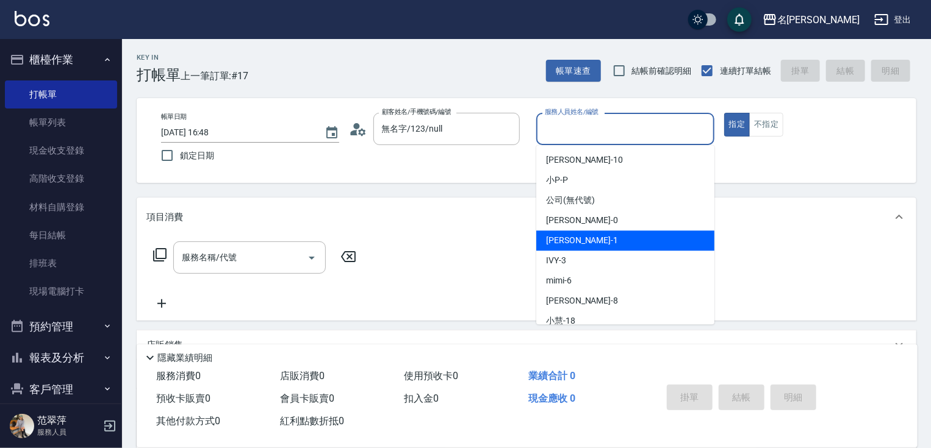
click at [571, 246] on span "[PERSON_NAME] -1" at bounding box center [582, 240] width 72 height 13
type input "[PERSON_NAME]-1"
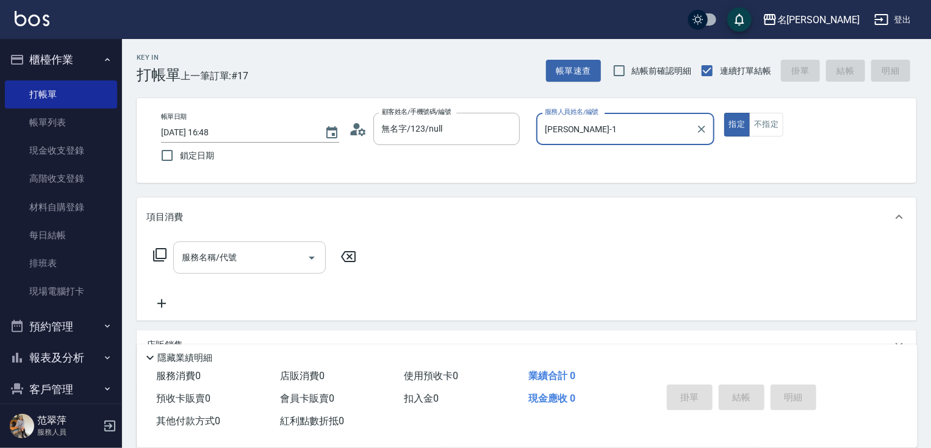
click at [251, 259] on input "服務名稱/代號" at bounding box center [240, 257] width 123 height 21
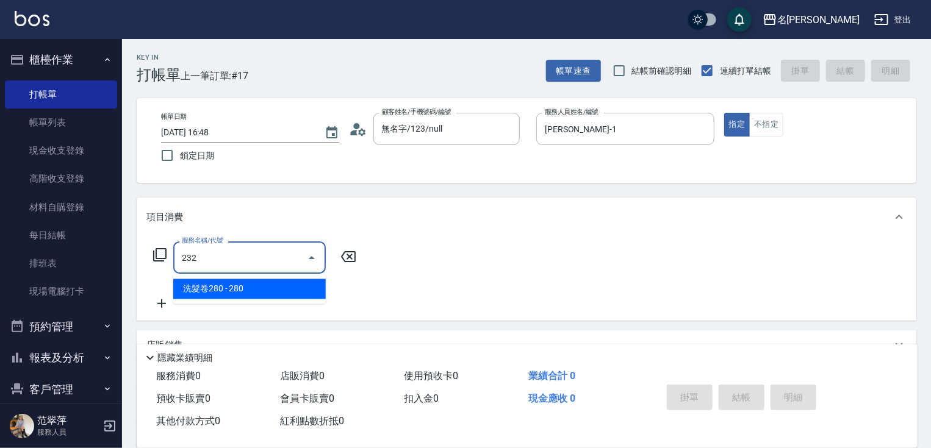
type input "洗髮卷280(232)"
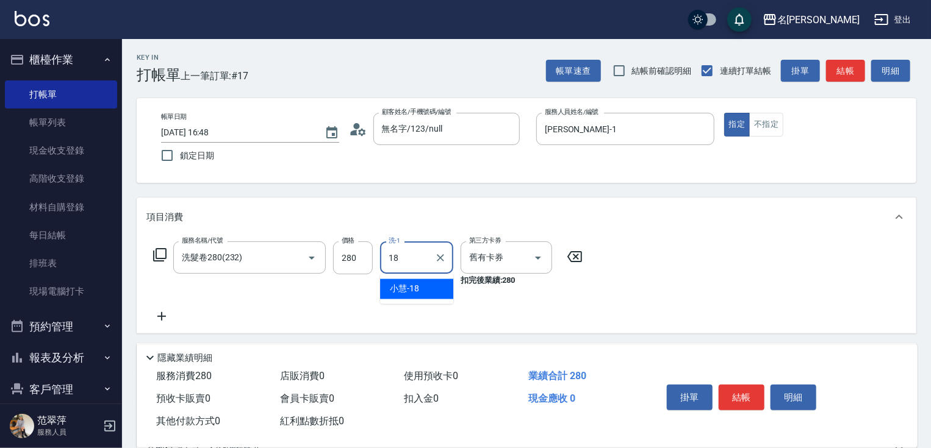
type input "[PERSON_NAME]-18"
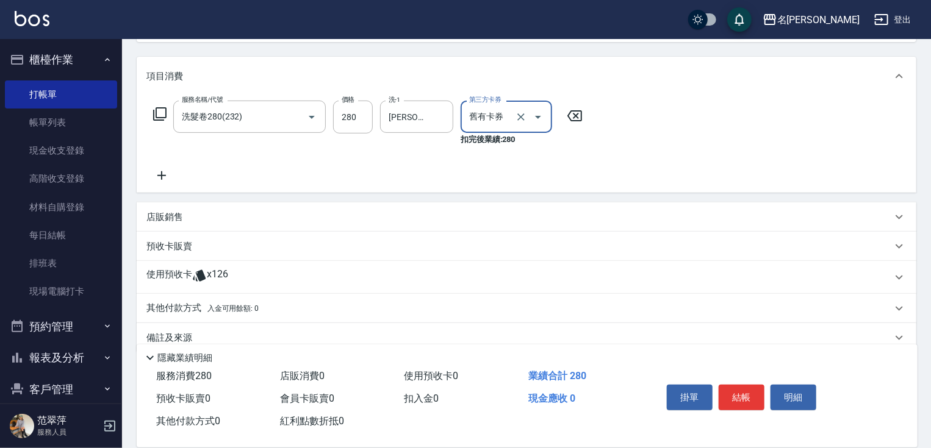
scroll to position [161, 0]
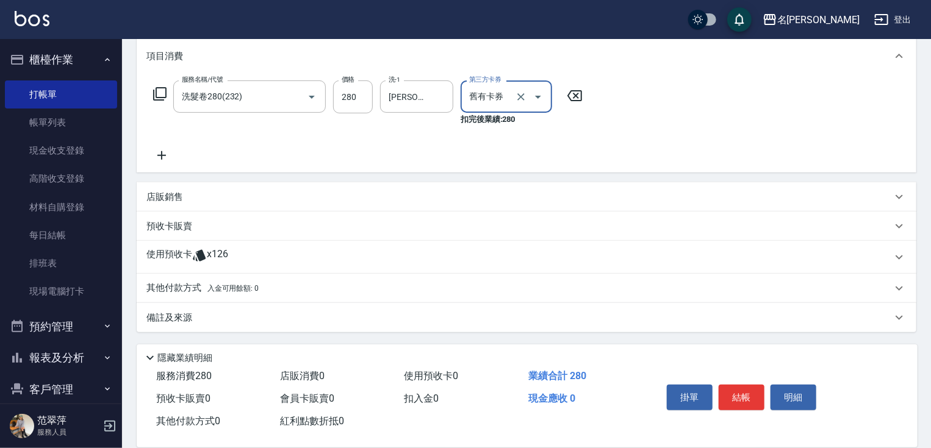
click at [168, 227] on p "預收卡販賣" at bounding box center [169, 226] width 46 height 13
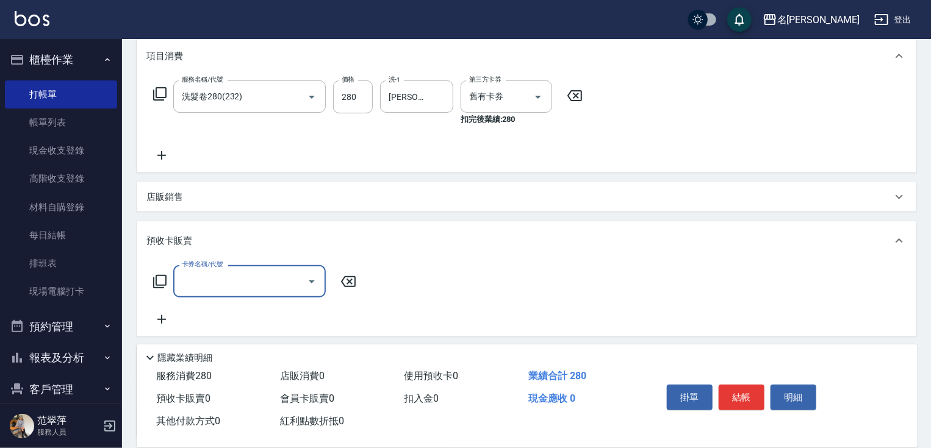
scroll to position [0, 0]
click at [247, 279] on input "卡券名稱/代號" at bounding box center [240, 281] width 123 height 21
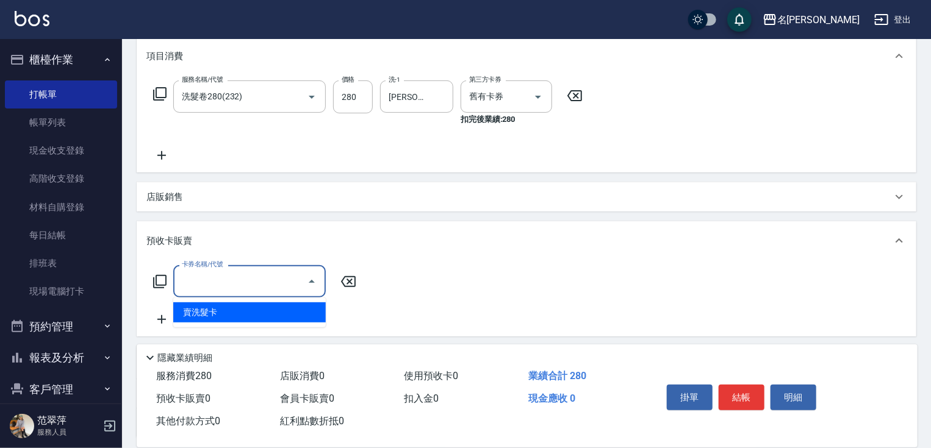
click at [235, 322] on span "賣洗髮卡" at bounding box center [249, 312] width 152 height 20
type input "賣洗髮卡(992)"
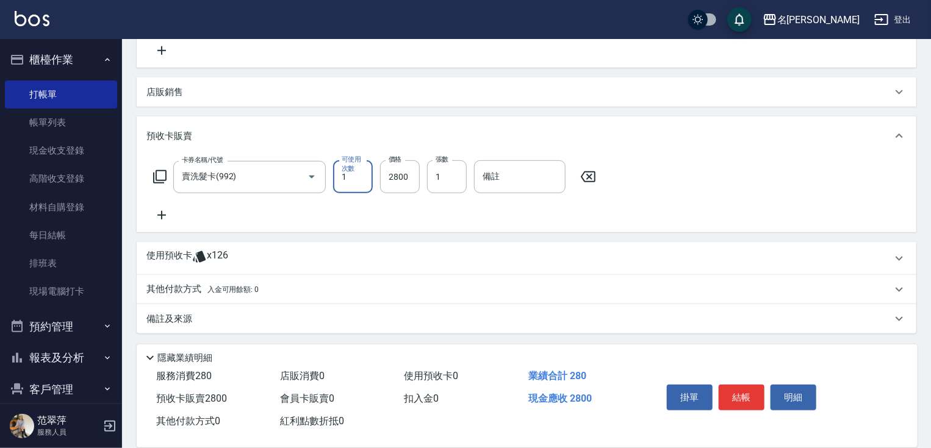
scroll to position [266, 0]
drag, startPoint x: 184, startPoint y: 288, endPoint x: 188, endPoint y: 295, distance: 8.5
click at [184, 288] on p "其他付款方式 入金可用餘額: 0" at bounding box center [202, 288] width 112 height 13
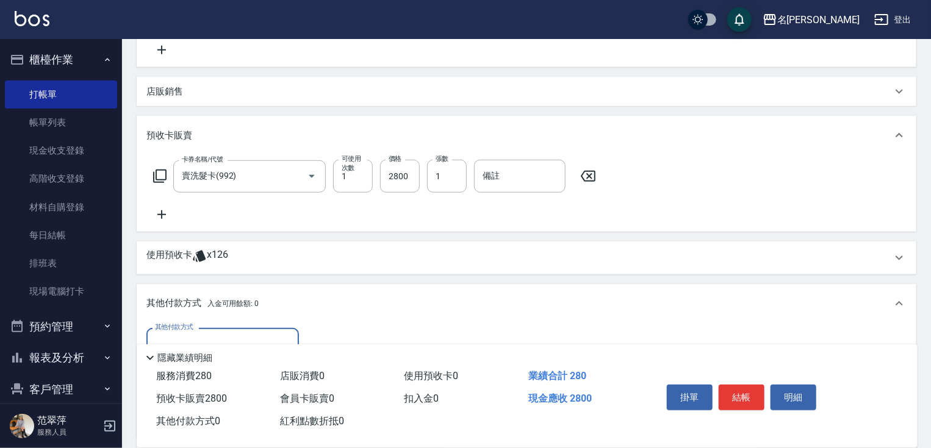
scroll to position [0, 0]
click at [213, 339] on input "其他付款方式" at bounding box center [222, 344] width 141 height 21
drag, startPoint x: 231, startPoint y: 394, endPoint x: 280, endPoint y: 380, distance: 51.2
click at [232, 394] on span "信用卡" at bounding box center [222, 395] width 152 height 20
type input "信用卡"
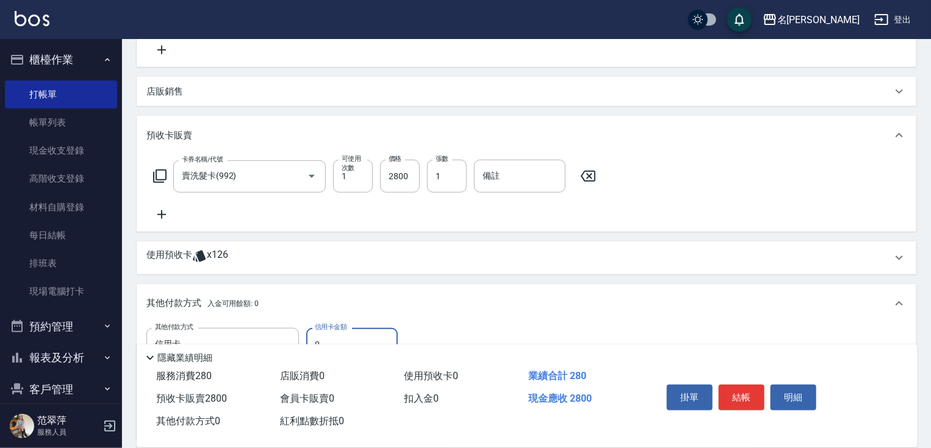
click at [314, 337] on input "0" at bounding box center [351, 344] width 91 height 33
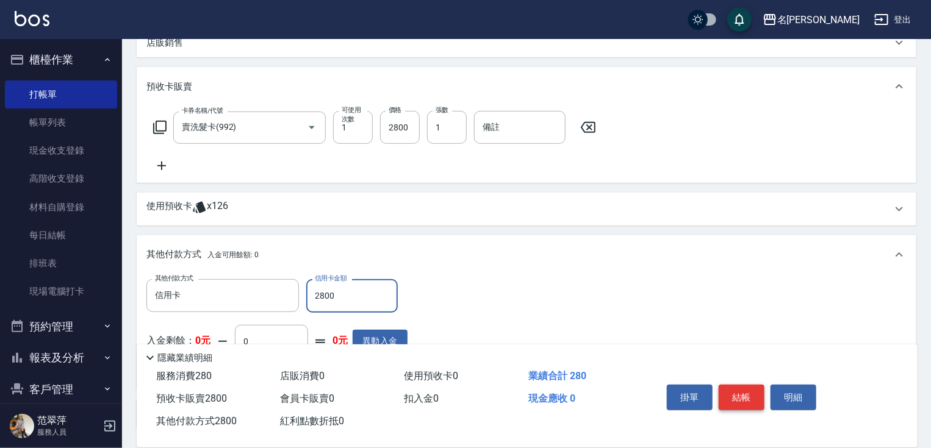
type input "2800"
click at [743, 385] on button "結帳" at bounding box center [741, 398] width 46 height 26
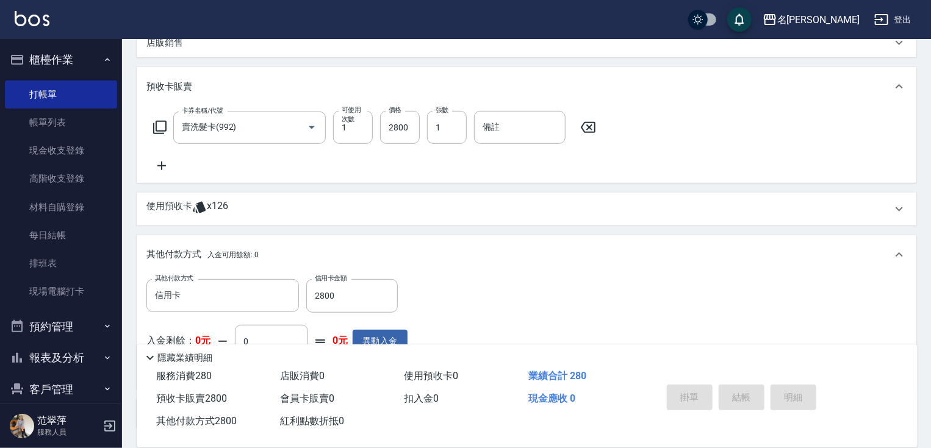
type input "[DATE] 16:59"
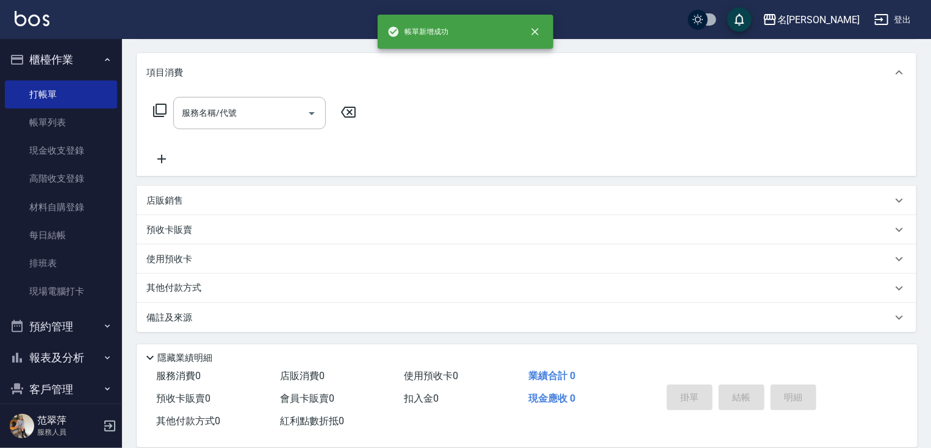
scroll to position [0, 0]
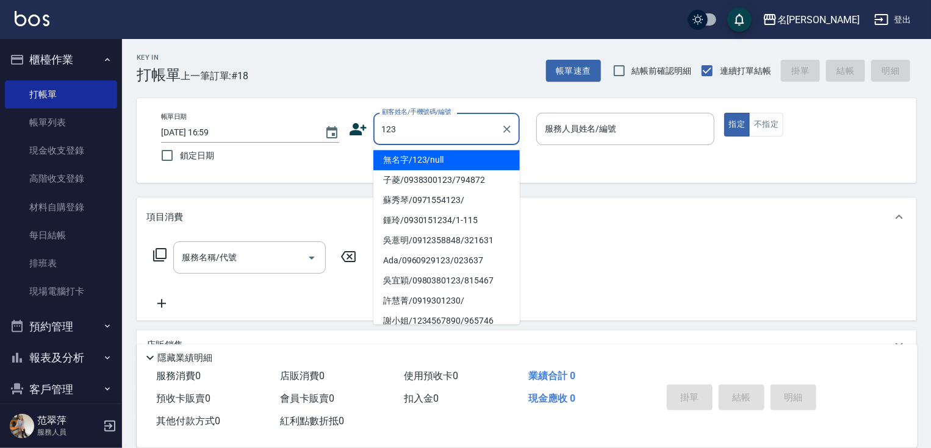
click at [451, 153] on li "無名字/123/null" at bounding box center [446, 160] width 146 height 20
type input "無名字/123/null"
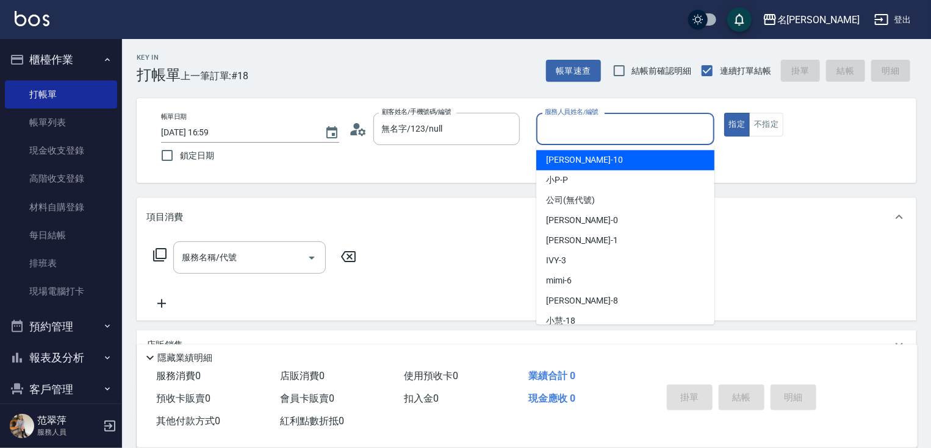
click at [563, 136] on input "服務人員姓名/編號" at bounding box center [624, 128] width 167 height 21
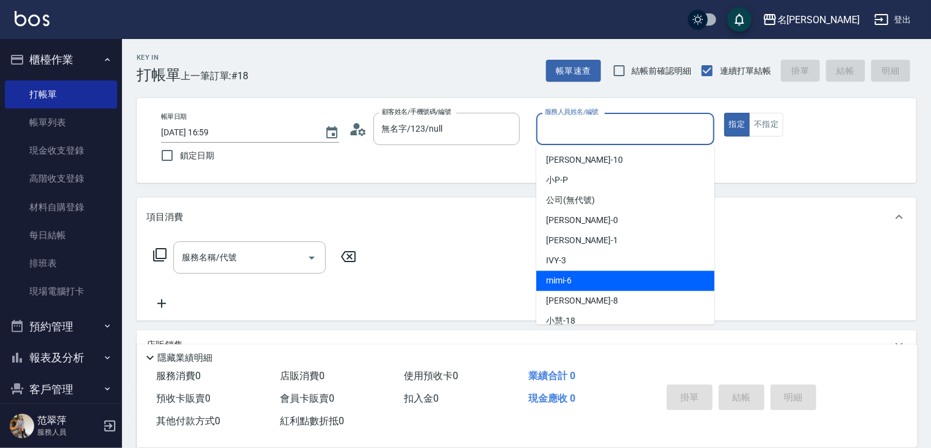
click at [585, 276] on div "mimi -6" at bounding box center [625, 281] width 178 height 20
type input "mimi-6"
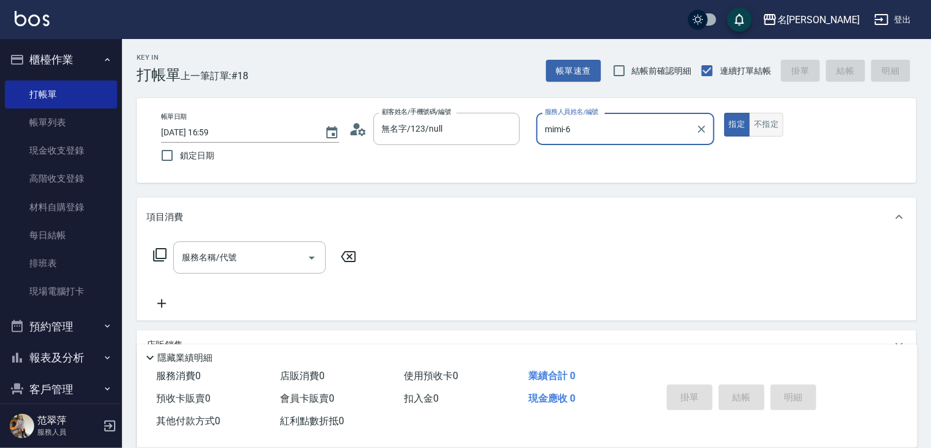
click at [759, 120] on button "不指定" at bounding box center [766, 125] width 34 height 24
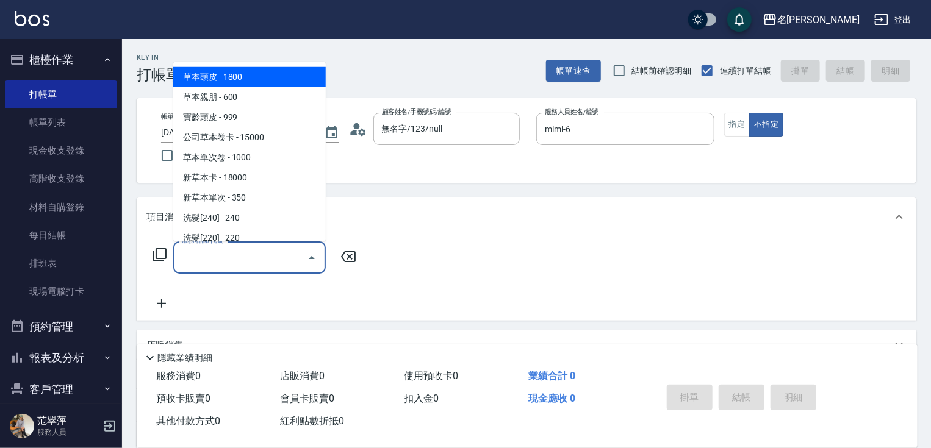
click at [252, 250] on input "服務名稱/代號" at bounding box center [240, 257] width 123 height 21
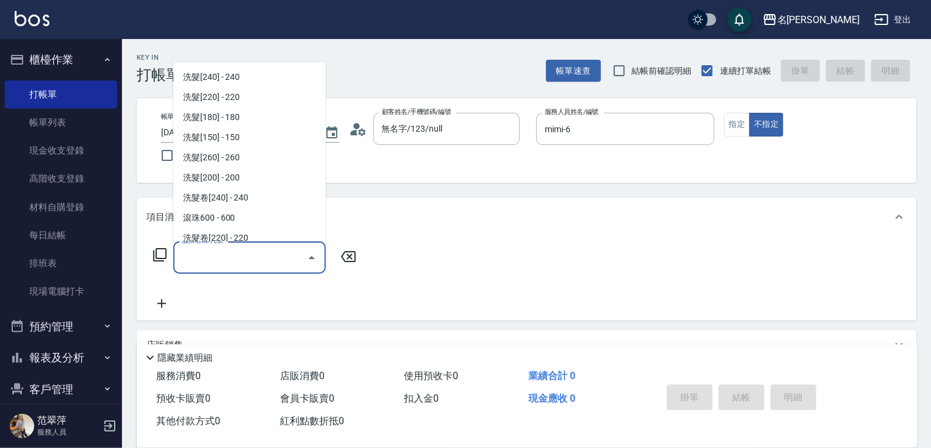
scroll to position [154, 0]
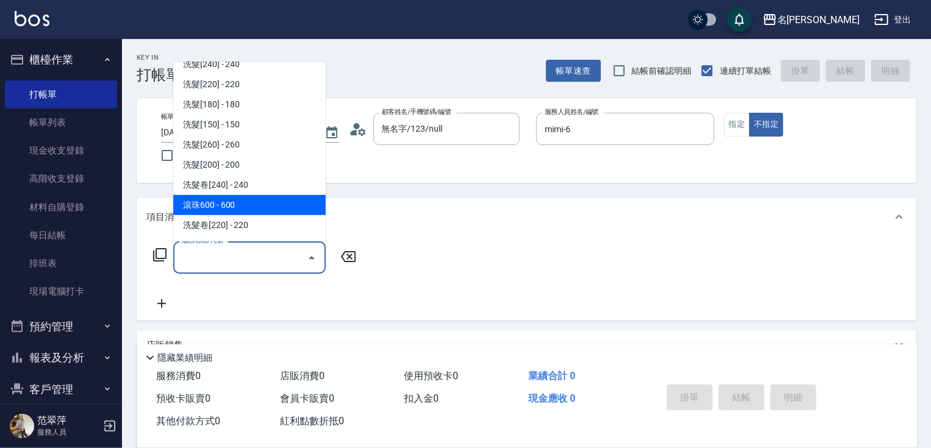
click at [227, 196] on span "滾珠600 - 600" at bounding box center [249, 205] width 152 height 20
type input "滾珠600(208)"
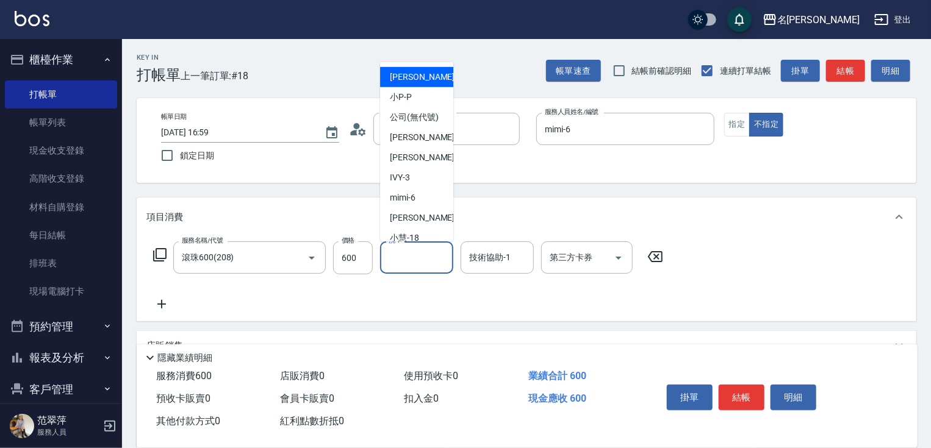
click at [413, 261] on input "洗-1" at bounding box center [416, 257] width 62 height 21
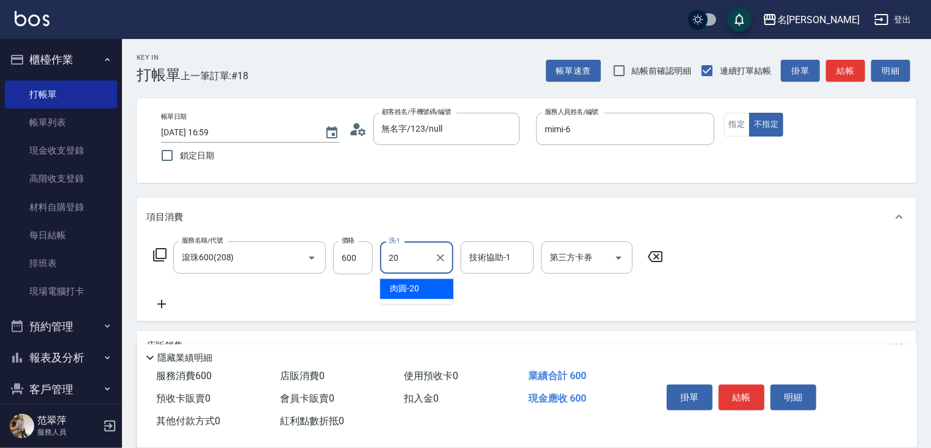
type input "肉圓-20"
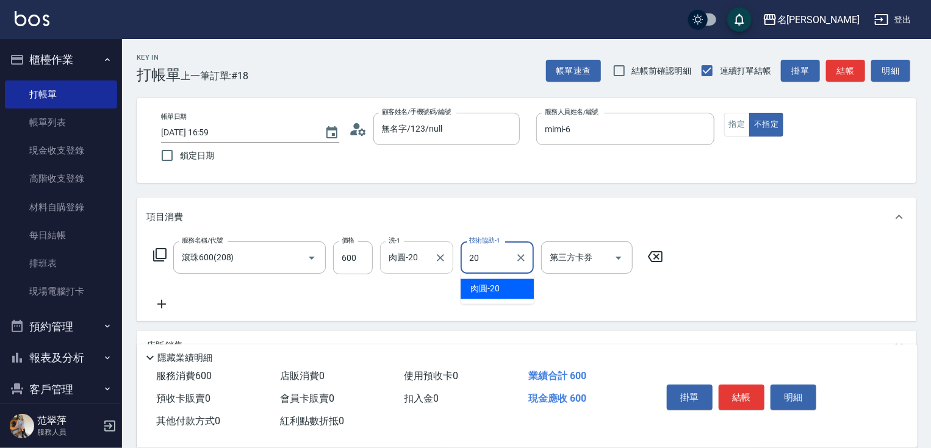
type input "肉圓-20"
click at [157, 304] on icon at bounding box center [161, 304] width 9 height 9
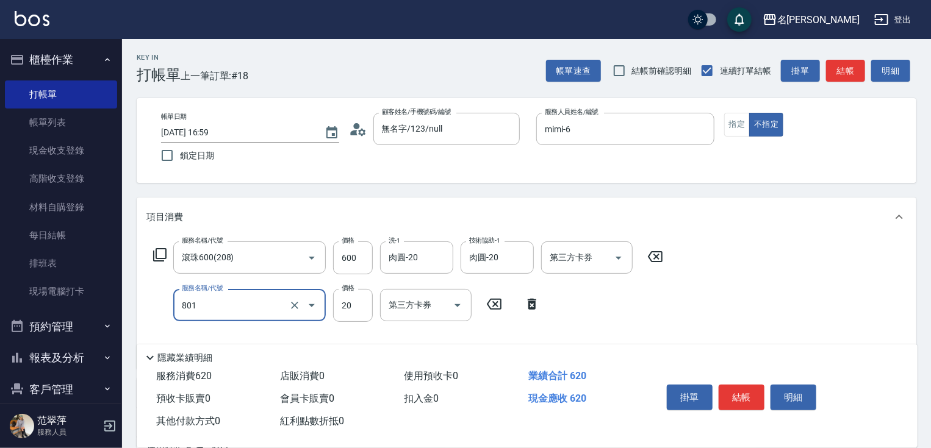
type input "潤絲20(801)"
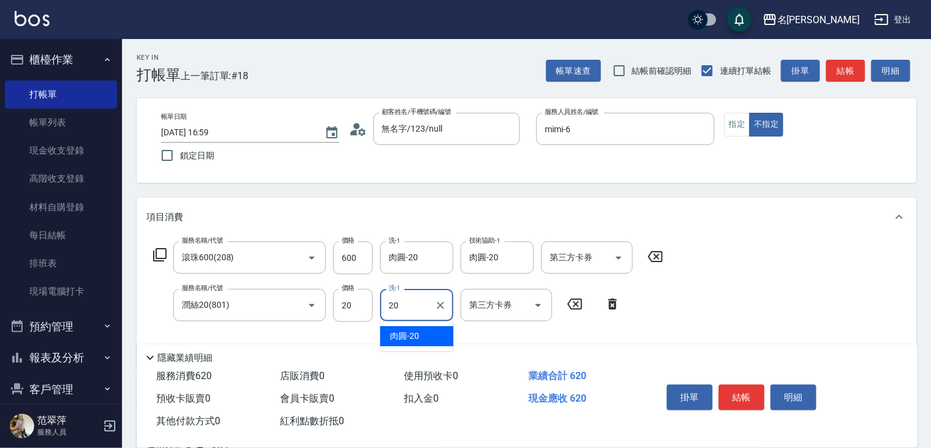
type input "肉圓-20"
click at [747, 385] on button "結帳" at bounding box center [741, 398] width 46 height 26
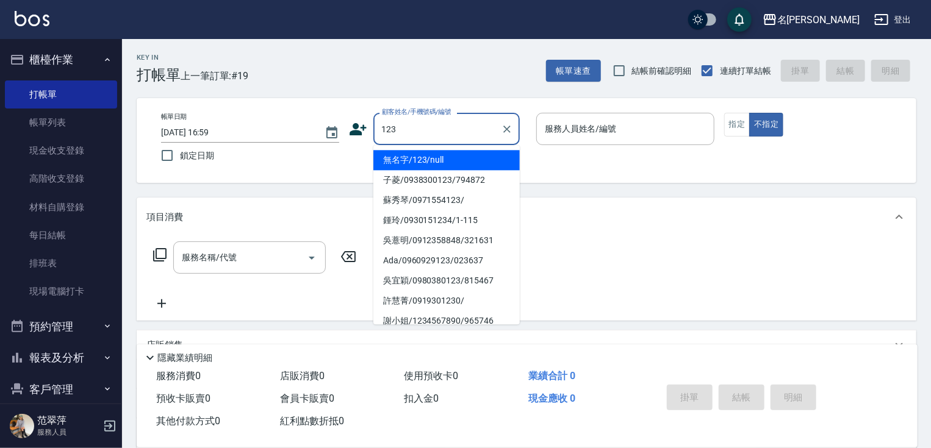
click at [451, 158] on li "無名字/123/null" at bounding box center [446, 160] width 146 height 20
type input "無名字/123/null"
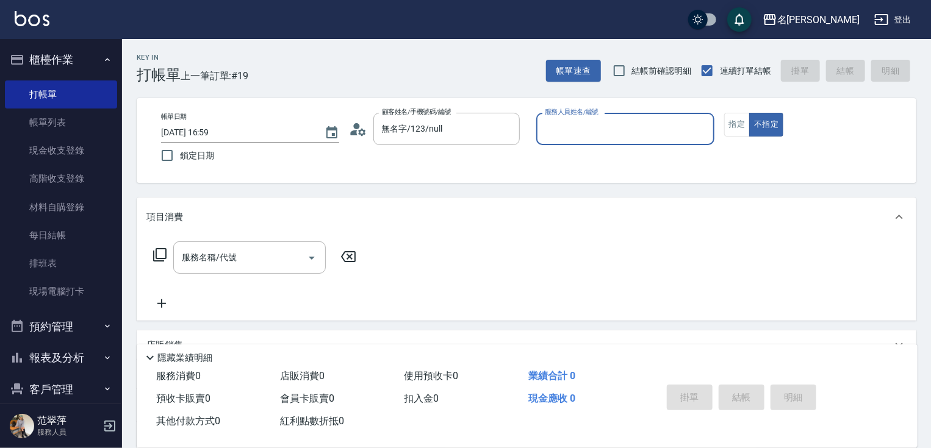
click at [558, 141] on div "服務人員姓名/編號" at bounding box center [625, 129] width 178 height 32
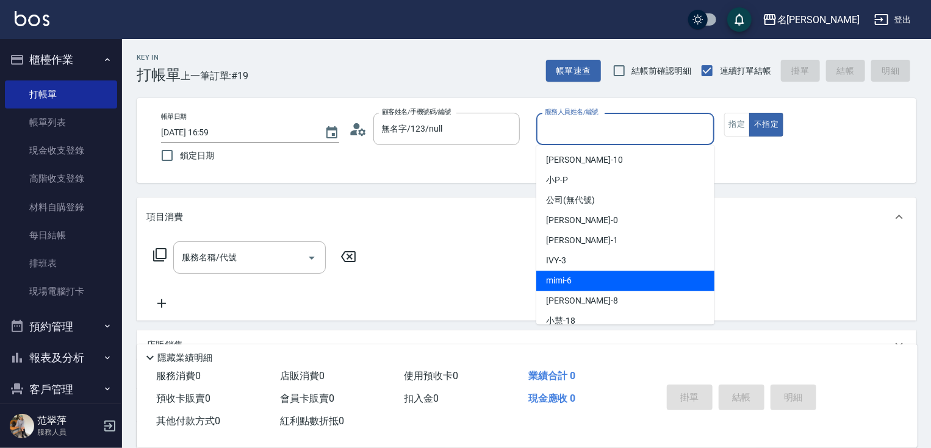
click at [575, 271] on div "mimi -6" at bounding box center [625, 281] width 178 height 20
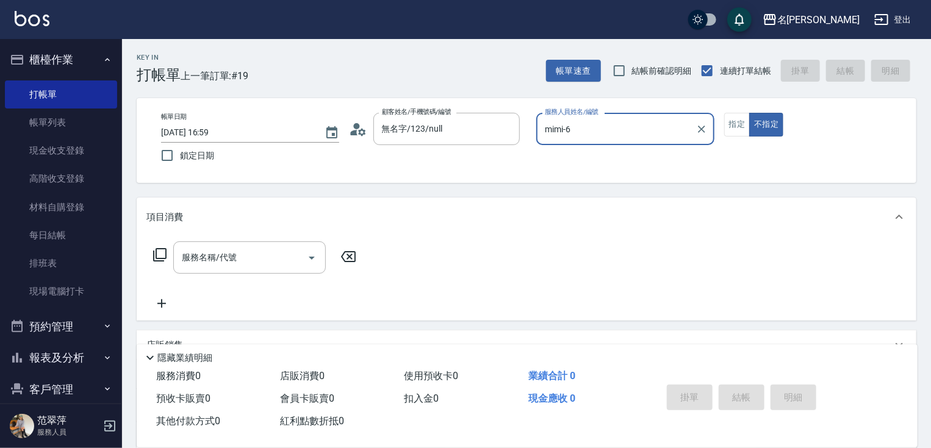
drag, startPoint x: 591, startPoint y: 127, endPoint x: 591, endPoint y: 142, distance: 15.2
click at [591, 131] on input "mimi-6" at bounding box center [615, 128] width 149 height 21
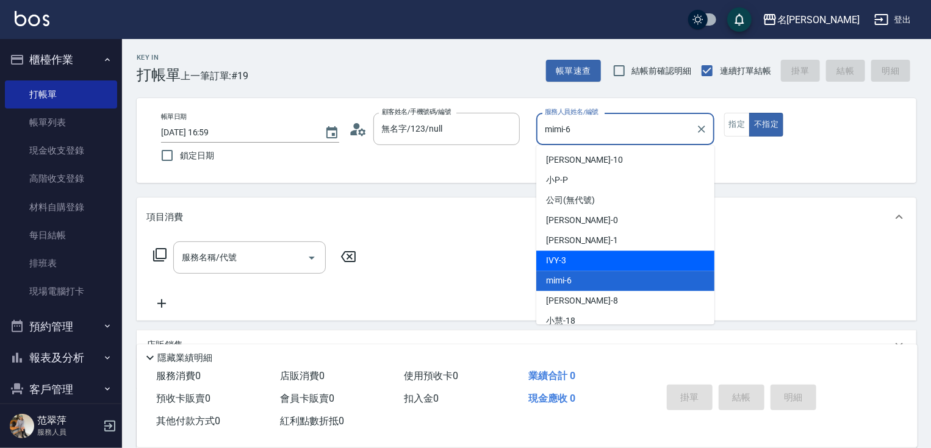
click at [588, 259] on div "IVY -3" at bounding box center [625, 261] width 178 height 20
type input "IVY-3"
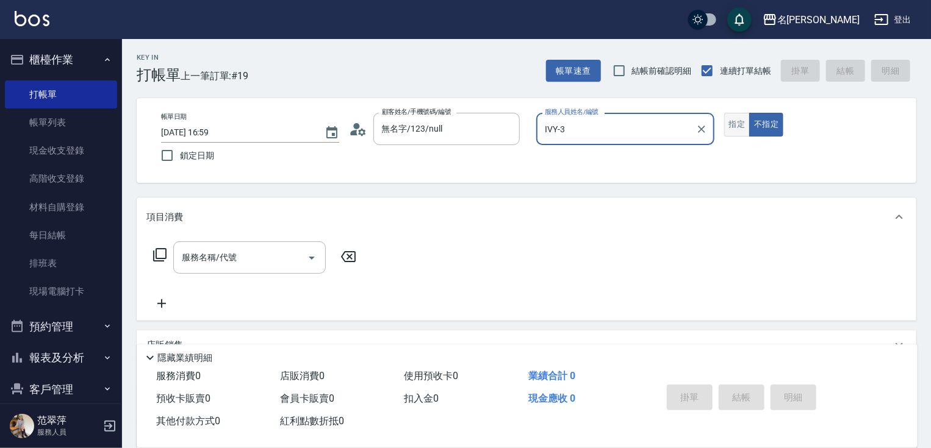
click at [729, 130] on button "指定" at bounding box center [737, 125] width 26 height 24
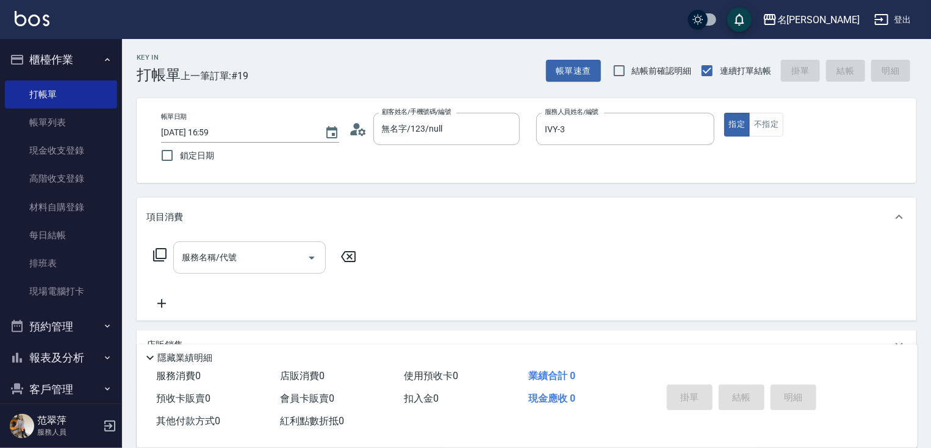
click at [252, 254] on input "服務名稱/代號" at bounding box center [240, 257] width 123 height 21
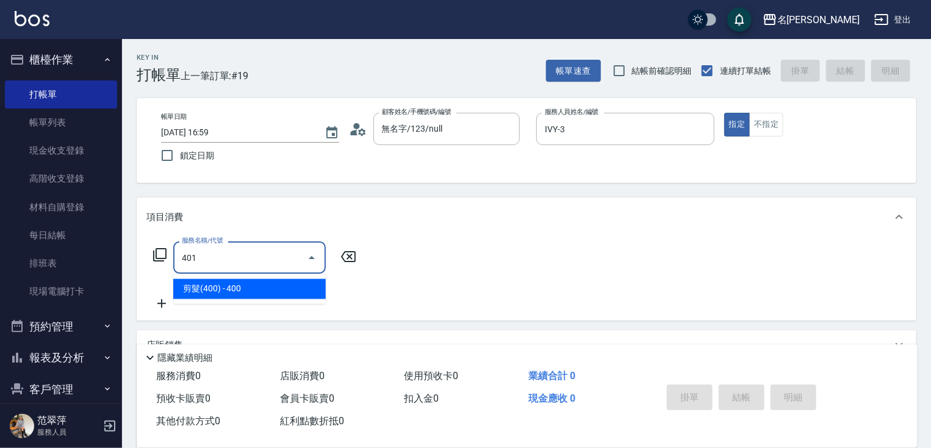
type input "剪髮(400)(401)"
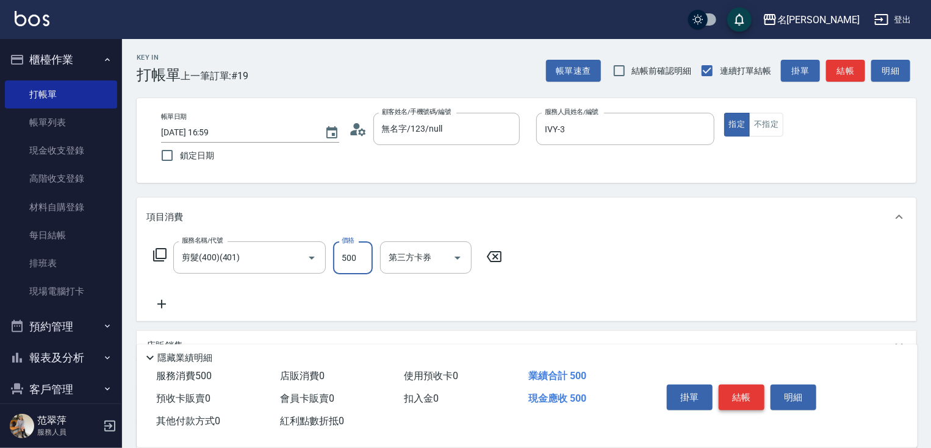
type input "500"
click at [752, 387] on button "結帳" at bounding box center [741, 398] width 46 height 26
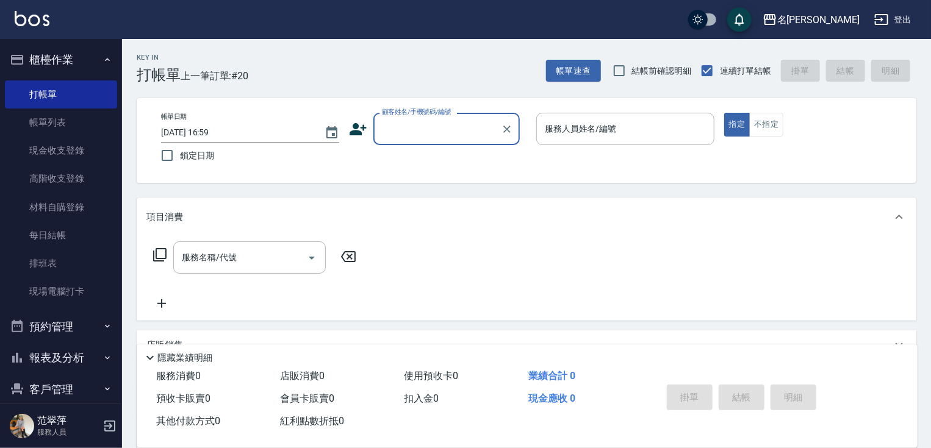
scroll to position [46, 0]
